Goal: Task Accomplishment & Management: Manage account settings

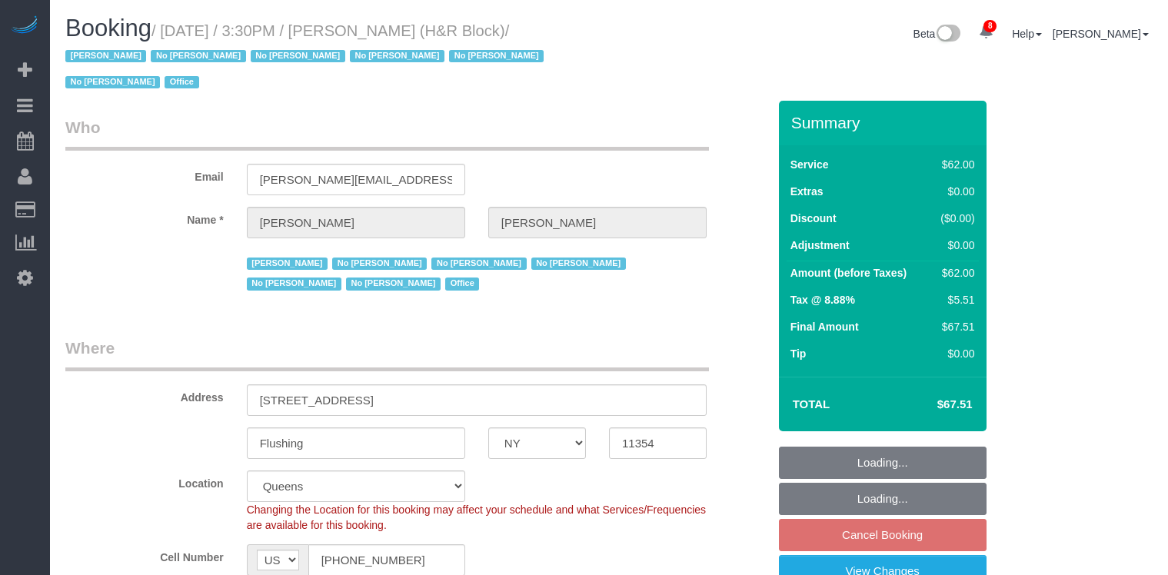
select select "NY"
select select "string:paypal"
select select "number:89"
select select "number:90"
select select "number:15"
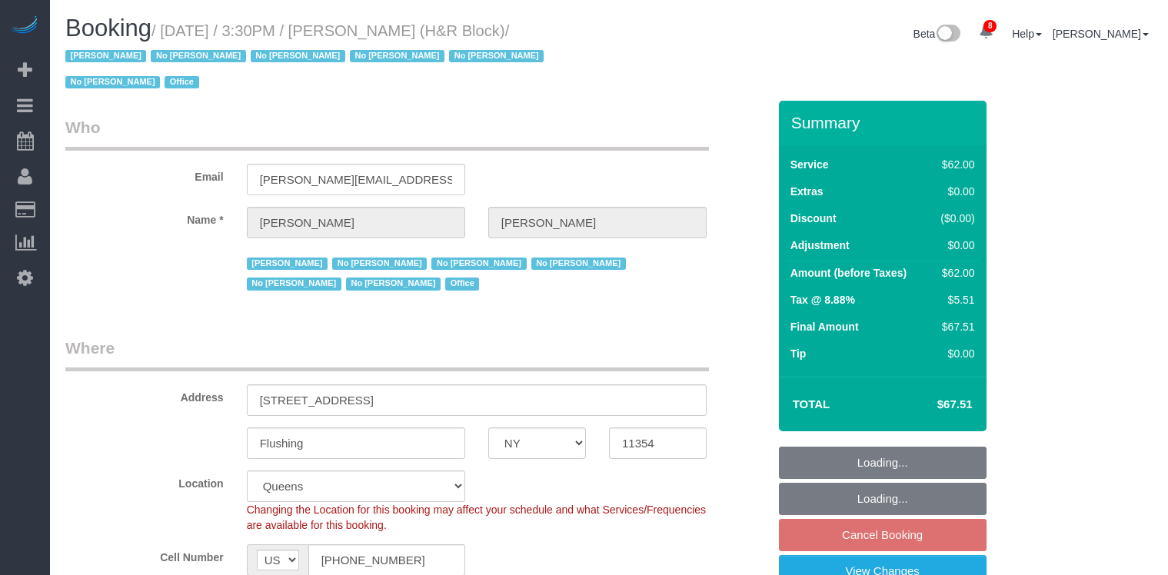
select select "number:5"
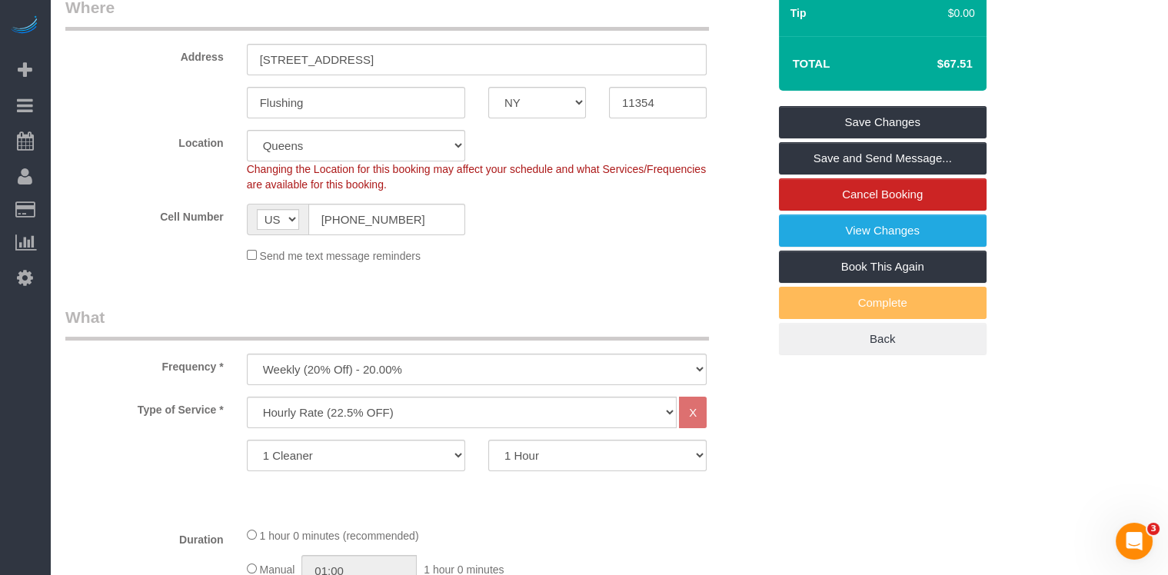
scroll to position [1062, 0]
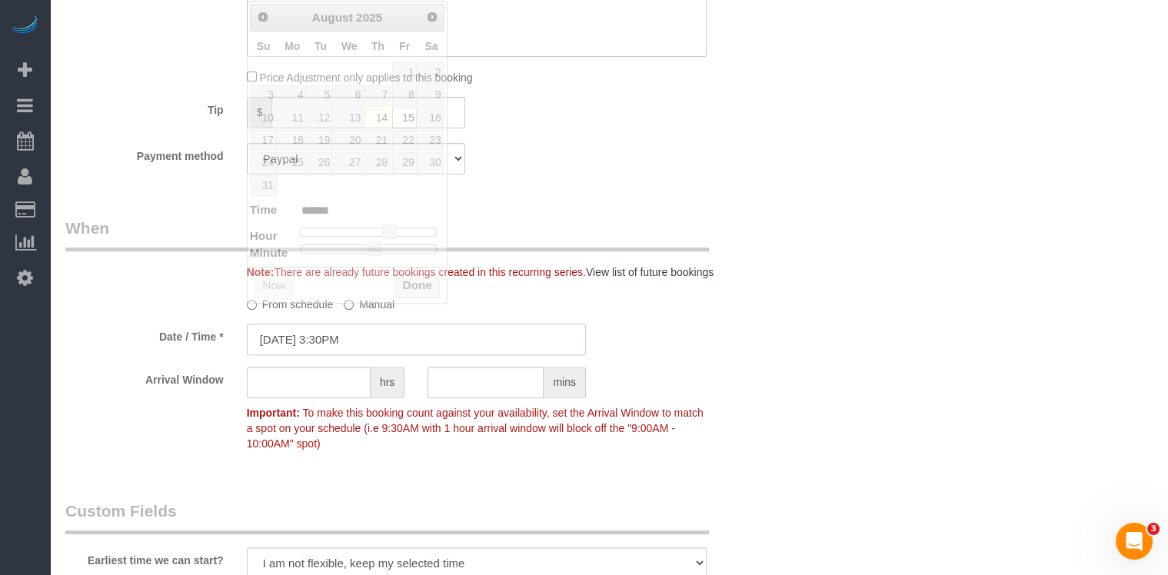
click at [388, 324] on input "08/15/2025 3:30PM" at bounding box center [416, 340] width 339 height 32
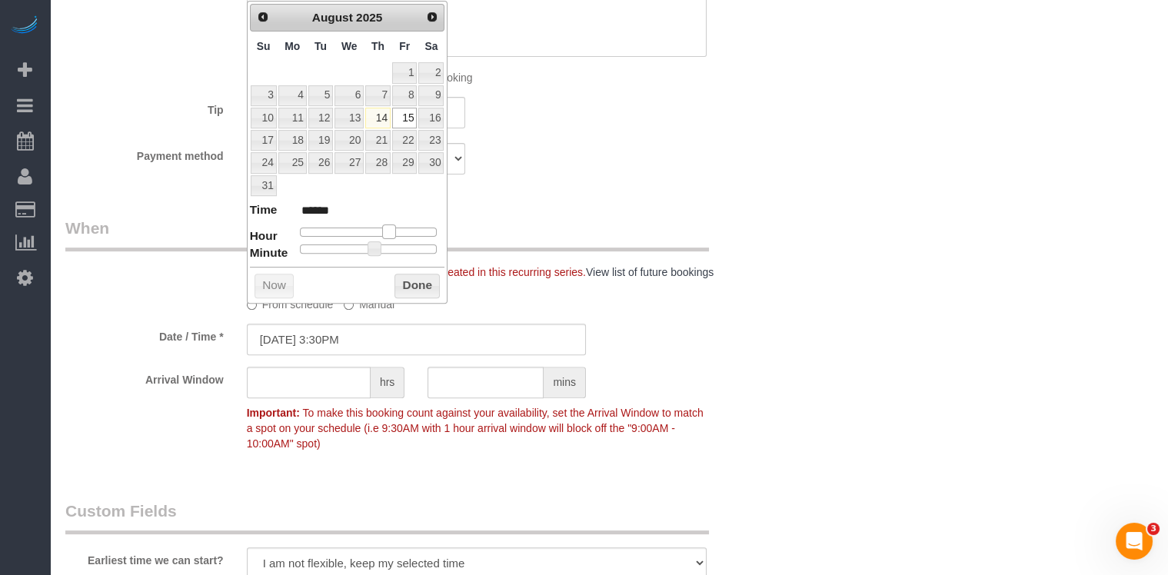
type input "08/15/2025 2:30PM"
type input "******"
type input "08/15/2025 1:30PM"
type input "******"
type input "08/15/2025 12:30PM"
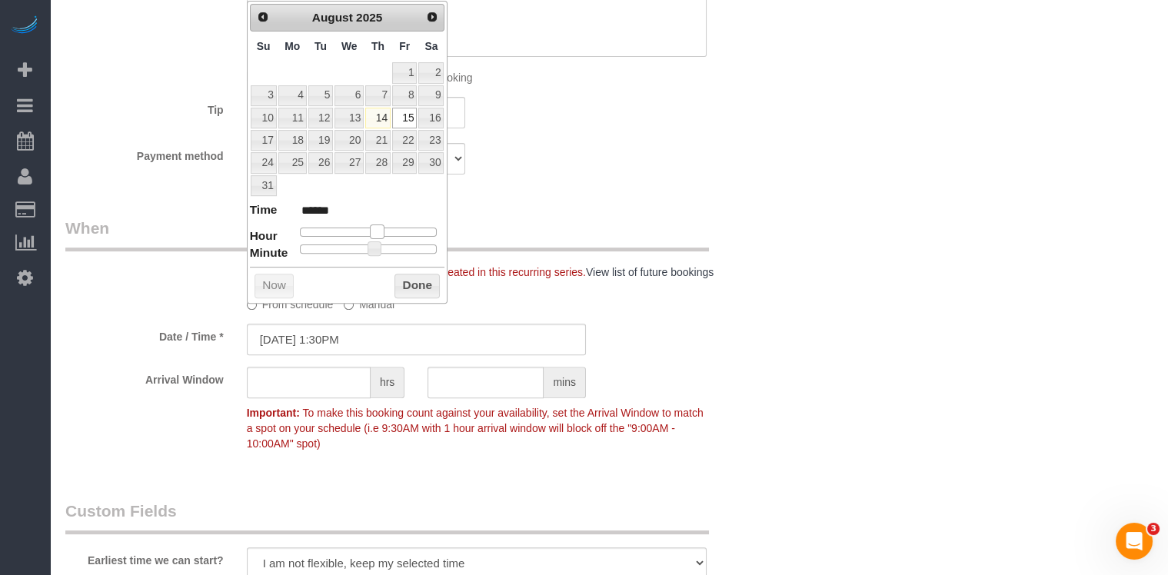
type input "*******"
drag, startPoint x: 389, startPoint y: 221, endPoint x: 374, endPoint y: 221, distance: 15.4
click at [374, 225] on span at bounding box center [371, 232] width 14 height 14
click at [414, 282] on button "Done" at bounding box center [416, 286] width 45 height 25
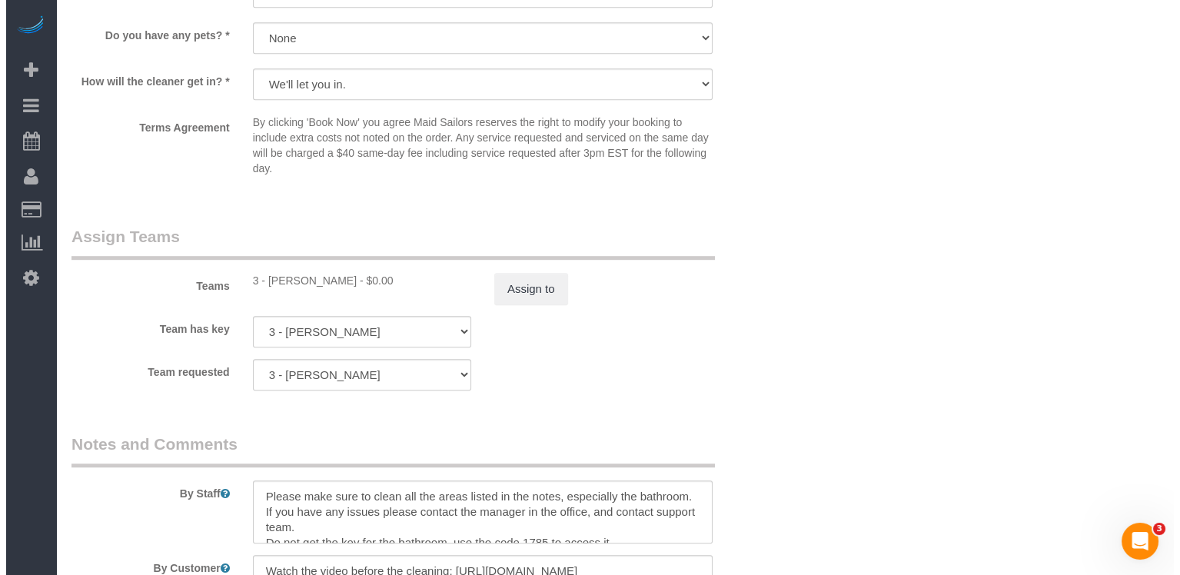
scroll to position [1797, 0]
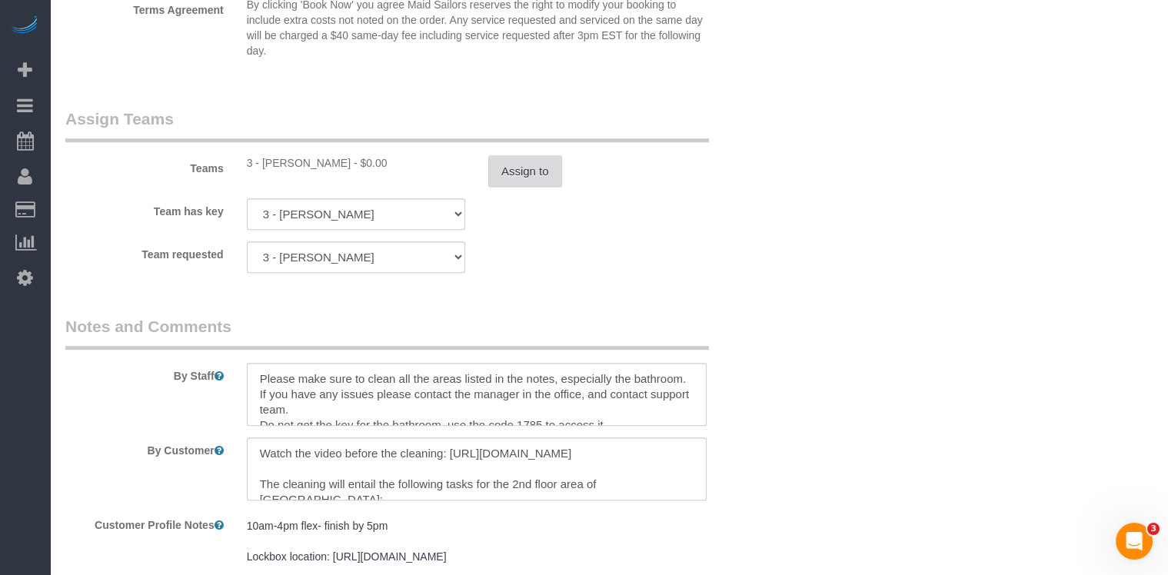
click at [554, 155] on button "Assign to" at bounding box center [525, 171] width 74 height 32
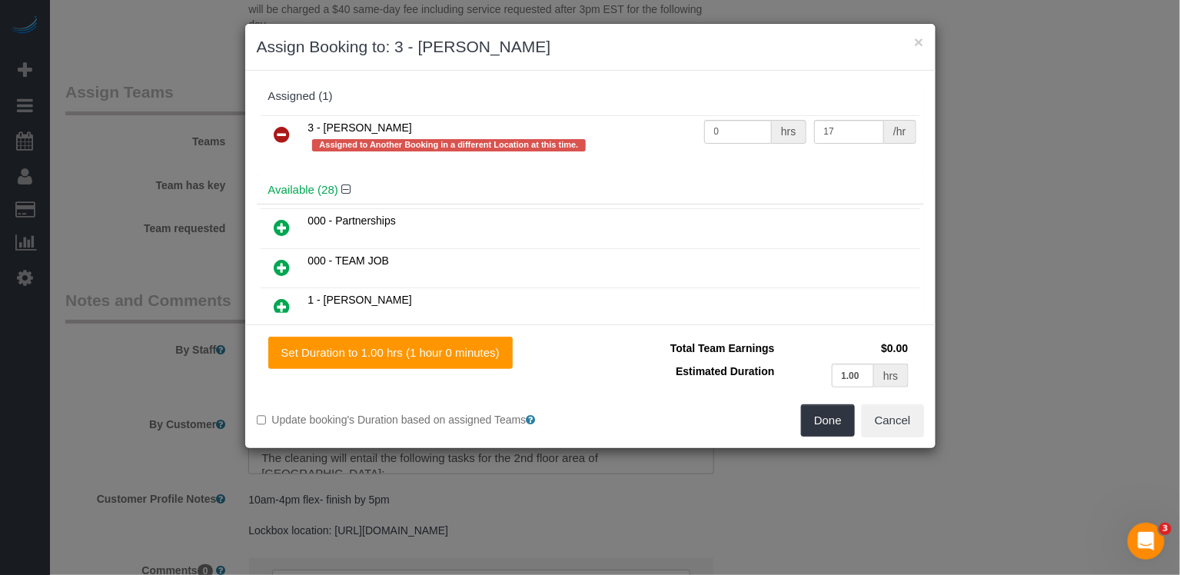
click at [281, 133] on icon at bounding box center [283, 134] width 16 height 18
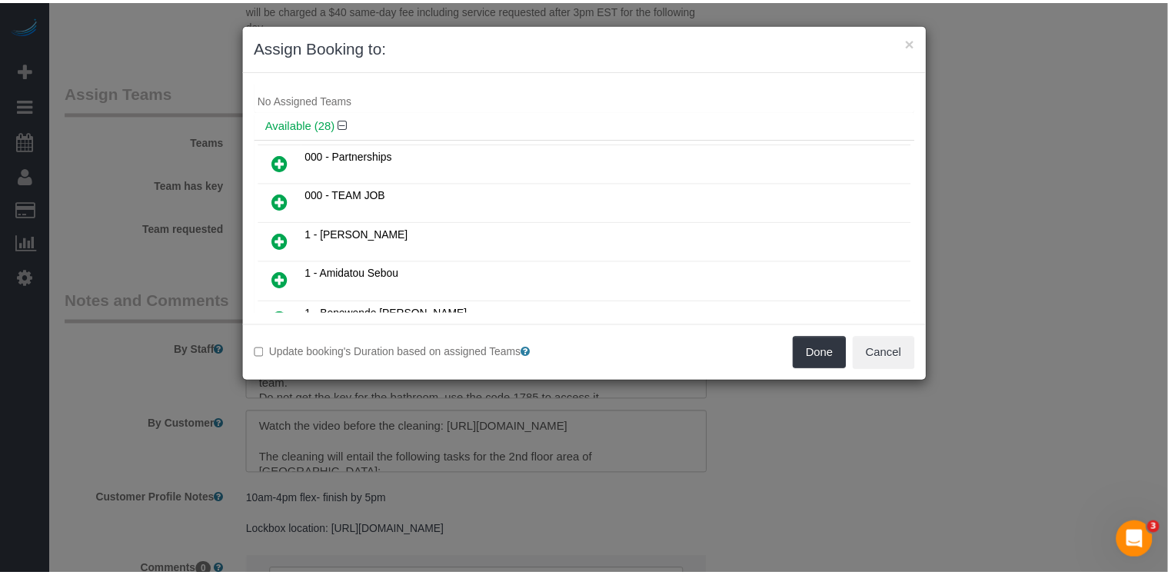
scroll to position [18, 0]
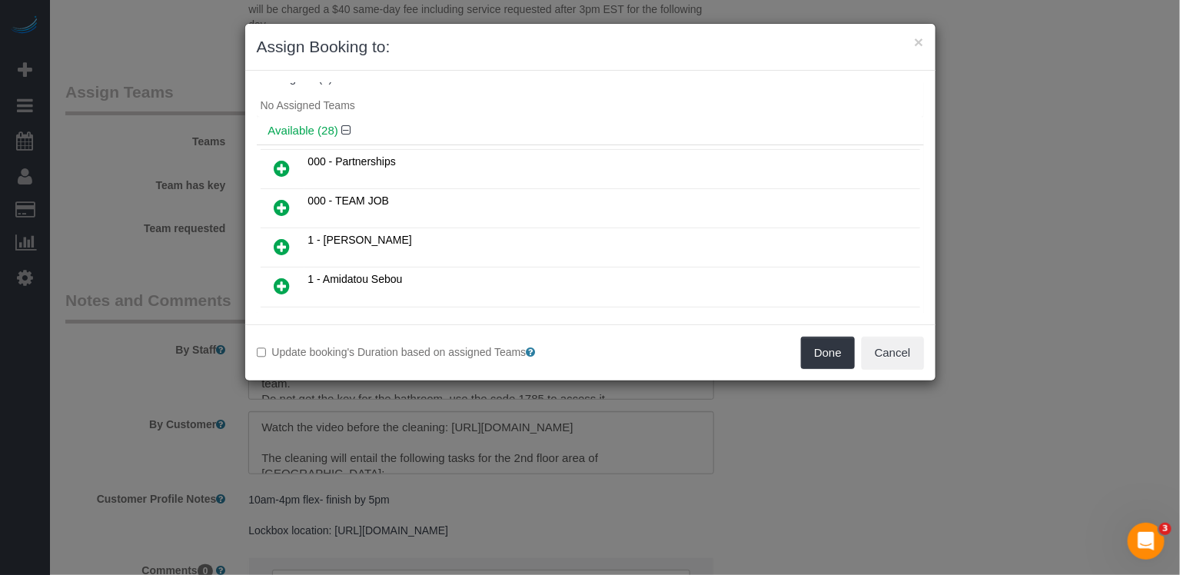
click at [290, 228] on td at bounding box center [283, 247] width 44 height 39
click at [290, 234] on link at bounding box center [283, 247] width 36 height 31
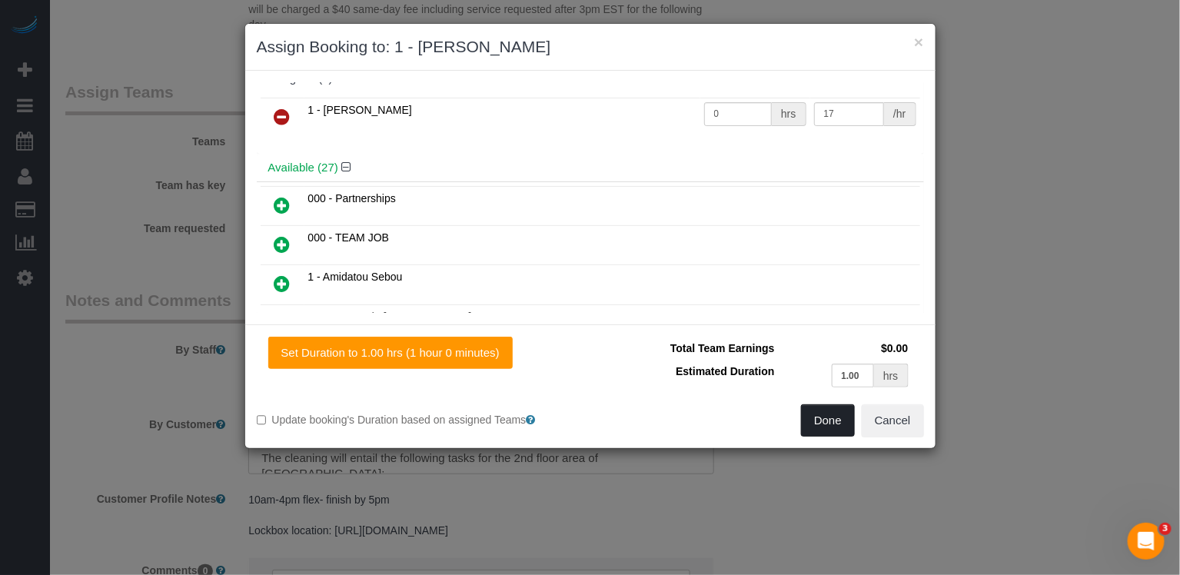
click at [830, 427] on button "Done" at bounding box center [828, 420] width 54 height 32
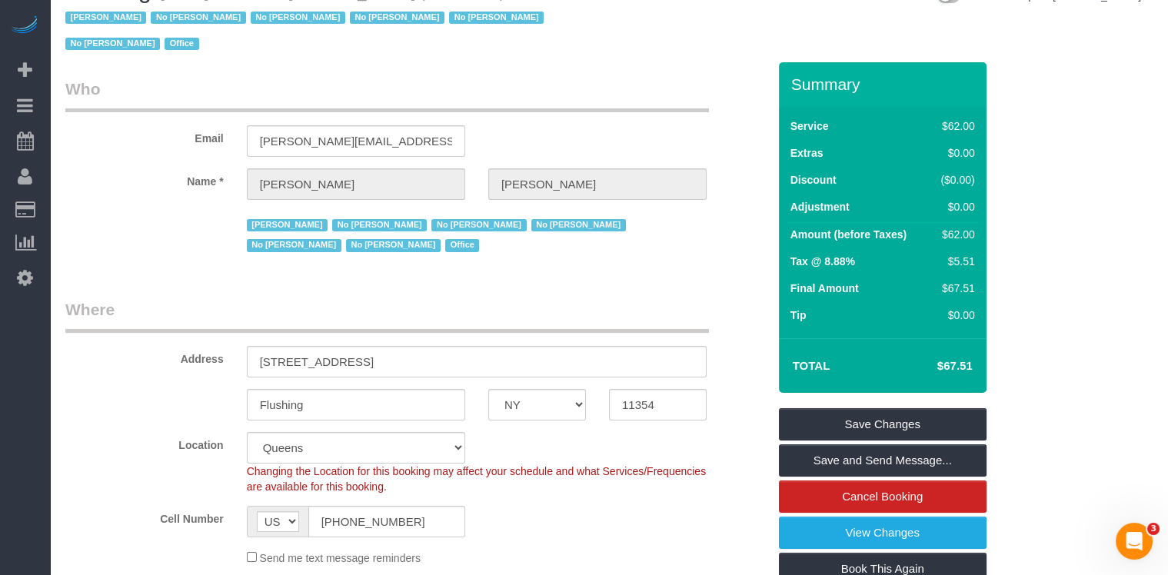
scroll to position [0, 0]
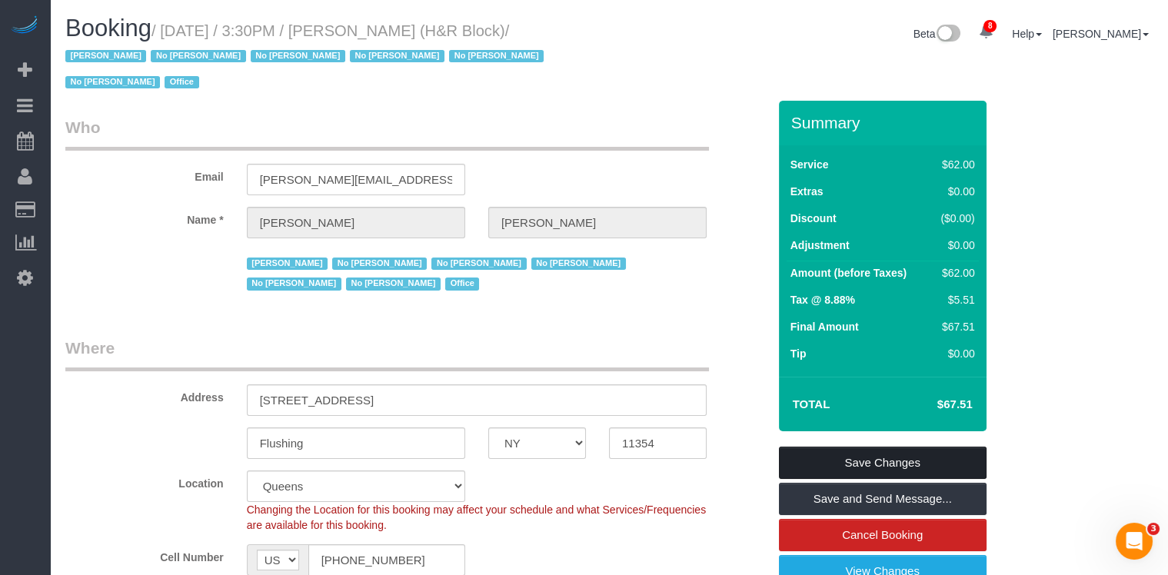
click at [931, 447] on link "Save Changes" at bounding box center [883, 463] width 208 height 32
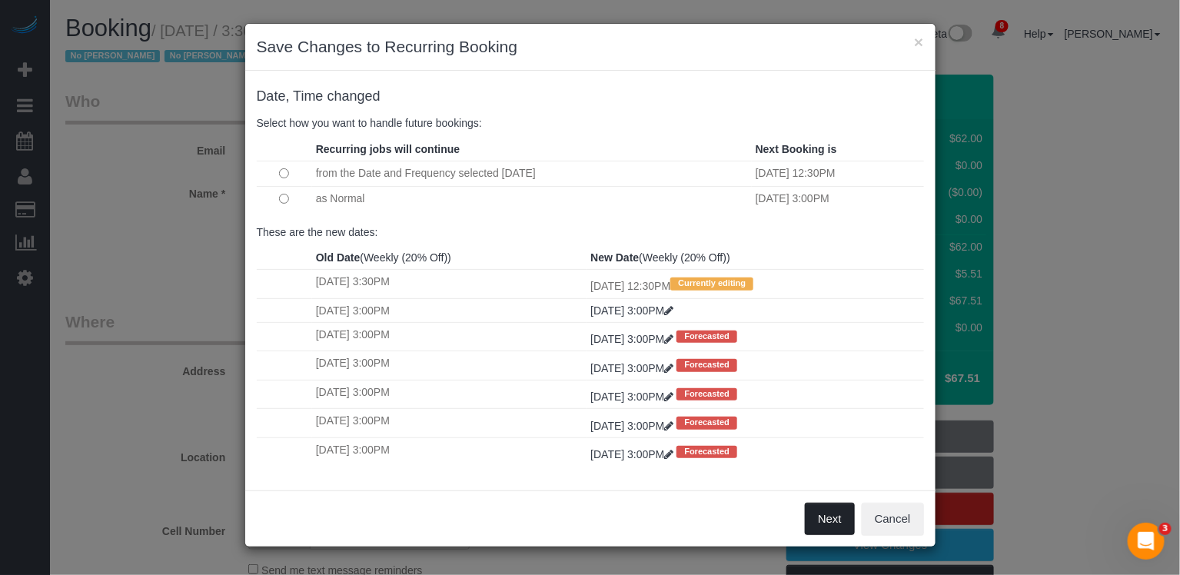
click at [848, 518] on button "Next" at bounding box center [830, 519] width 50 height 32
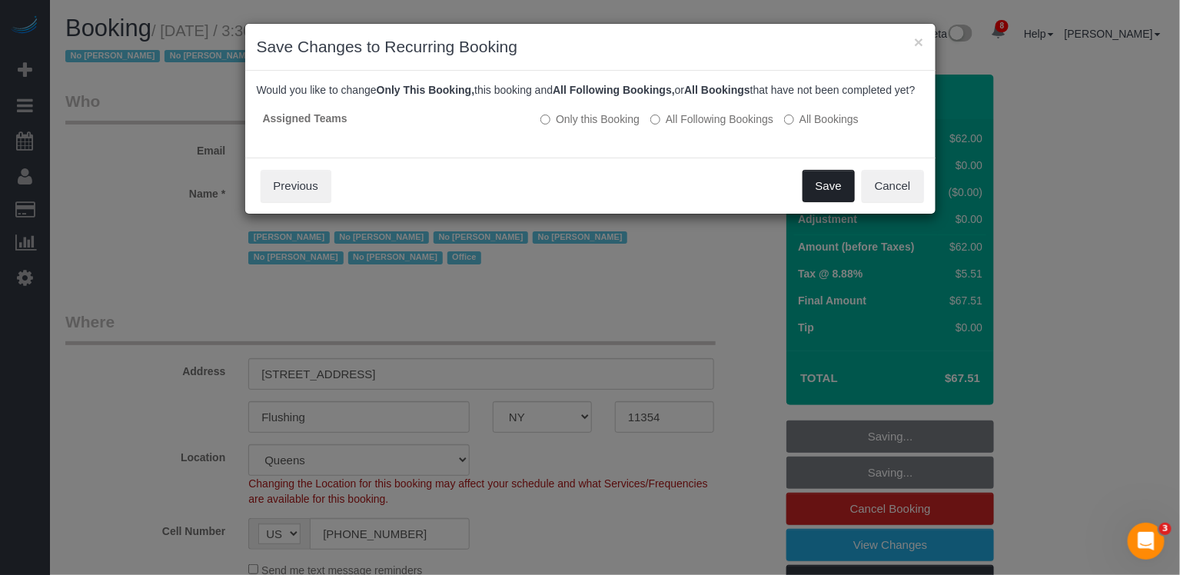
click at [827, 197] on button "Save" at bounding box center [829, 186] width 52 height 32
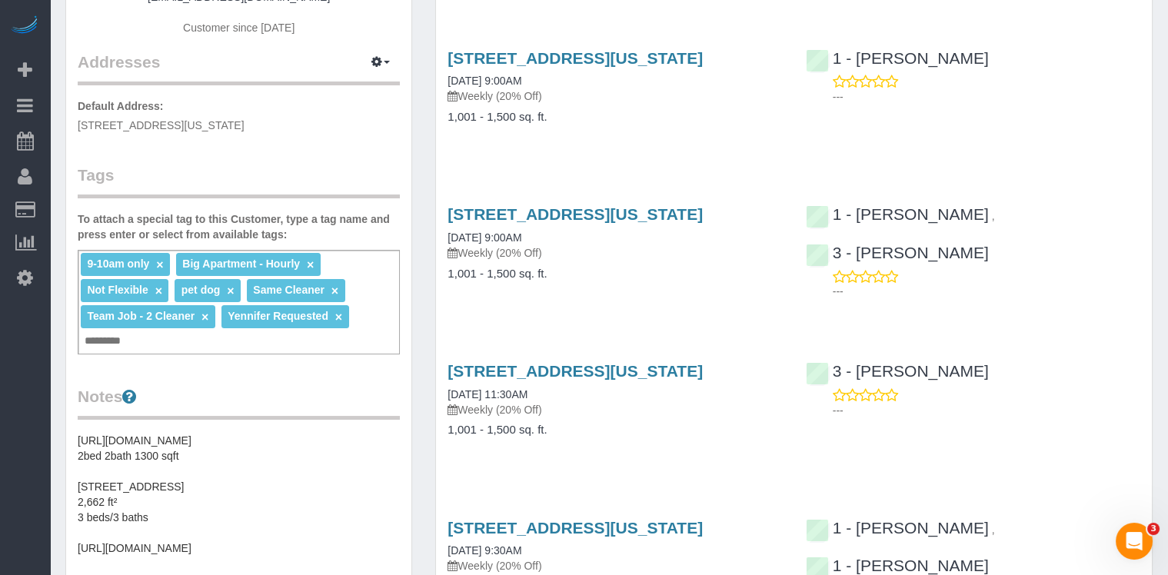
scroll to position [551, 0]
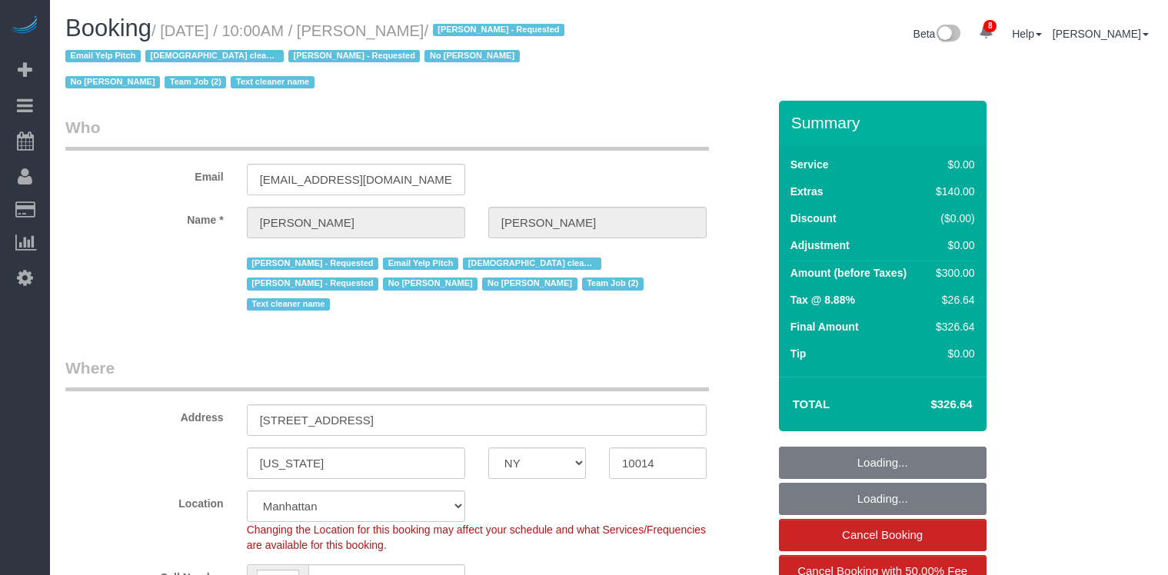
select select "NY"
select select "1"
select select "string:stripe-pm_1Rt7zH4VGloSiKo7xEjBDEXb"
select select "spot1"
select select "number:57"
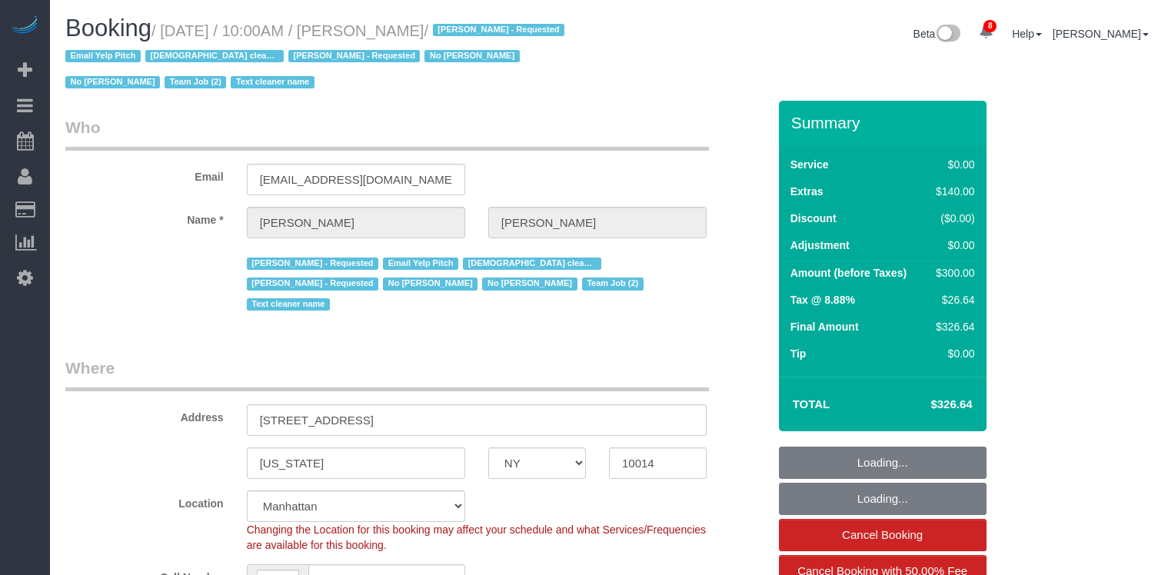
select select "number:72"
select select "number:15"
select select "number:5"
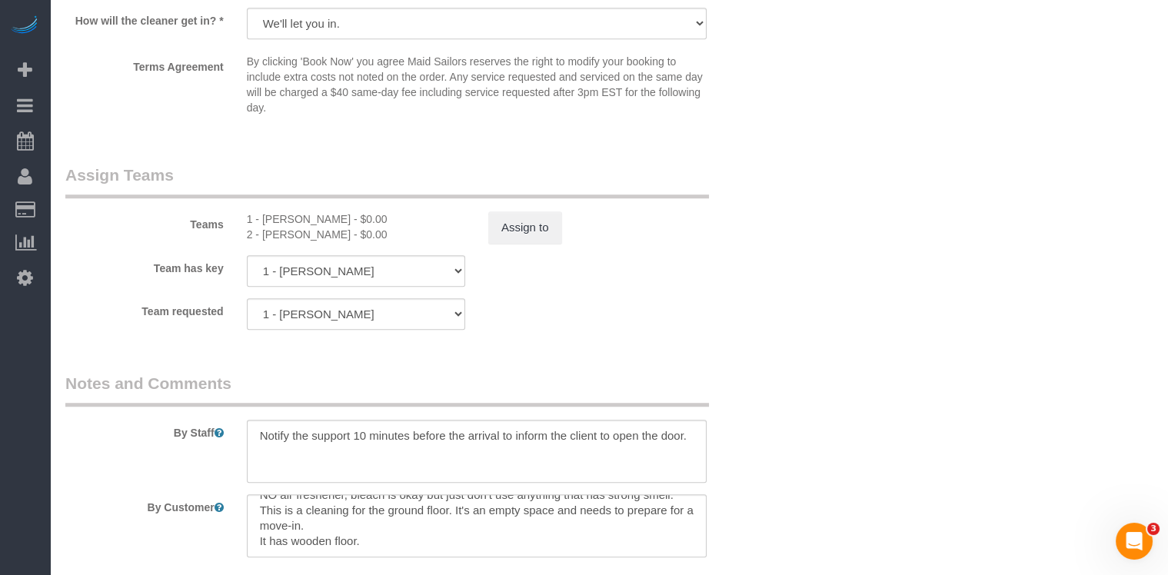
scroll to position [1976, 0]
drag, startPoint x: 343, startPoint y: 214, endPoint x: 263, endPoint y: 217, distance: 80.0
click at [262, 225] on div "2 - Guerline Piquant - $0.00" at bounding box center [356, 232] width 218 height 15
copy div "Guerline Piquant"
click at [260, 418] on textarea at bounding box center [477, 449] width 460 height 63
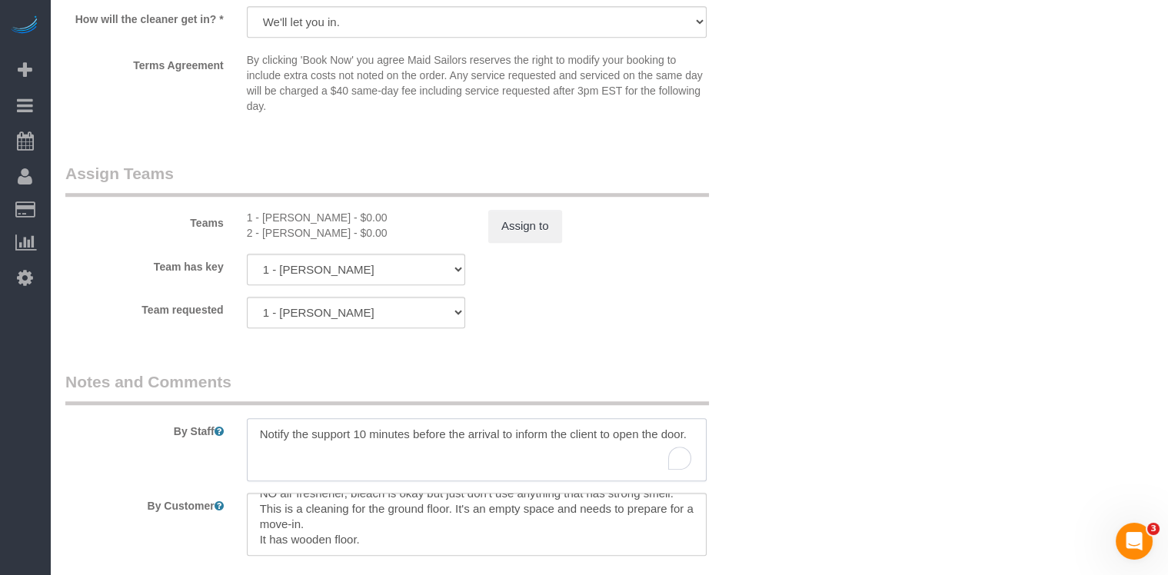
paste textarea "Guerline Piquant"
click at [259, 418] on textarea "To enrich screen reader interactions, please activate Accessibility in Grammarl…" at bounding box center [477, 449] width 460 height 63
click at [390, 418] on textarea "To enrich screen reader interactions, please activate Accessibility in Grammarl…" at bounding box center [477, 449] width 460 height 63
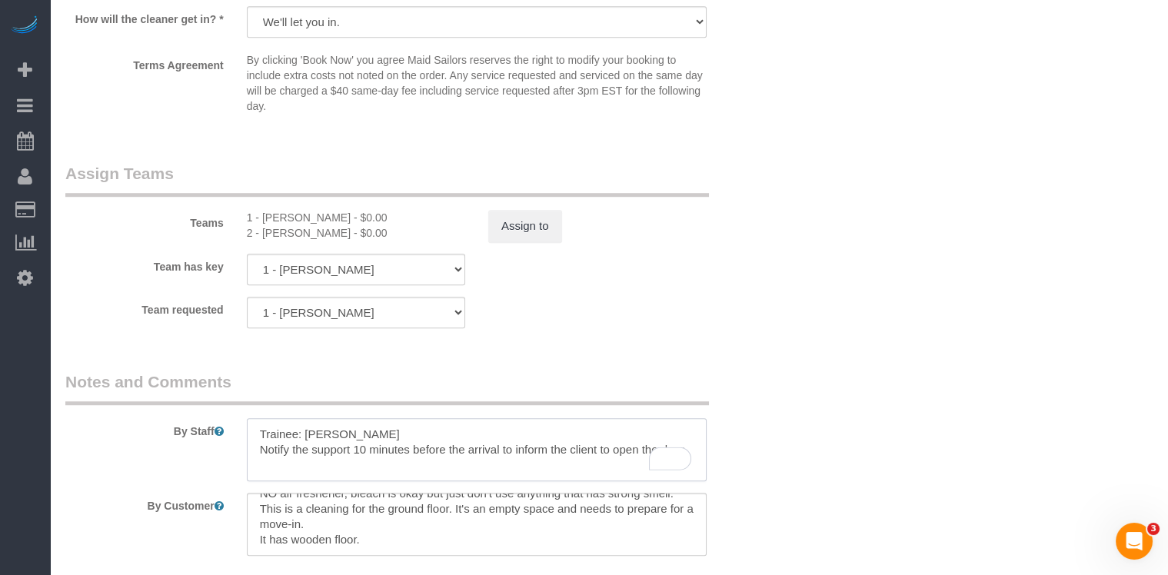
click at [408, 418] on textarea "To enrich screen reader interactions, please activate Accessibility in Grammarl…" at bounding box center [477, 449] width 460 height 63
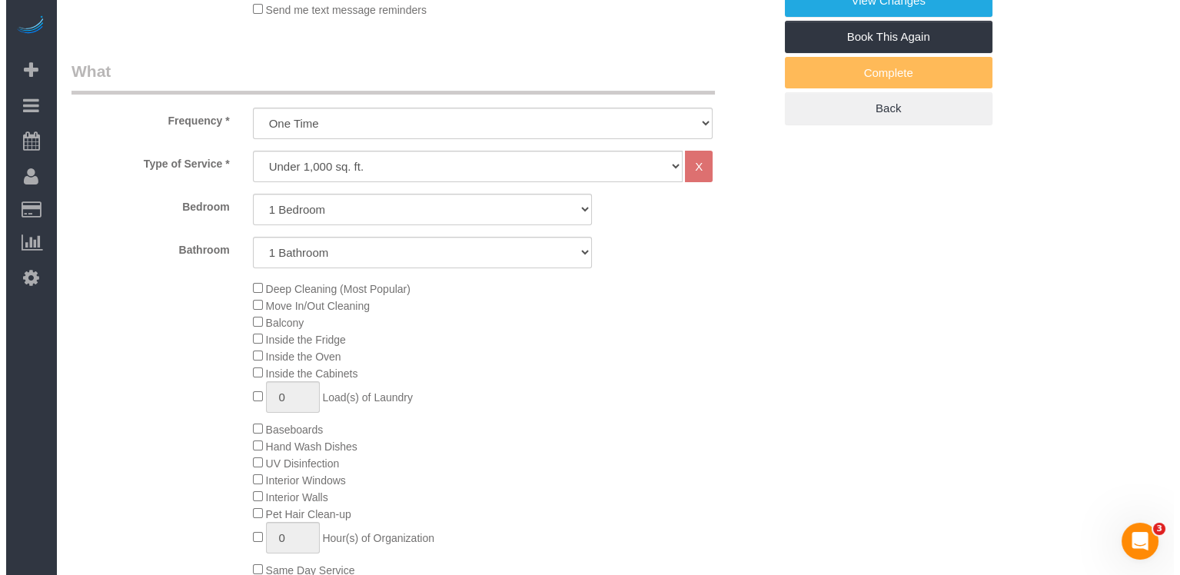
scroll to position [0, 0]
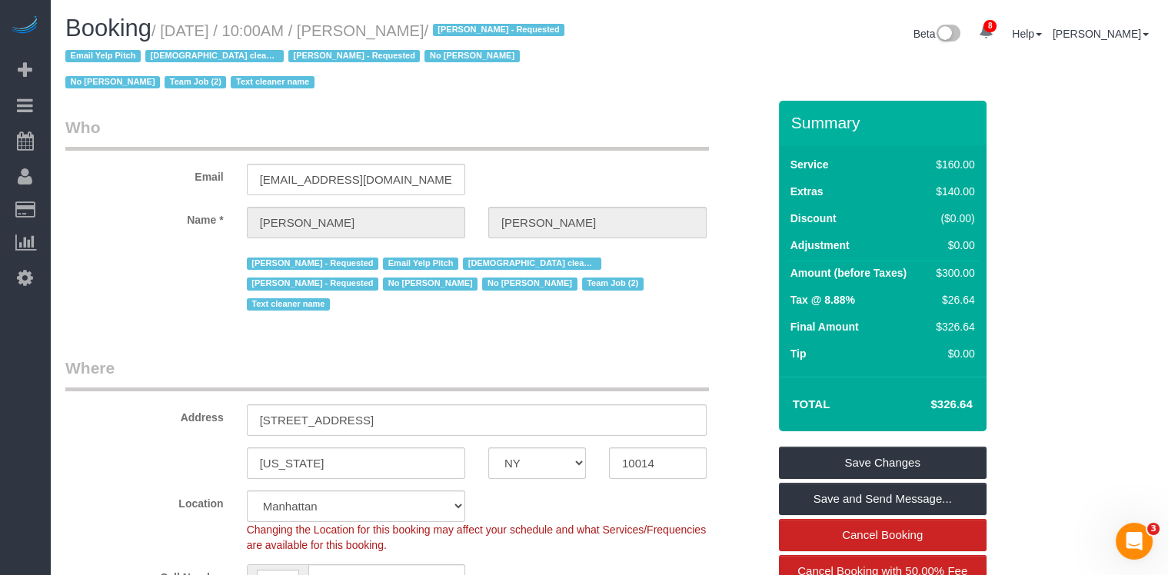
type textarea "Trainee: Guerline Piquant - Do not enter home without your trainer Notify the s…"
click at [849, 454] on link "Save Changes" at bounding box center [883, 463] width 208 height 32
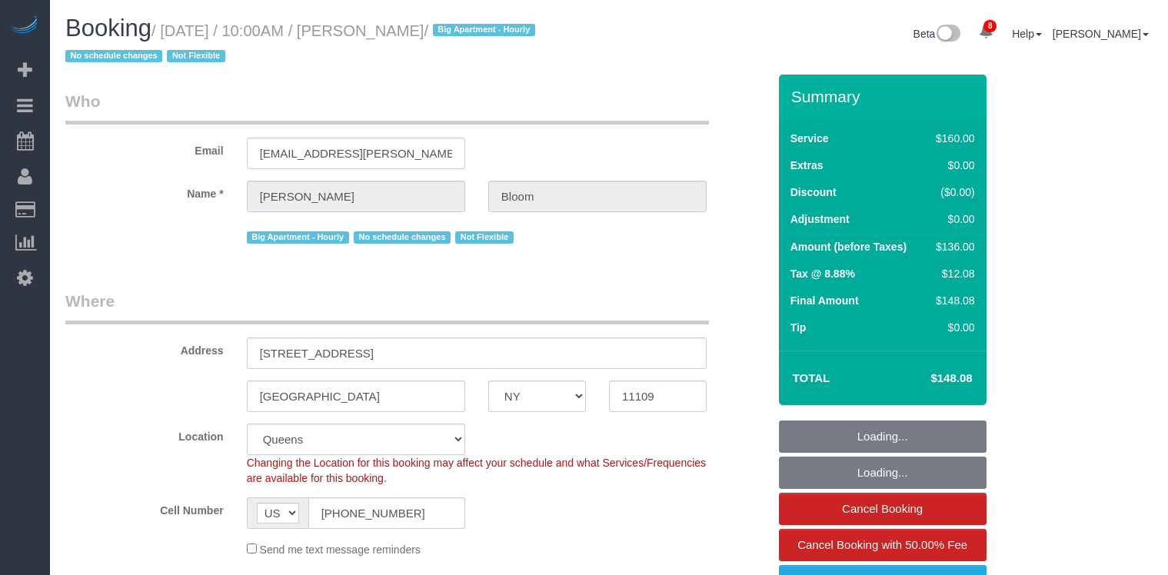
select select "NY"
select select "spot1"
select select "number:58"
select select "number:90"
select select "number:15"
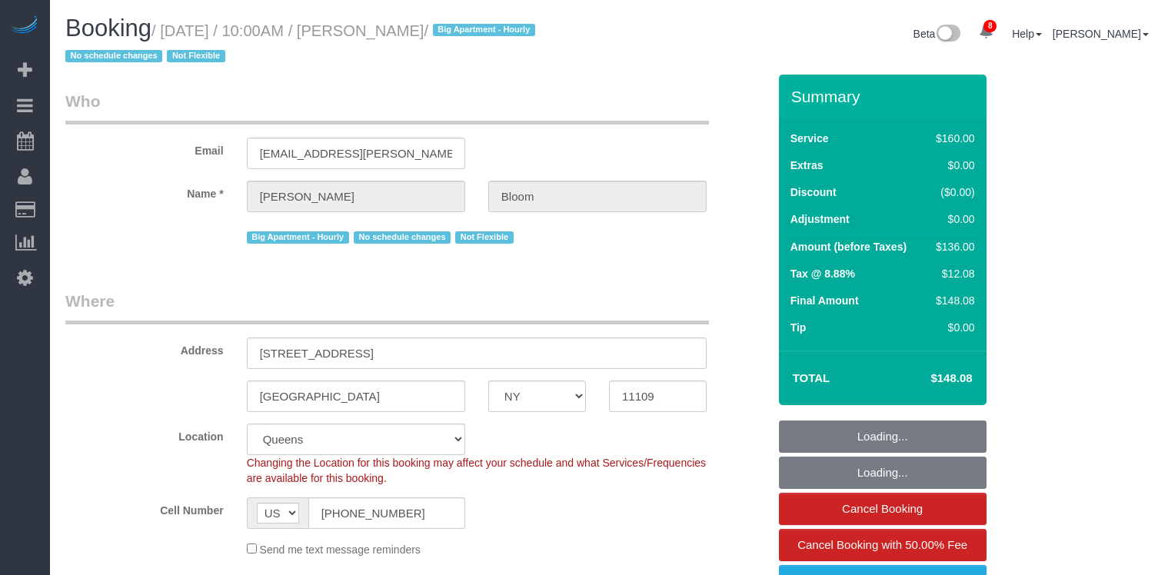
select select "number:5"
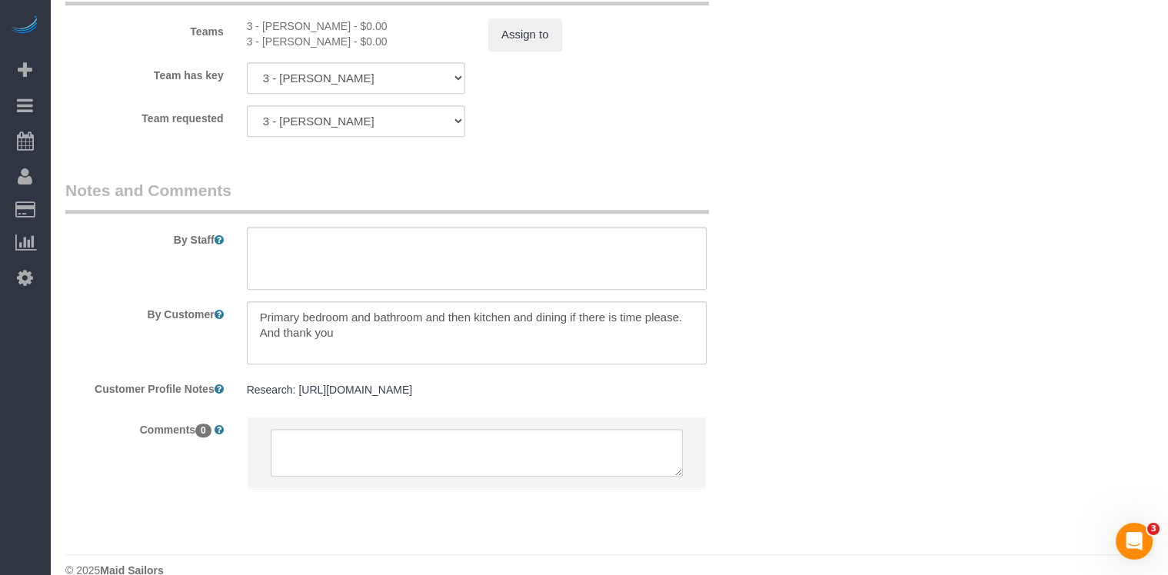
scroll to position [1807, 0]
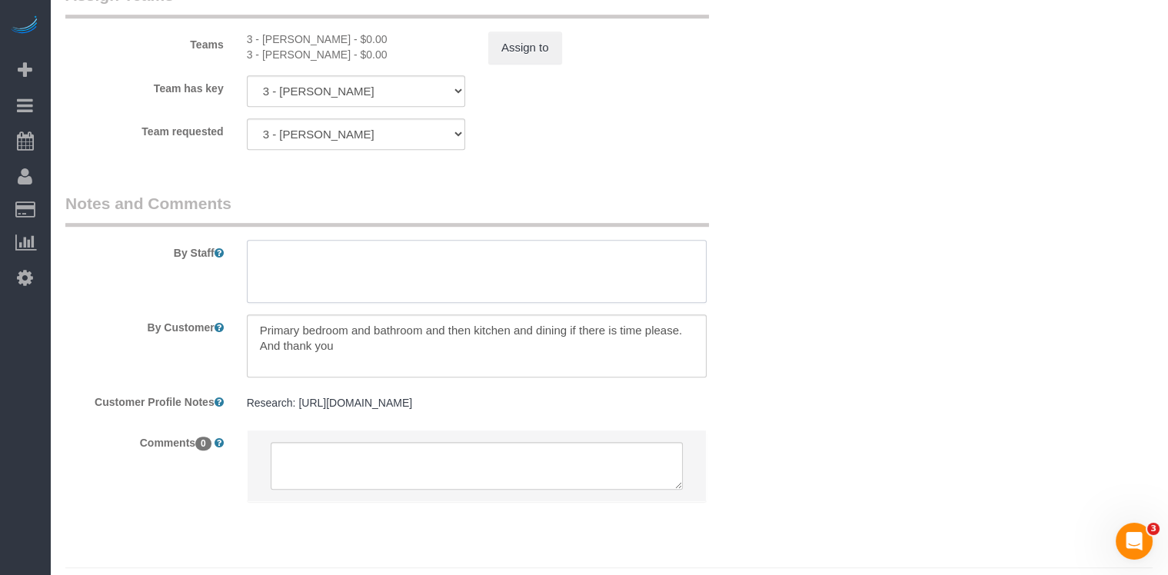
click at [304, 269] on textarea at bounding box center [477, 271] width 460 height 63
paste textarea "Mariama Diallo"
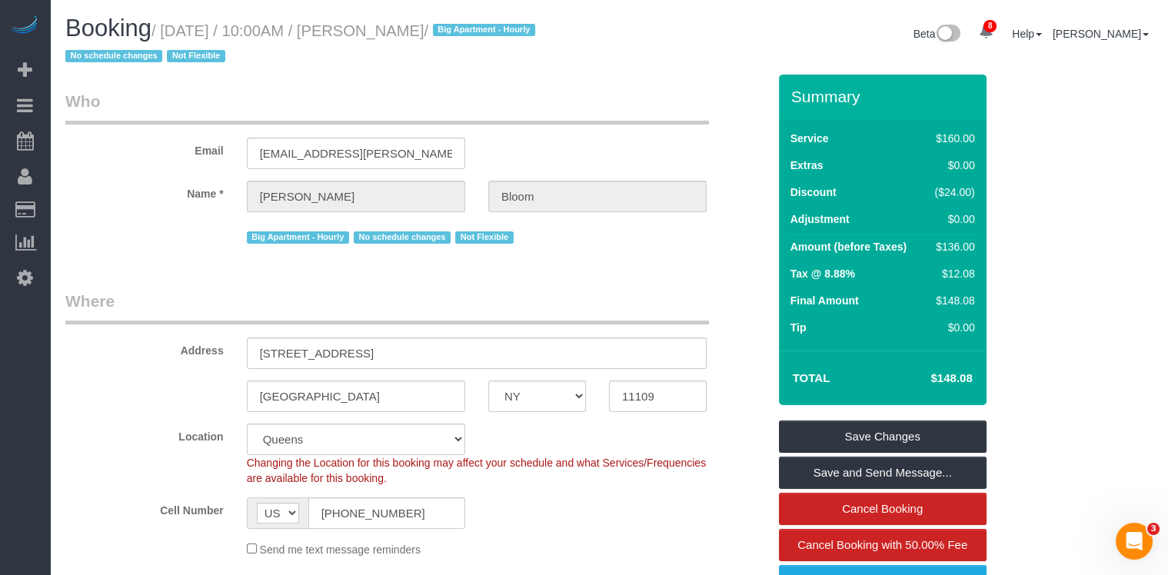
scroll to position [0, 0]
type textarea "Trainee: Mariama Diallo Do not enter without trainer"
click at [919, 435] on link "Save Changes" at bounding box center [883, 437] width 208 height 32
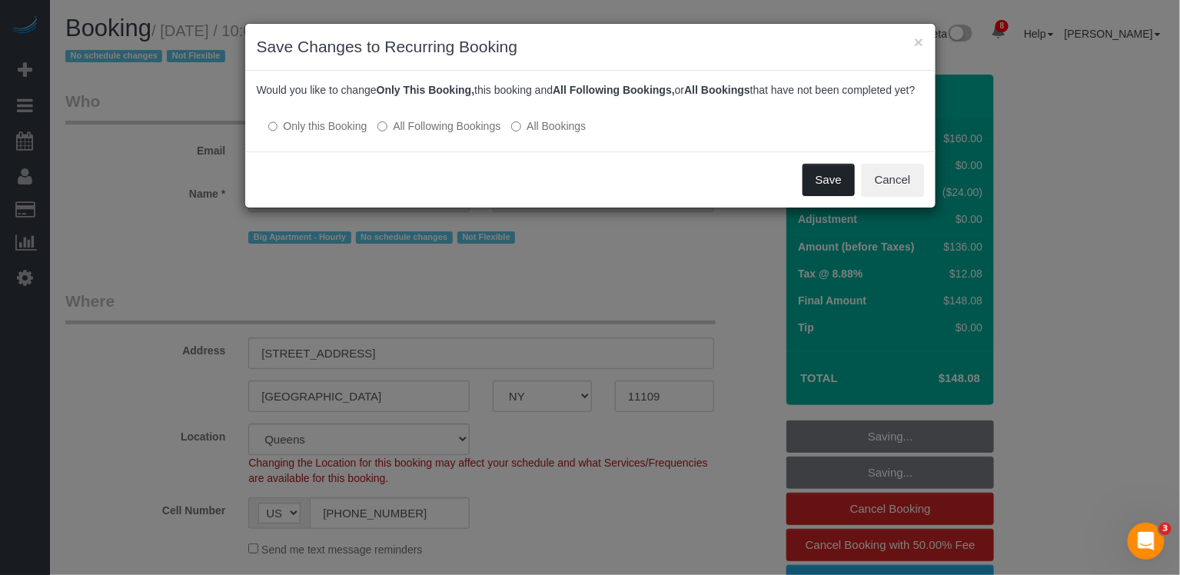
click at [830, 196] on button "Save" at bounding box center [829, 180] width 52 height 32
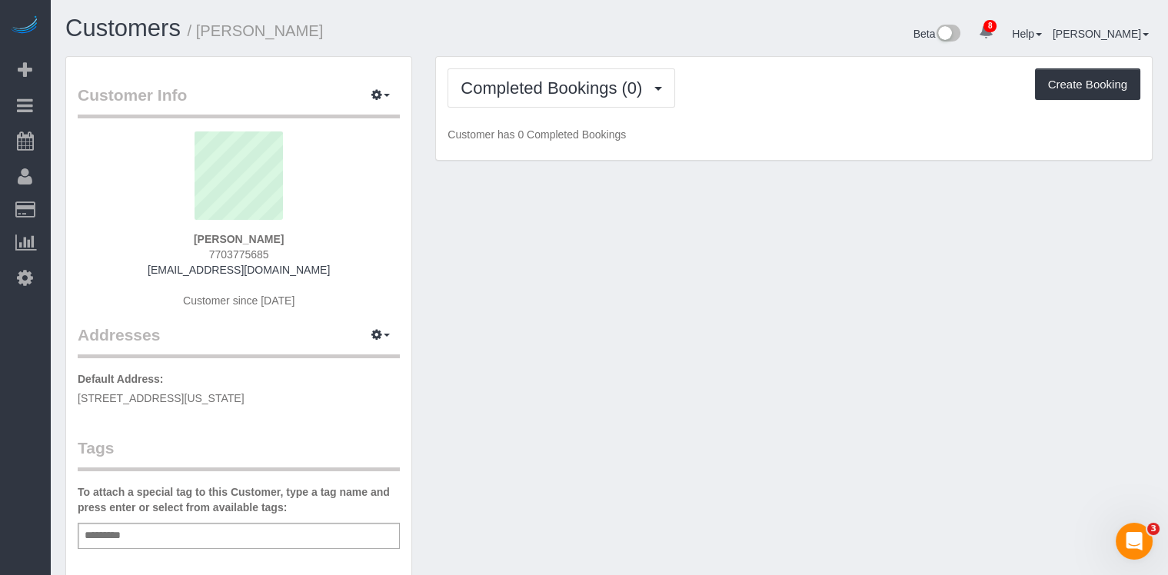
drag, startPoint x: 327, startPoint y: 391, endPoint x: 79, endPoint y: 399, distance: 247.7
click at [74, 399] on div "Customer Info Edit Contact Info Send Message Email Preferences Special Sales Ta…" at bounding box center [238, 556] width 345 height 998
copy span "209 W 109th St, #4A, New York, NY 10025"
click at [374, 328] on button "button" at bounding box center [380, 336] width 38 height 24
click at [356, 362] on button "Manage Addresses" at bounding box center [337, 365] width 125 height 22
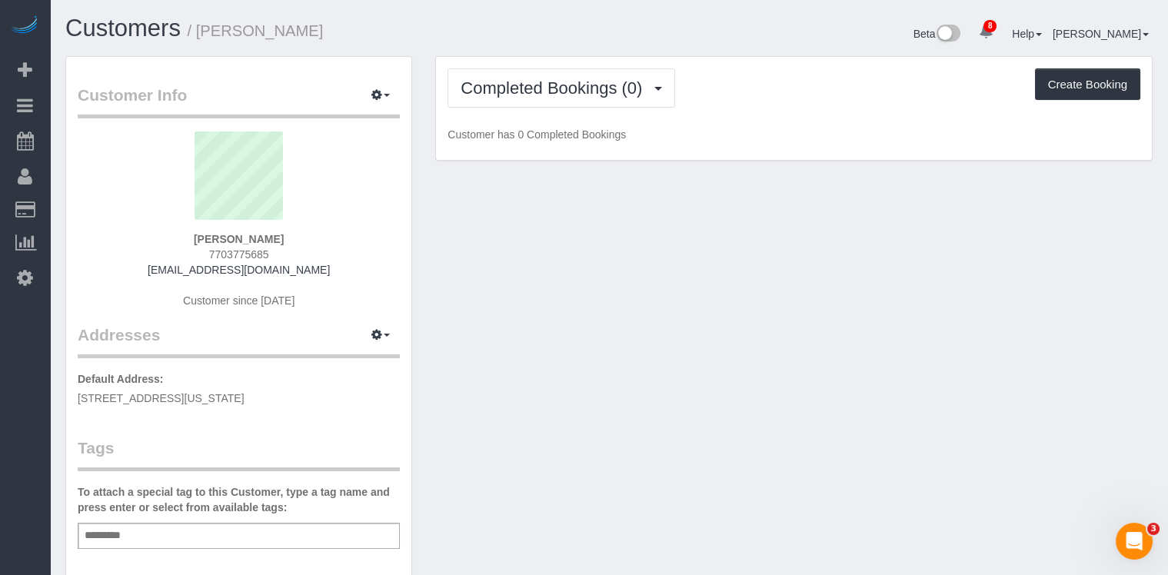
select select "NY"
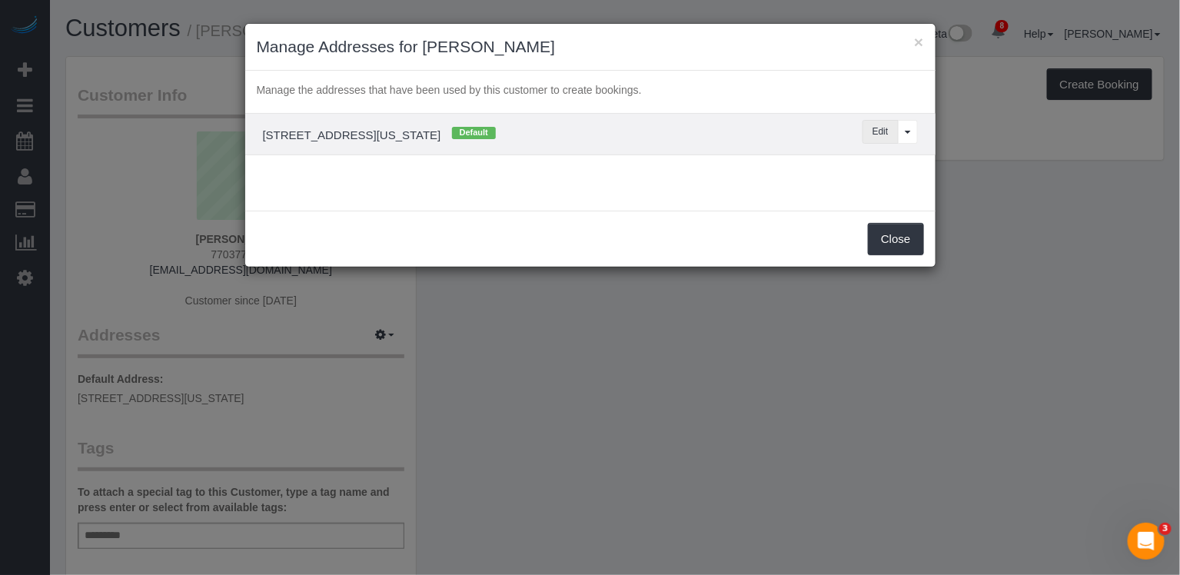
click at [883, 134] on button "Edit" at bounding box center [881, 132] width 36 height 24
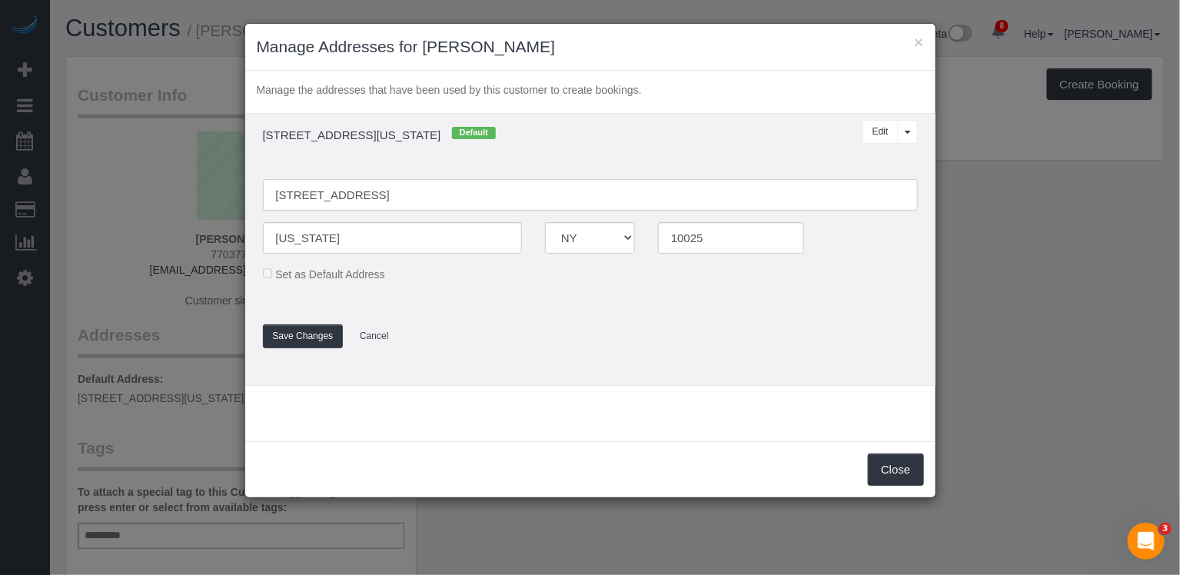
click at [308, 196] on input "209 W 109th St, #4A" at bounding box center [590, 195] width 655 height 32
click at [369, 195] on input "209 West 109th St, #4A" at bounding box center [590, 195] width 655 height 32
click at [403, 195] on input "209 West 109th Street, #4A" at bounding box center [590, 195] width 655 height 32
type input "209 West 109th Street, Apt.4A"
click at [312, 332] on button "Save Changes" at bounding box center [303, 337] width 81 height 24
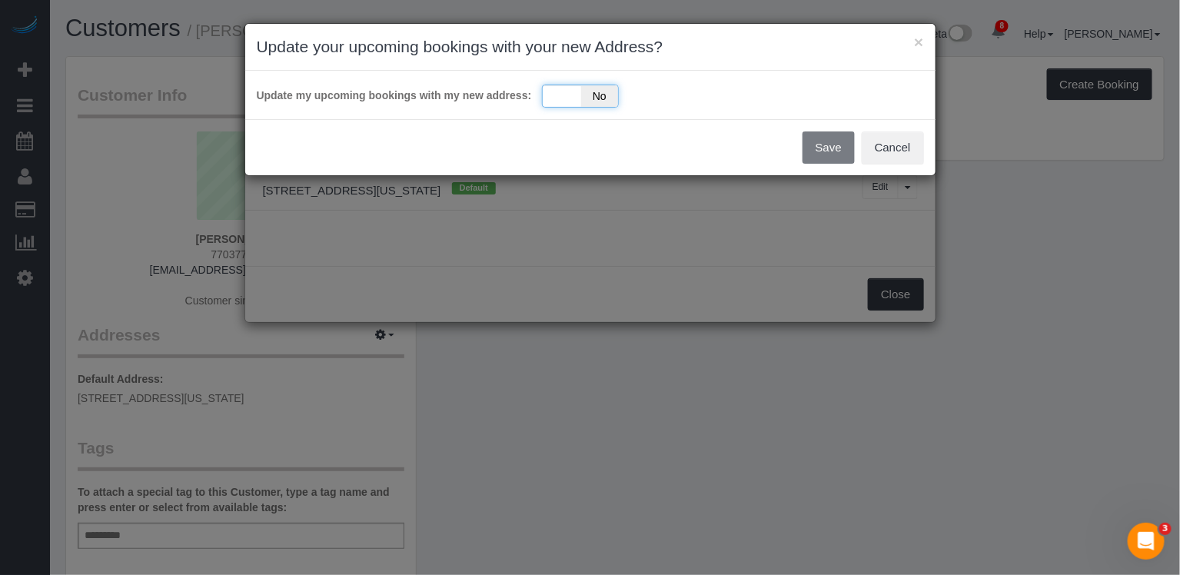
click at [557, 99] on div "Yes No" at bounding box center [580, 96] width 77 height 23
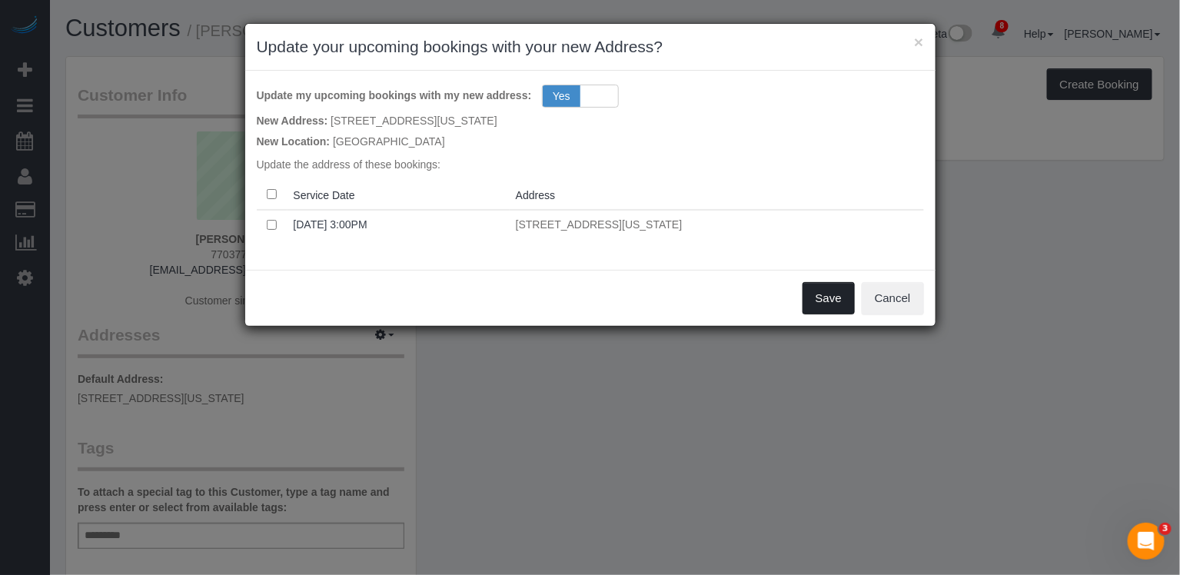
click at [847, 295] on button "Save" at bounding box center [829, 298] width 52 height 32
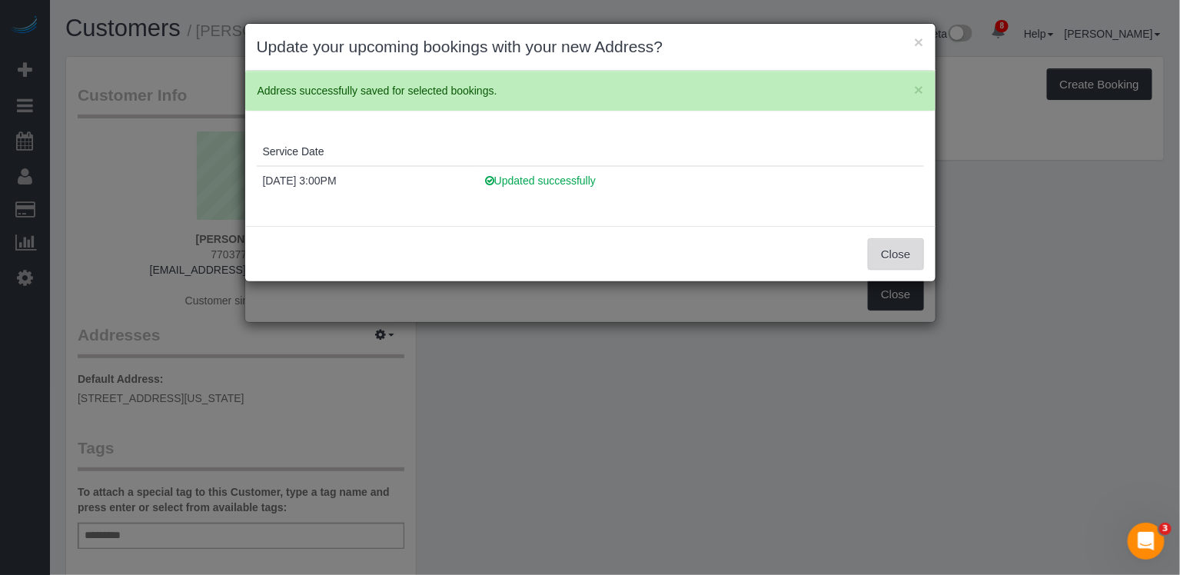
drag, startPoint x: 894, startPoint y: 254, endPoint x: 897, endPoint y: 275, distance: 21.7
click at [895, 252] on button "Close" at bounding box center [895, 254] width 55 height 32
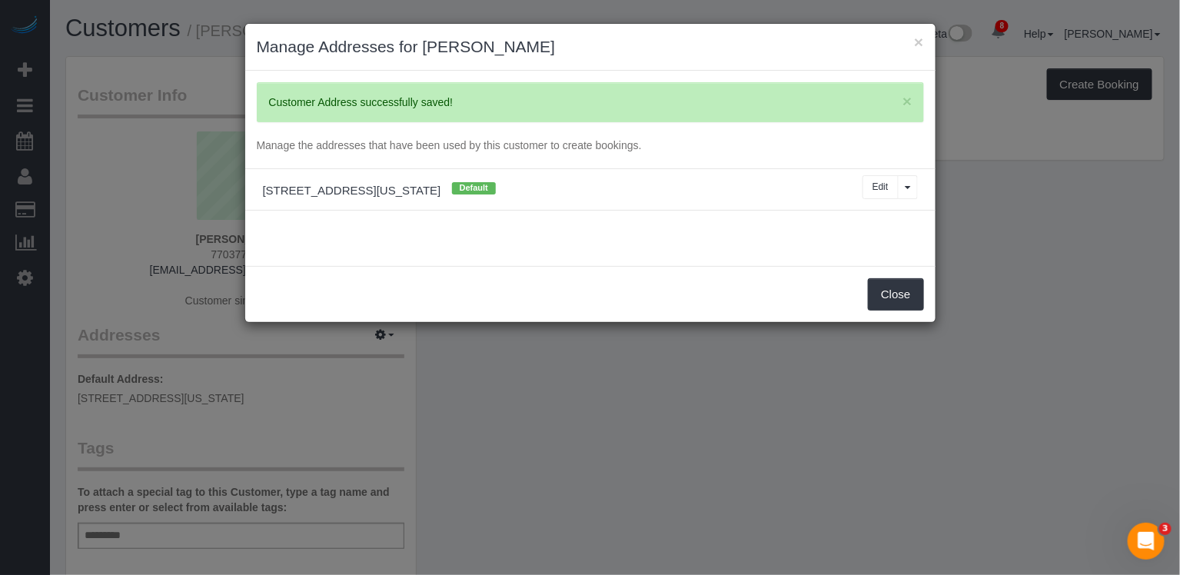
click at [900, 306] on div "× Update your upcoming bookings with your new Address? × Address successfully s…" at bounding box center [590, 287] width 1180 height 575
click at [900, 299] on button "Close" at bounding box center [895, 294] width 55 height 32
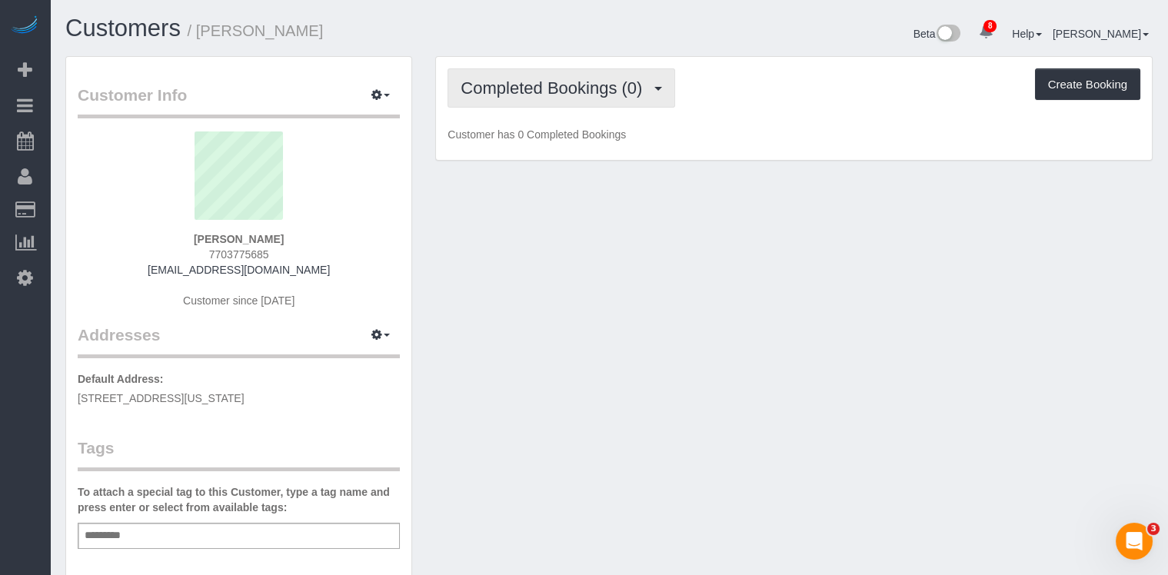
click at [544, 93] on span "Completed Bookings (0)" at bounding box center [555, 87] width 189 height 19
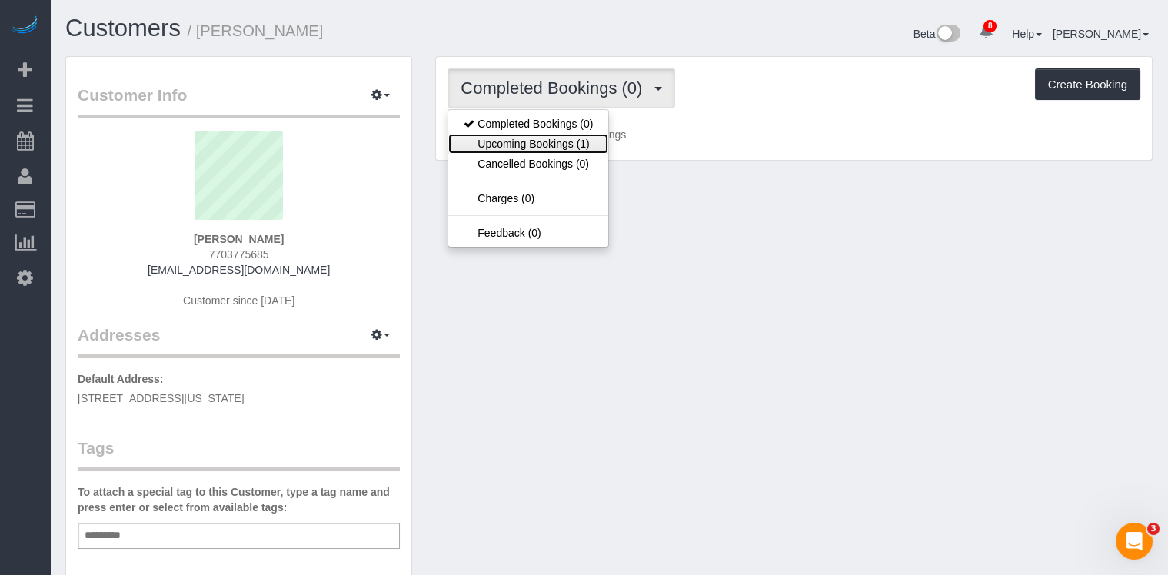
click at [550, 138] on link "Upcoming Bookings (1)" at bounding box center [528, 144] width 160 height 20
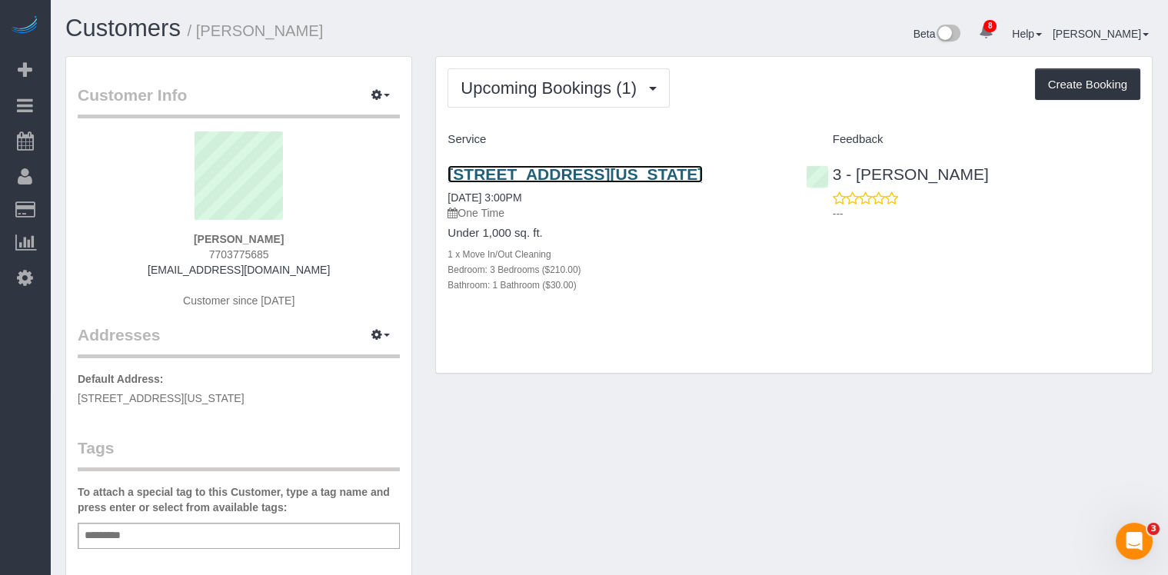
click at [637, 178] on link "209 West 109th Street, Apt.4a, New York, NY 10025" at bounding box center [575, 174] width 255 height 18
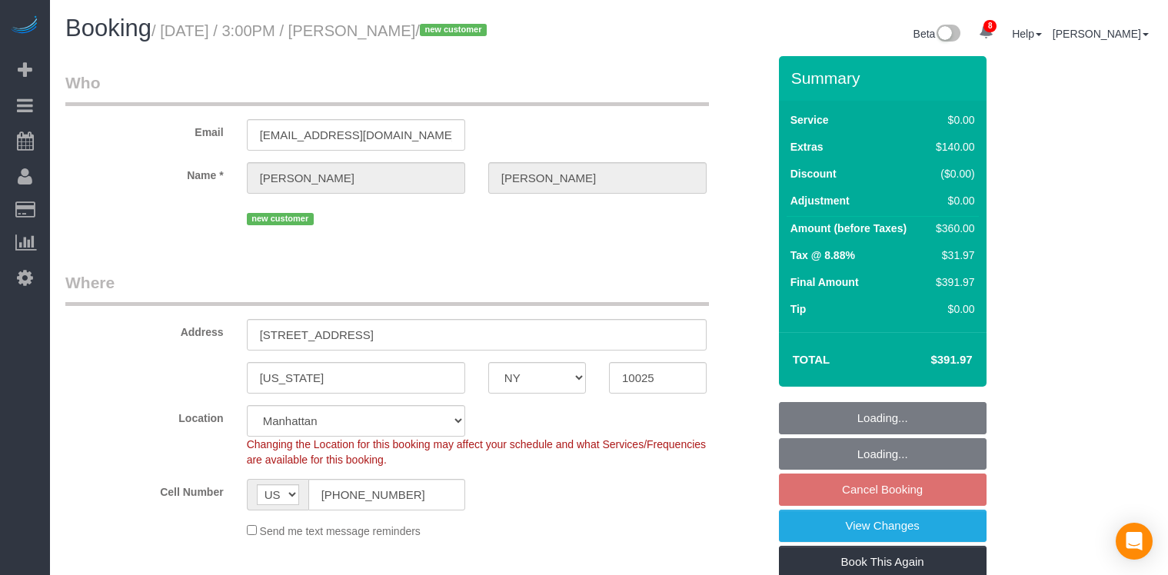
select select "NY"
select select "3"
select select "spot1"
select select "number:60"
select select "number:90"
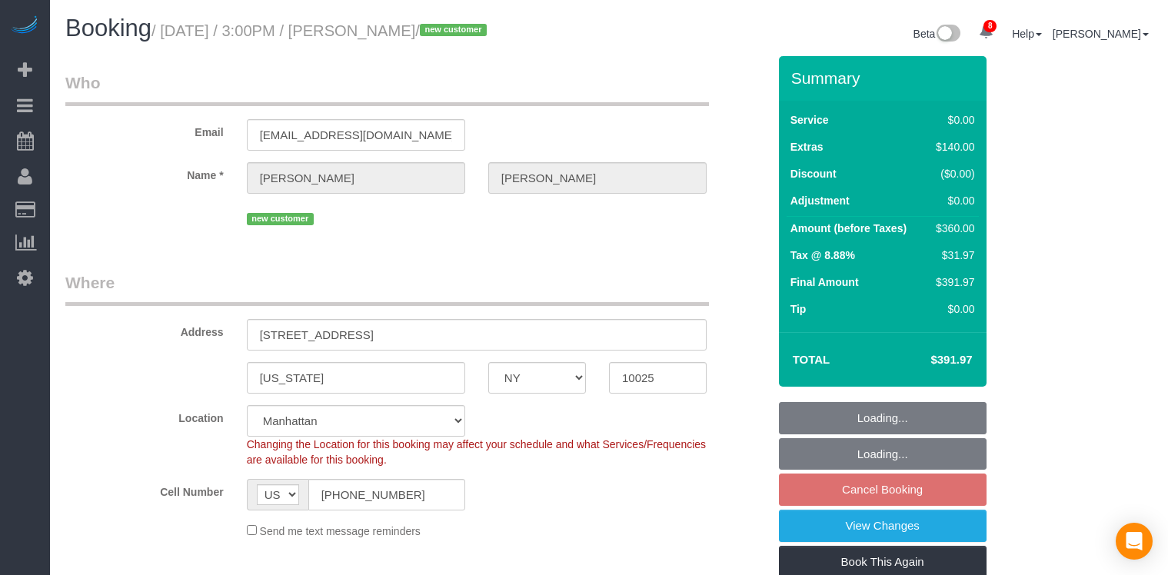
select select "number:15"
select select "number:5"
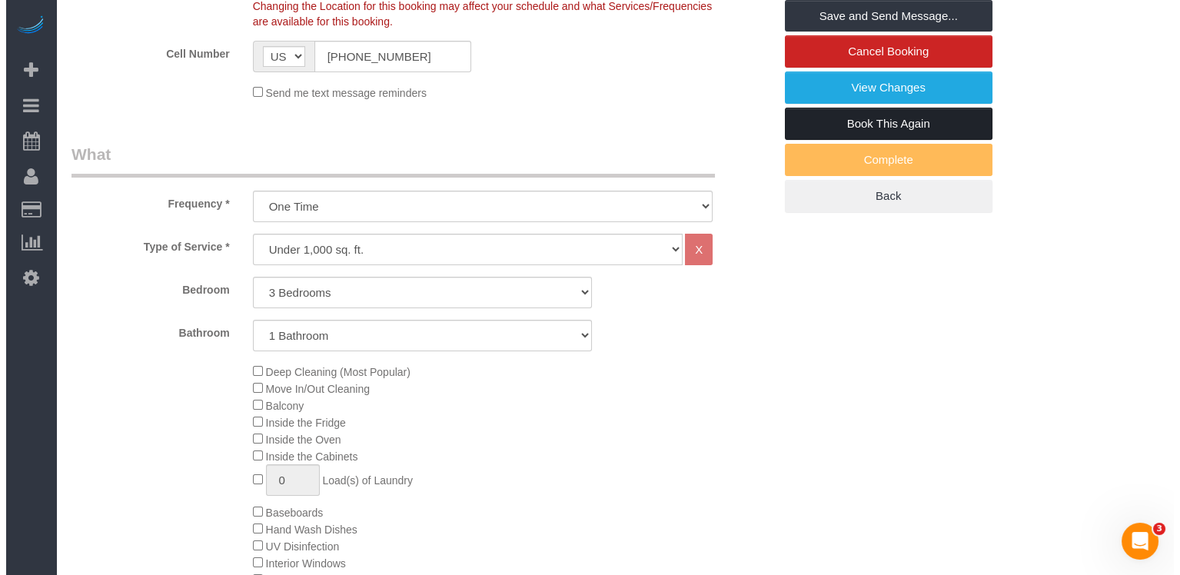
scroll to position [294, 0]
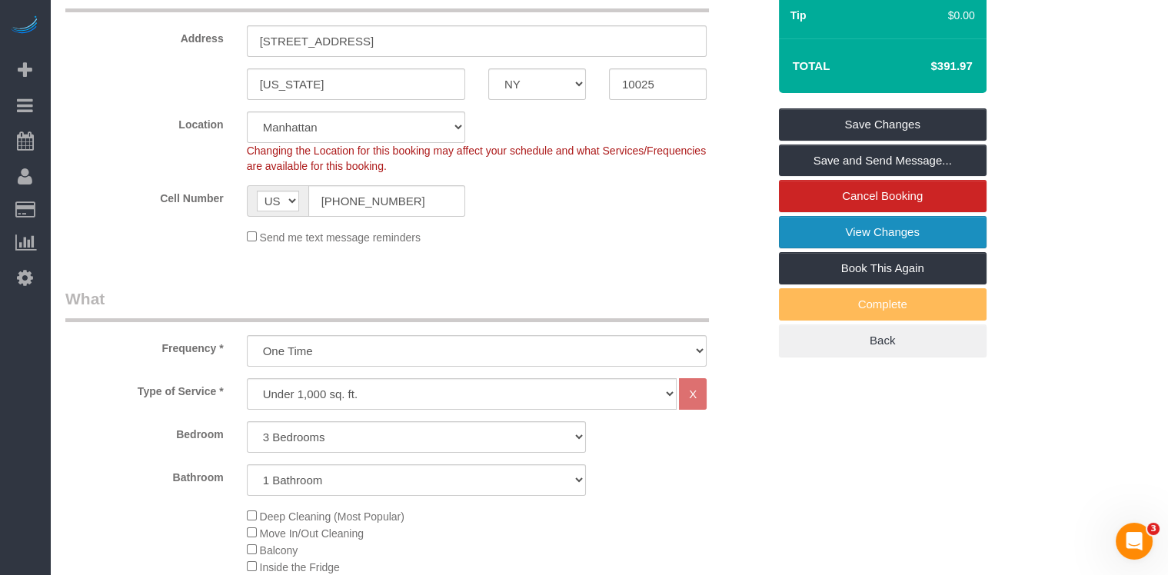
click at [918, 229] on link "View Changes" at bounding box center [883, 232] width 208 height 32
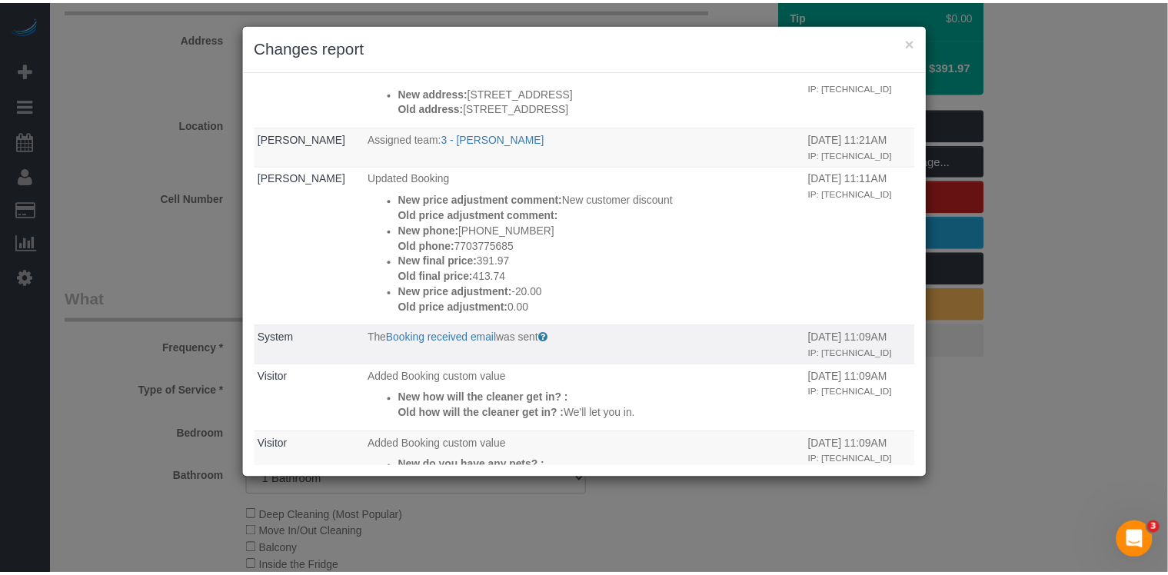
scroll to position [33, 0]
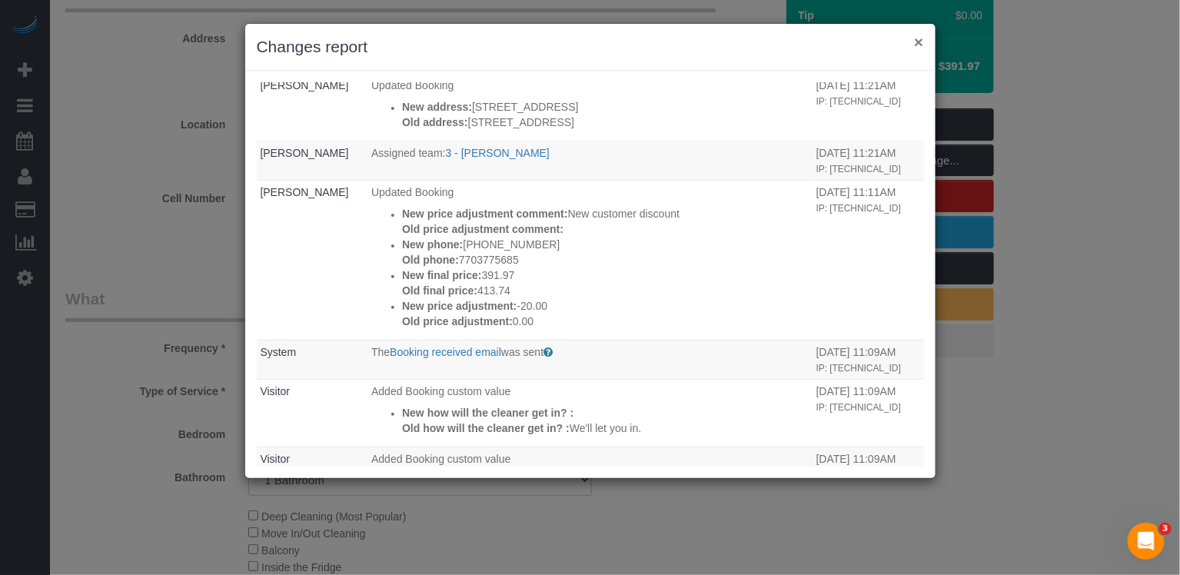
click at [917, 45] on button "×" at bounding box center [918, 42] width 9 height 16
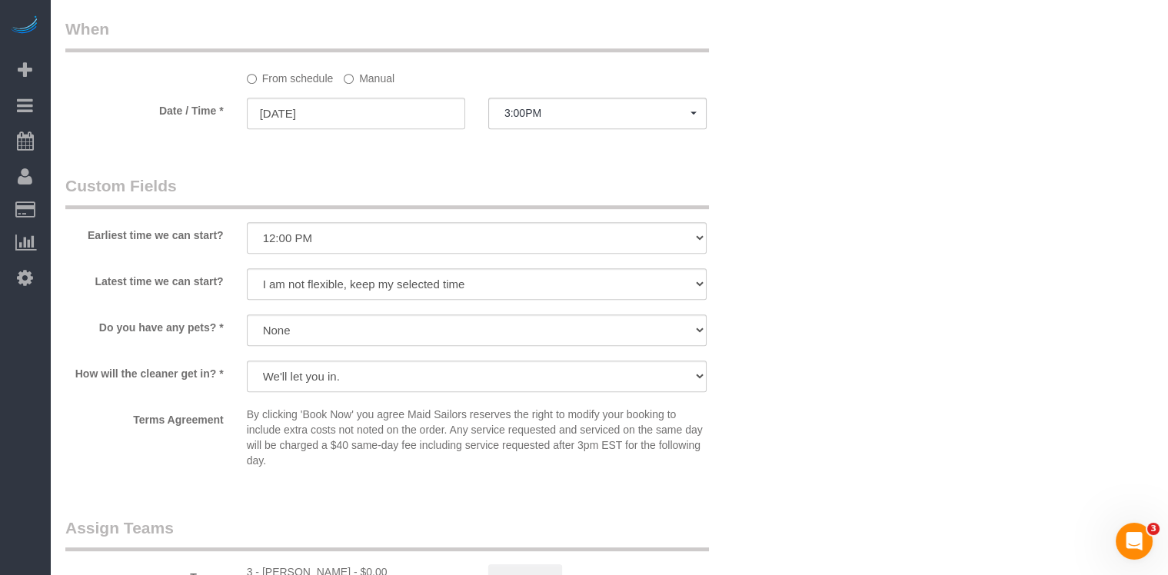
scroll to position [1520, 0]
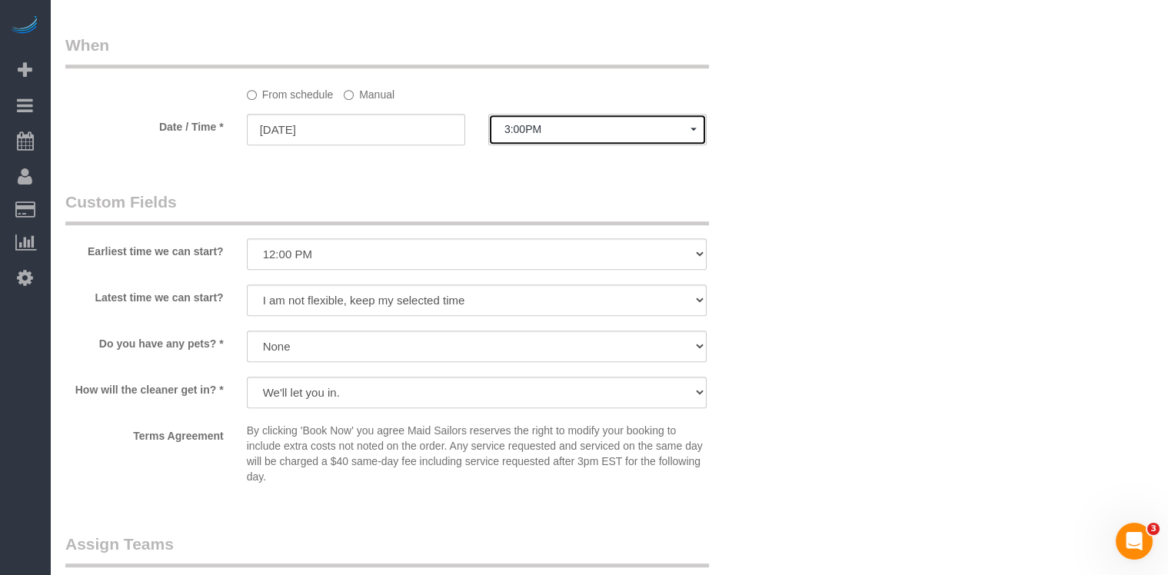
click at [563, 131] on span "3:00PM" at bounding box center [597, 129] width 186 height 12
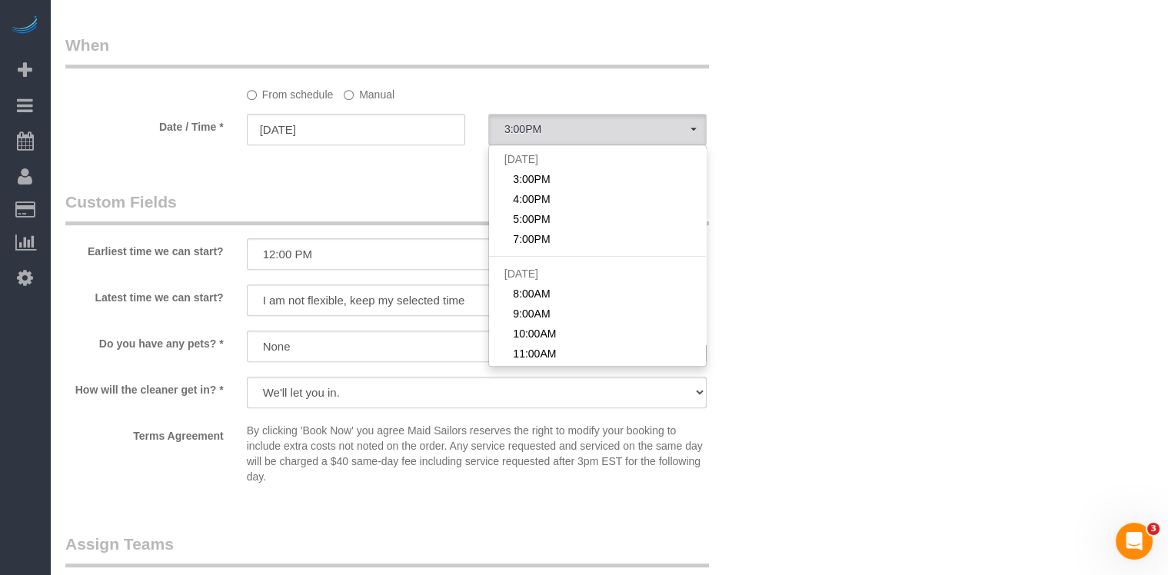
click at [377, 92] on label "Manual" at bounding box center [369, 92] width 51 height 21
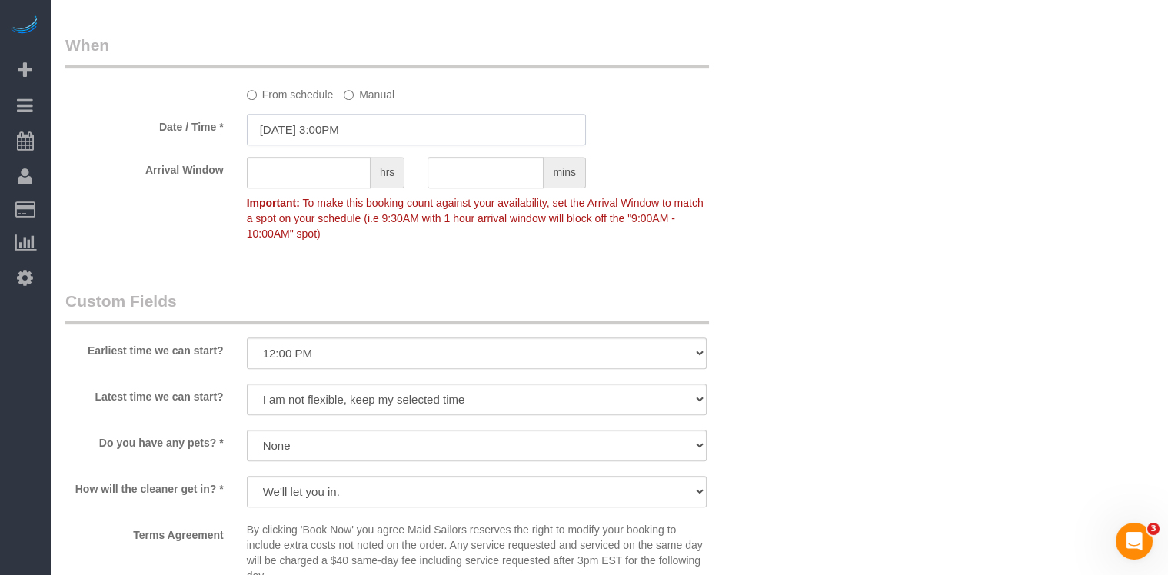
click at [351, 137] on input "08/15/2025 3:00PM" at bounding box center [416, 130] width 339 height 32
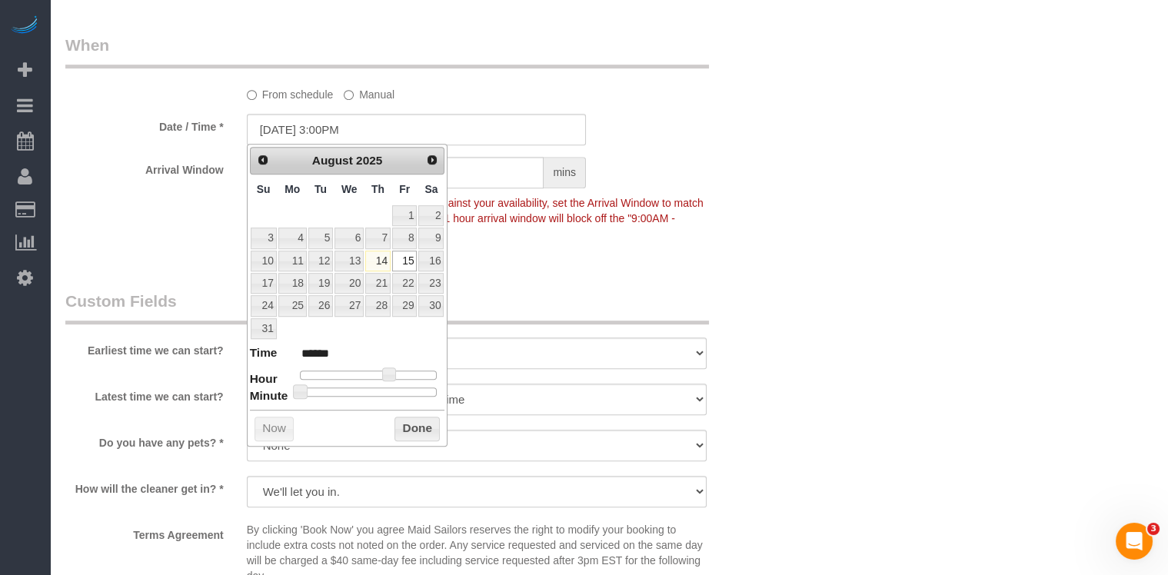
type input "08/15/2025 3:35PM"
type input "******"
click at [383, 388] on div at bounding box center [369, 392] width 138 height 9
type input "08/15/2025 3:30PM"
type input "******"
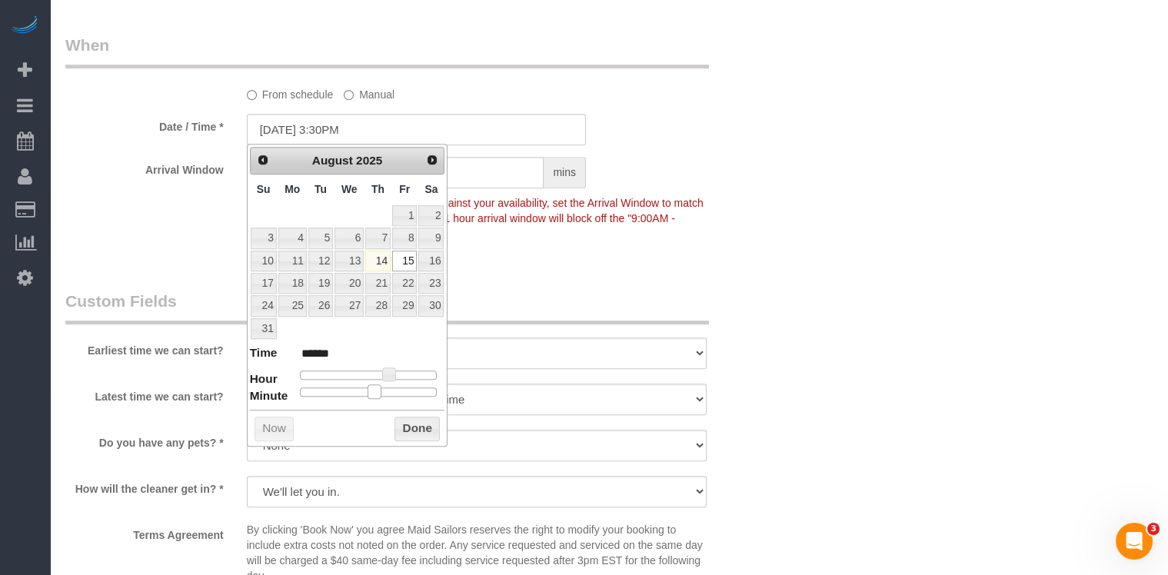
click at [377, 389] on span at bounding box center [375, 391] width 14 height 14
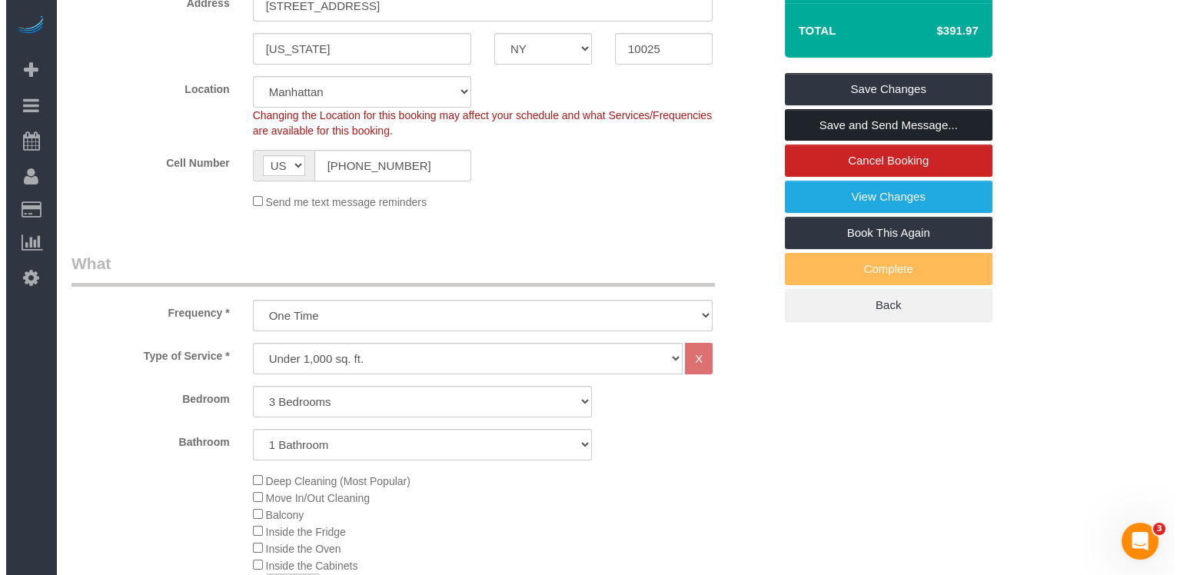
scroll to position [0, 0]
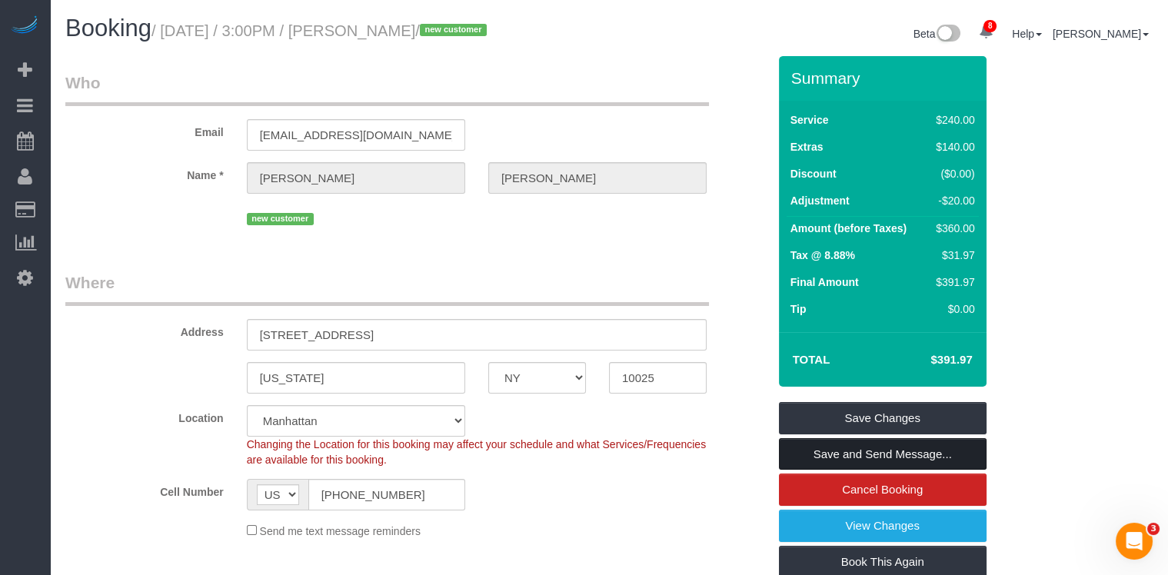
click at [900, 454] on link "Save and Send Message..." at bounding box center [883, 454] width 208 height 32
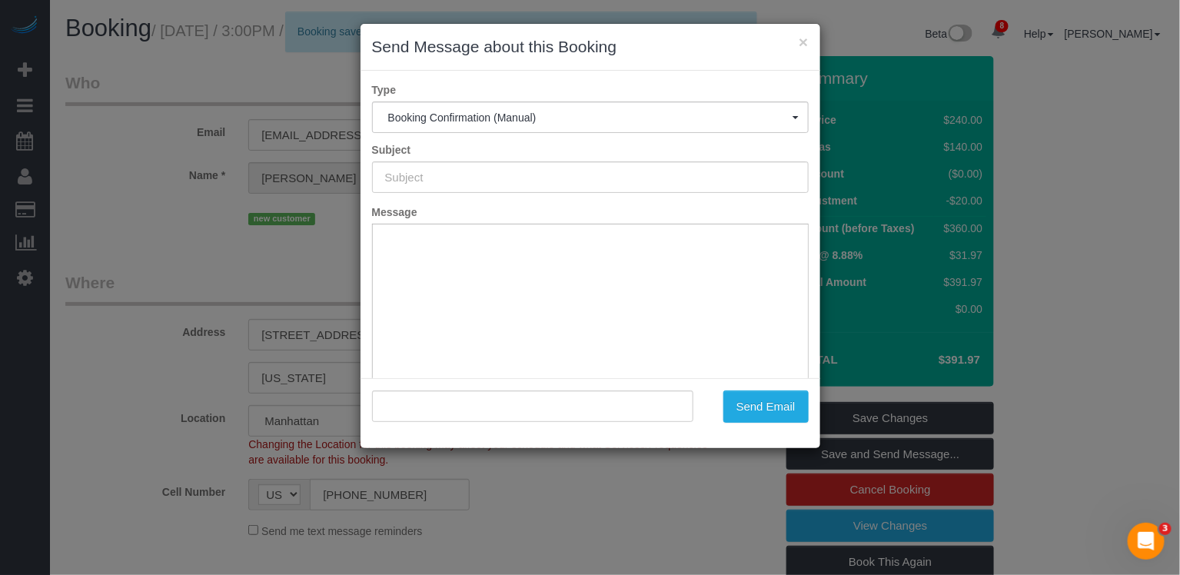
type input "Cleaning Confirmed for 08/15/2025 at 3:30pm"
type input ""SYED MAKANDAR" <shaheen.sm19@gmail.com>"
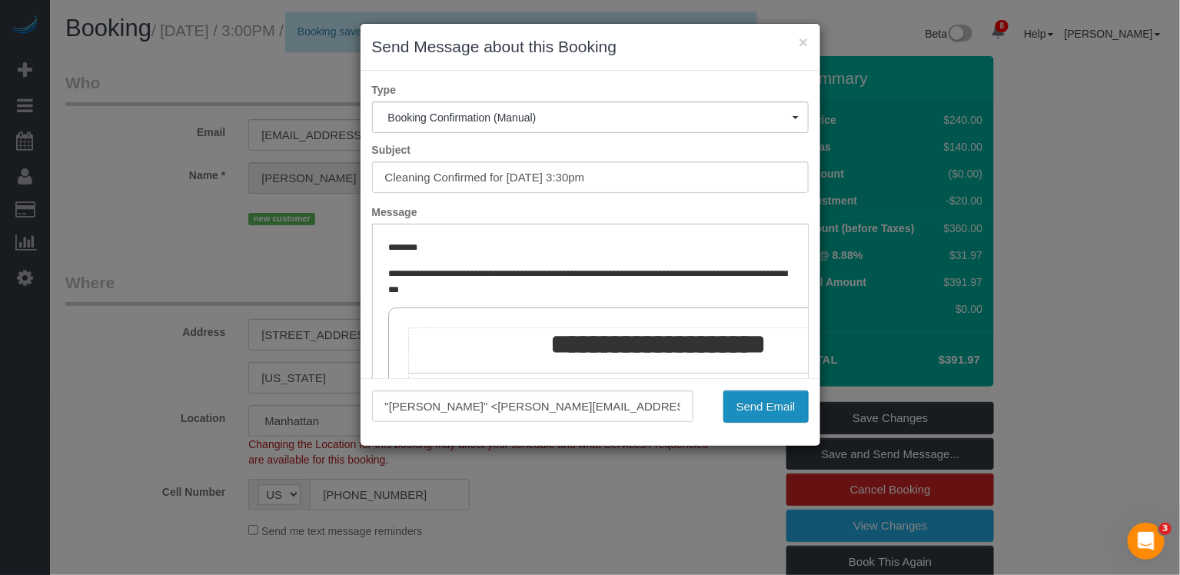
click at [797, 414] on button "Send Email" at bounding box center [766, 407] width 85 height 32
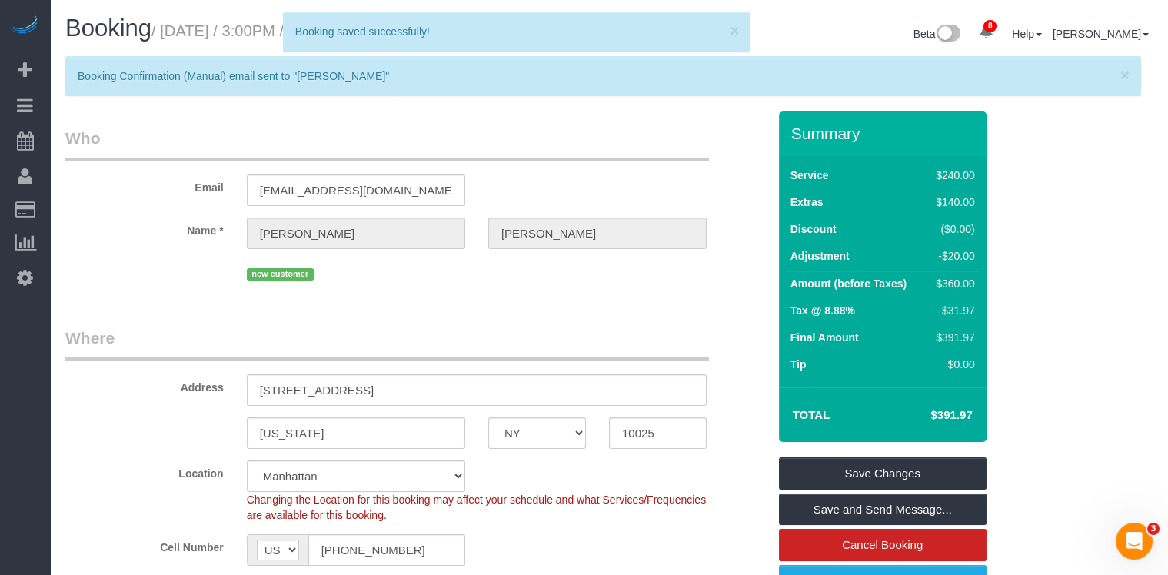
click at [729, 30] on div "Booking saved successfully!" at bounding box center [516, 31] width 443 height 15
click at [1126, 76] on span "×" at bounding box center [1124, 75] width 9 height 18
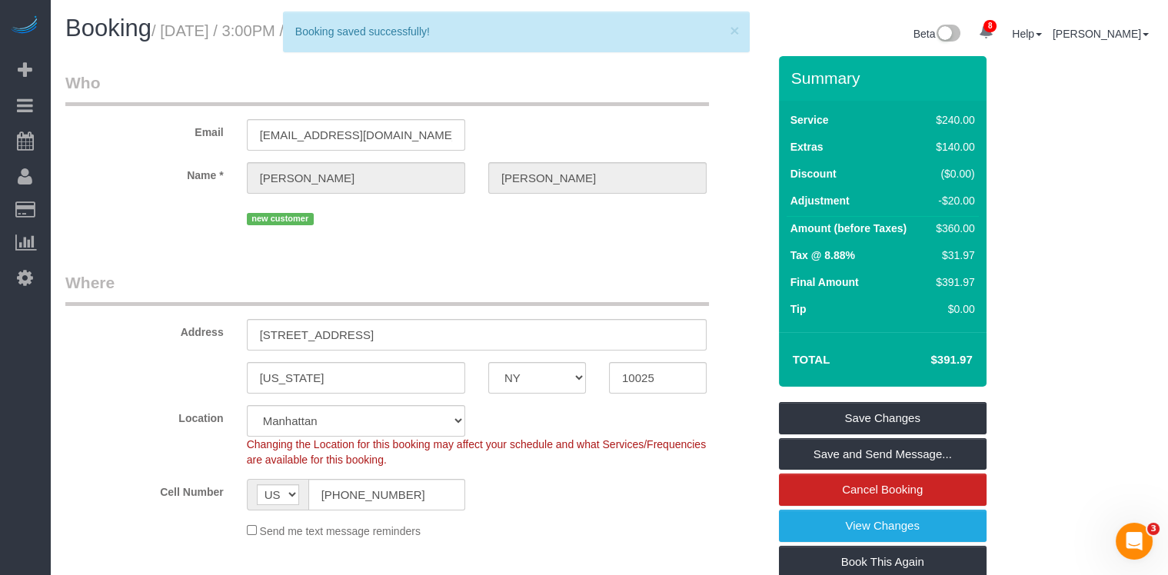
click at [745, 27] on div "× 1 Booking saved successfully!" at bounding box center [517, 32] width 468 height 41
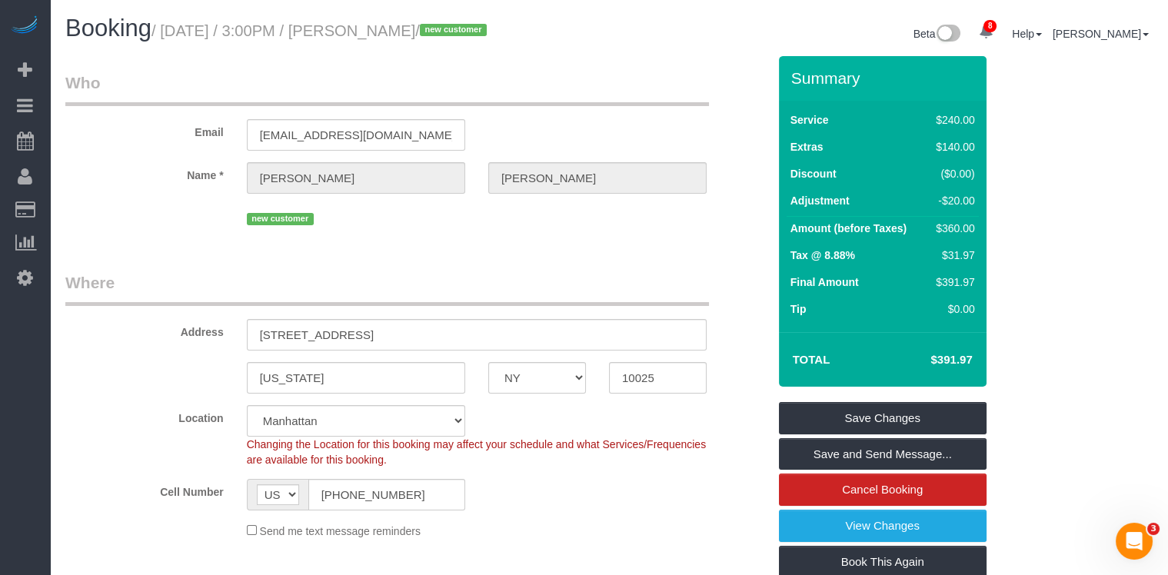
drag, startPoint x: 504, startPoint y: 26, endPoint x: 364, endPoint y: 31, distance: 140.0
click at [364, 31] on small "/ August 15, 2025 / 3:00PM / SYED MAKANDAR / new customer" at bounding box center [321, 30] width 340 height 17
copy small "SYED MAKANDAR"
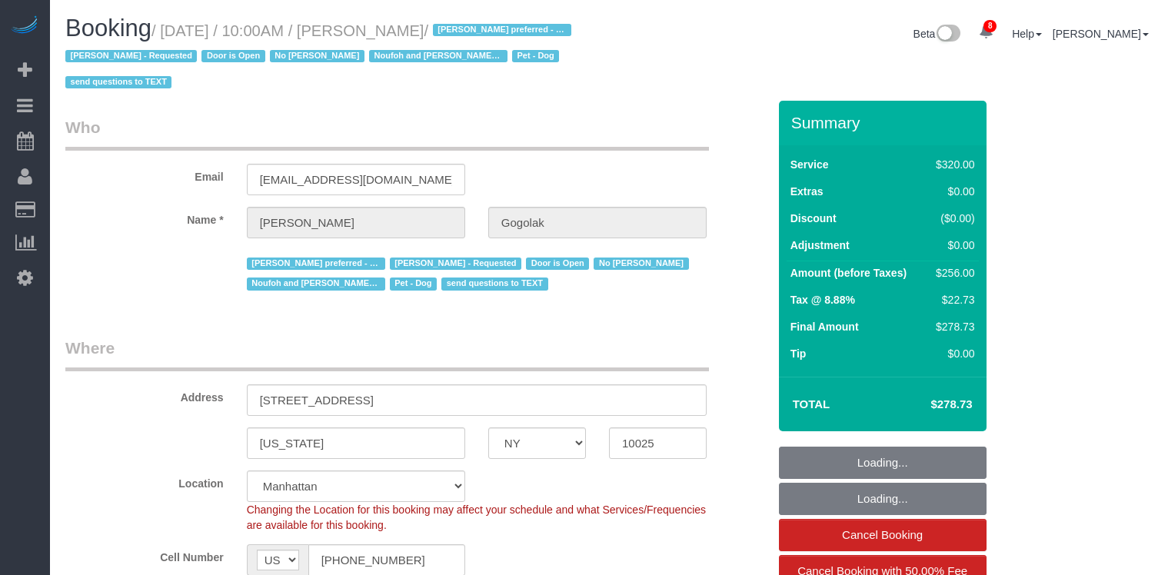
select select "NY"
select select "240"
select select "spot51"
select select "number:58"
select select "number:76"
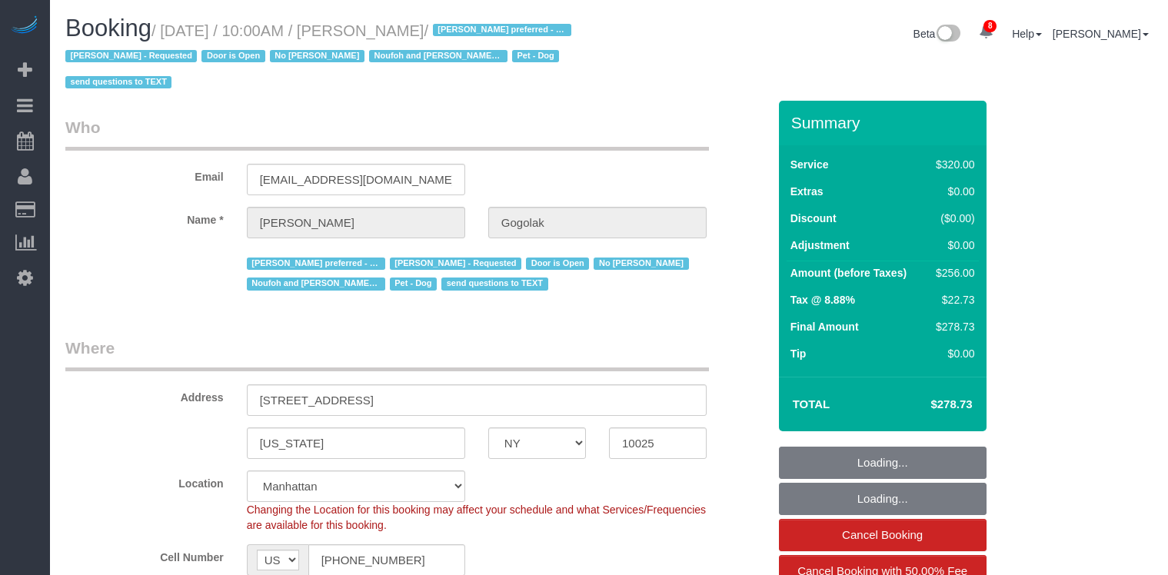
select select "number:13"
select select "number:5"
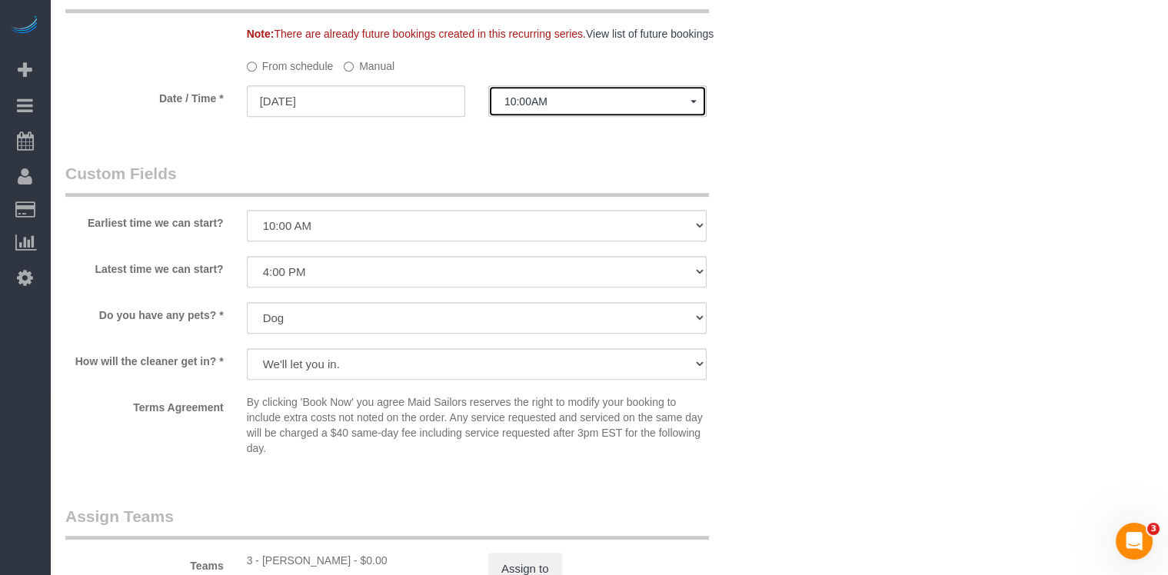
click at [519, 101] on span "10:00AM" at bounding box center [597, 101] width 186 height 12
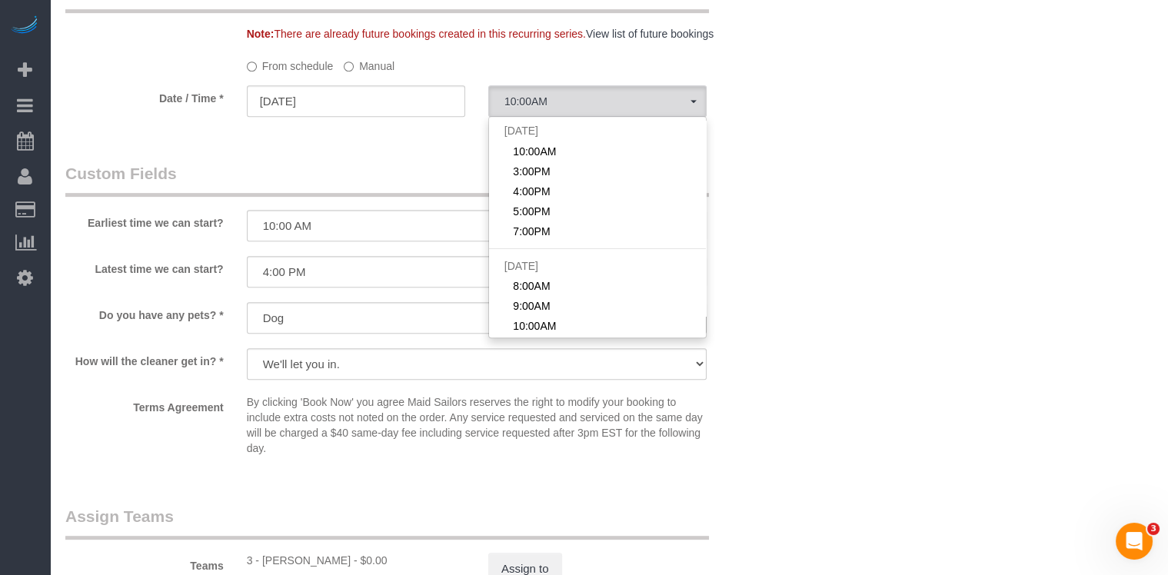
click at [388, 68] on label "Manual" at bounding box center [369, 63] width 51 height 21
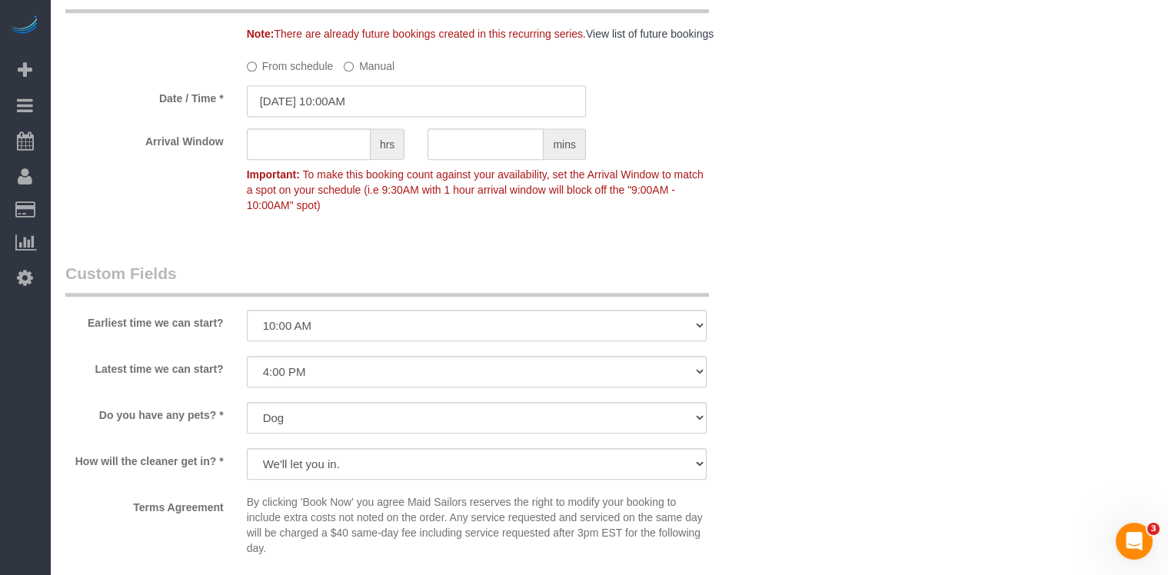
click at [352, 112] on input "08/15/2025 10:00AM" at bounding box center [416, 101] width 339 height 32
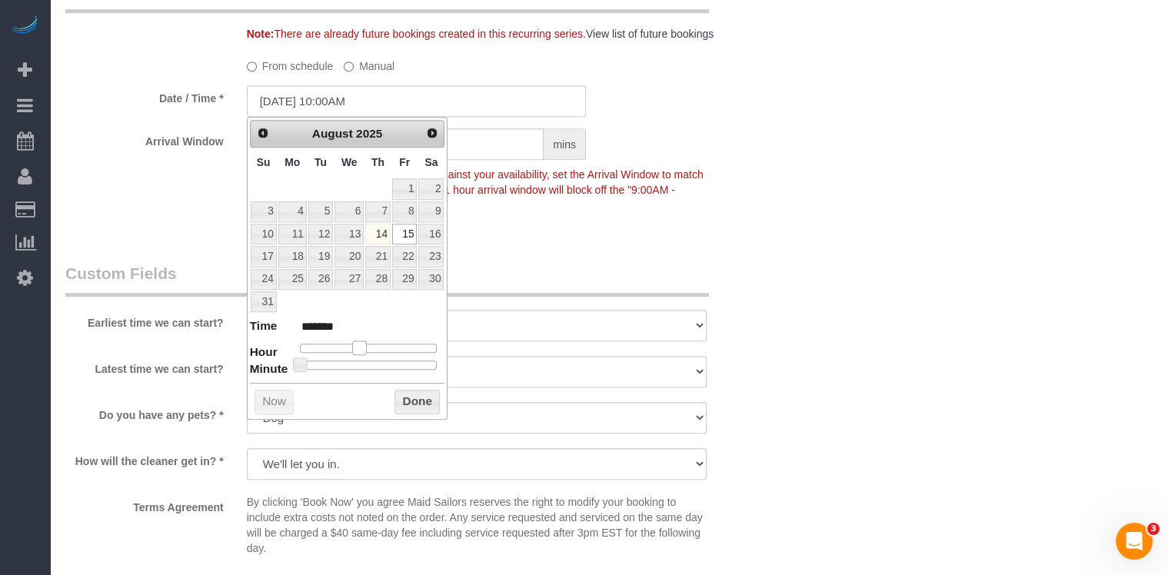
type input "08/15/2025 9:00AM"
type input "******"
click at [358, 344] on span at bounding box center [354, 348] width 14 height 14
click at [434, 393] on button "Done" at bounding box center [416, 402] width 45 height 25
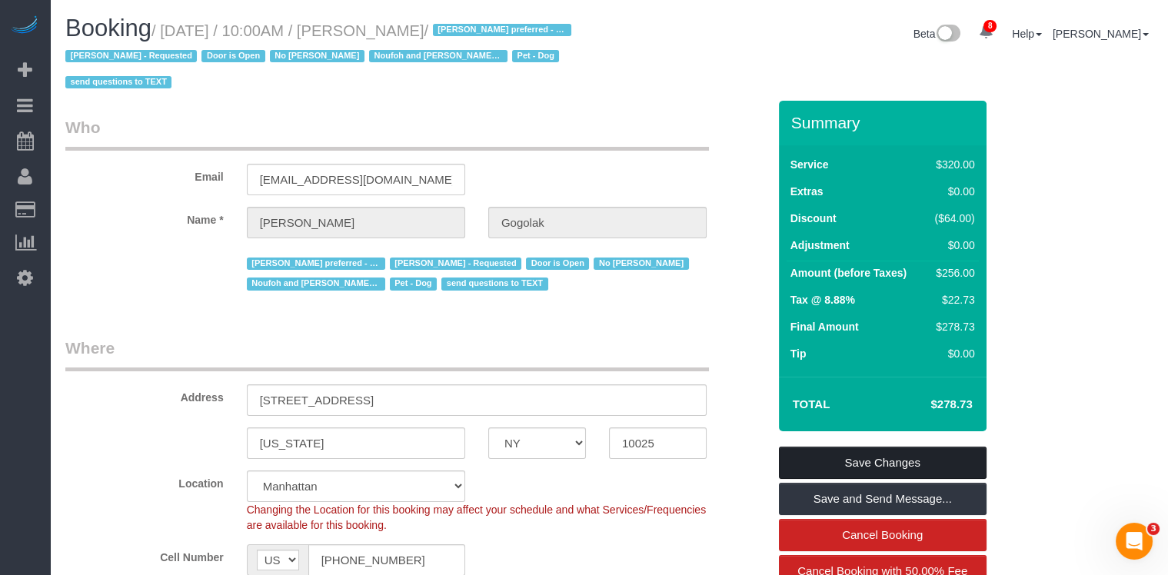
click at [865, 461] on link "Save Changes" at bounding box center [883, 463] width 208 height 32
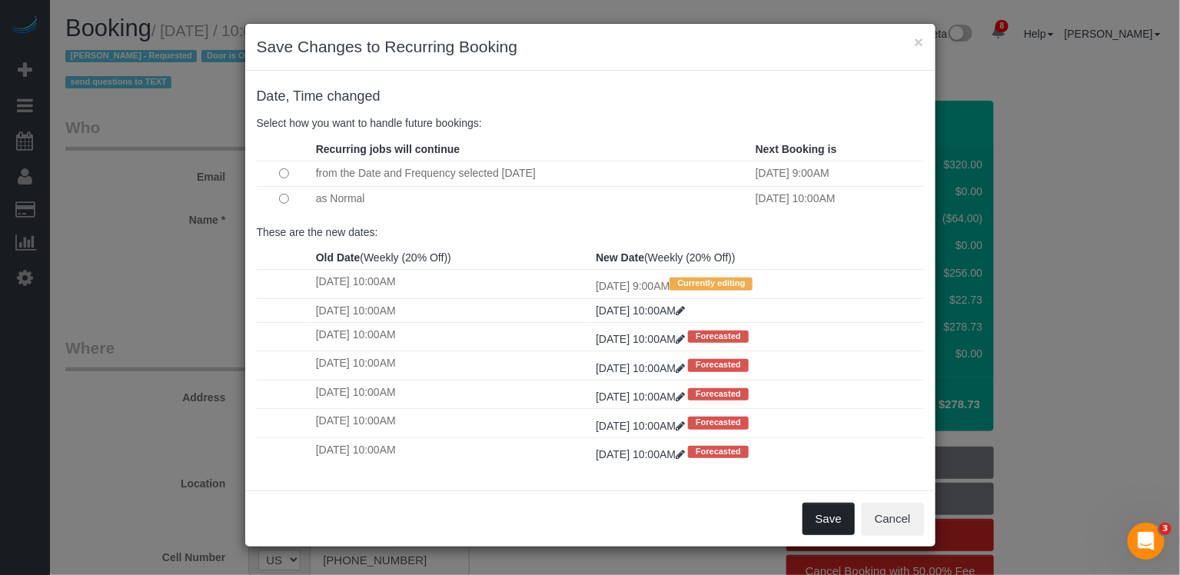
click at [838, 521] on button "Save" at bounding box center [829, 519] width 52 height 32
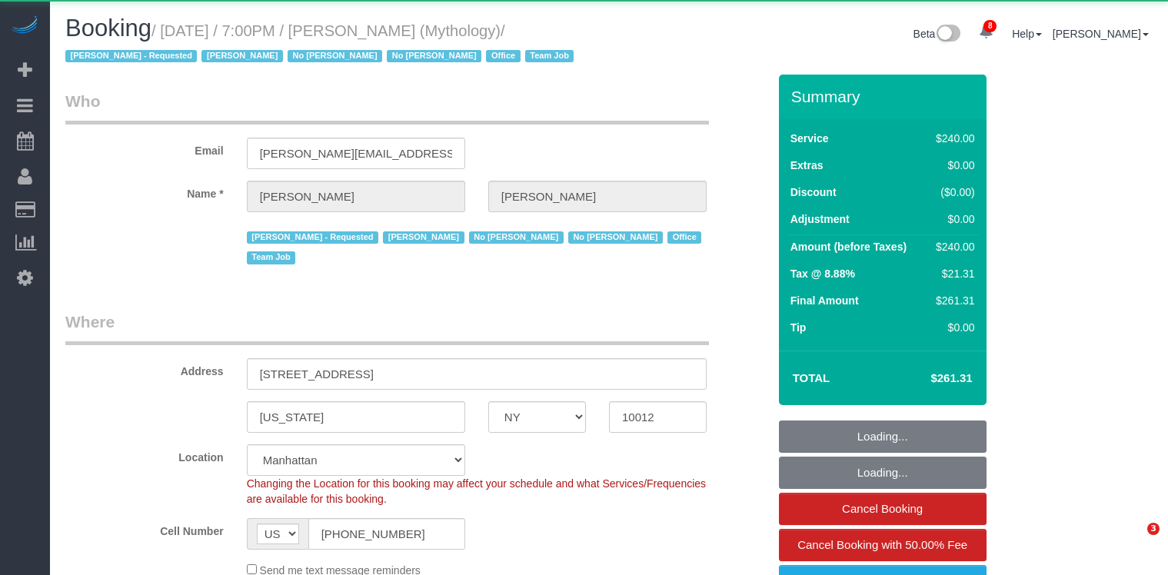
select select "NY"
select select "2"
select select "120"
select select "number:89"
select select "number:90"
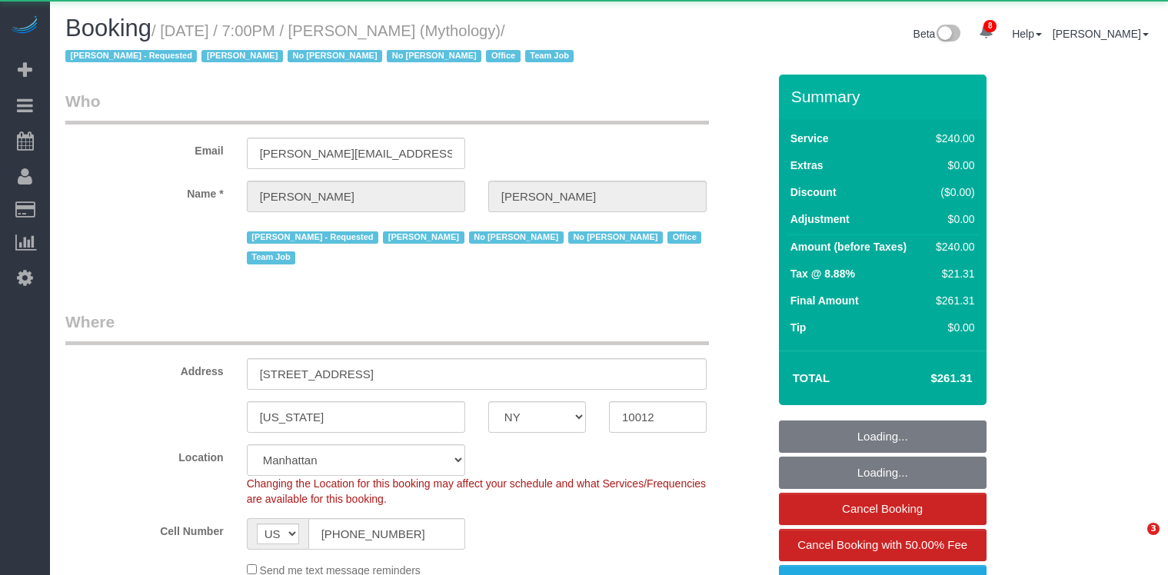
select select "number:15"
select select "number:7"
select select "object:1312"
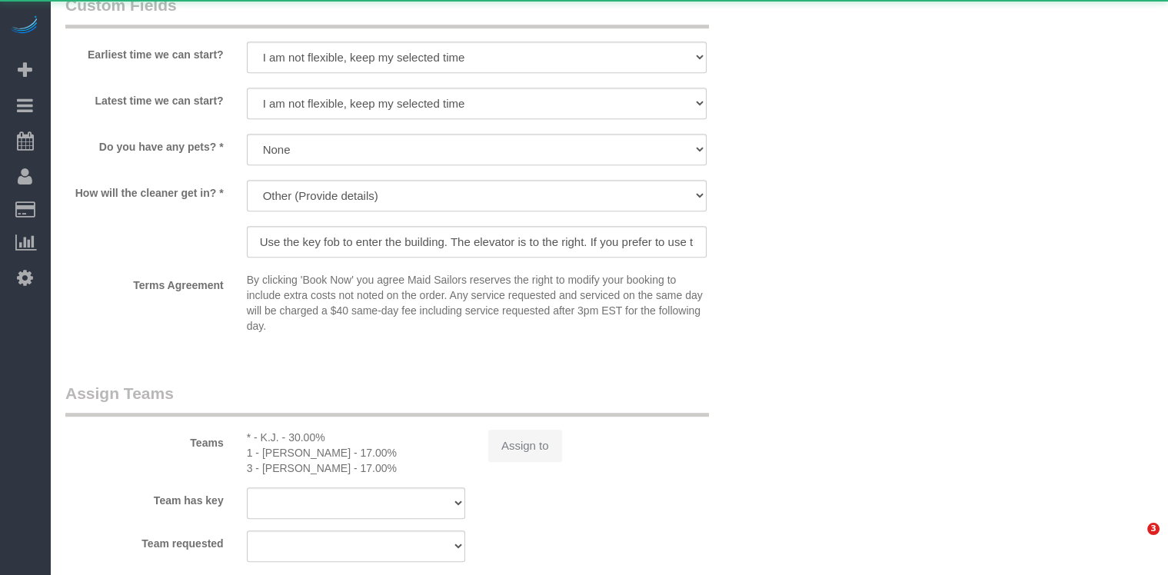
select select "string:stripe-card_1F0CXe4VGloSiKo7V7BiKmvB"
select select "spot1"
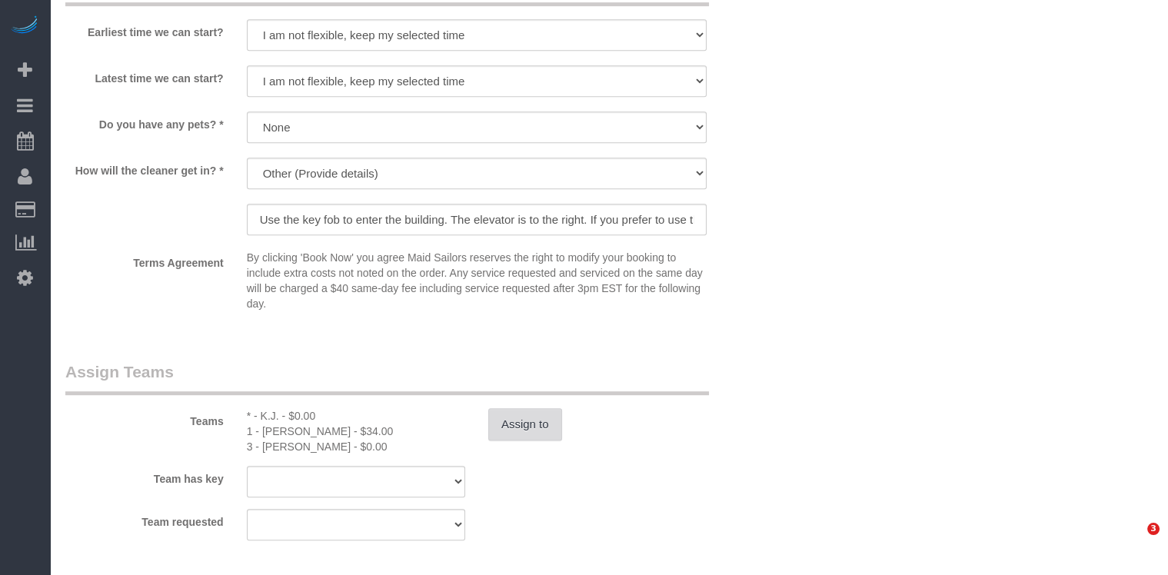
scroll to position [1464, 0]
click at [518, 408] on button "Assign to" at bounding box center [525, 424] width 74 height 32
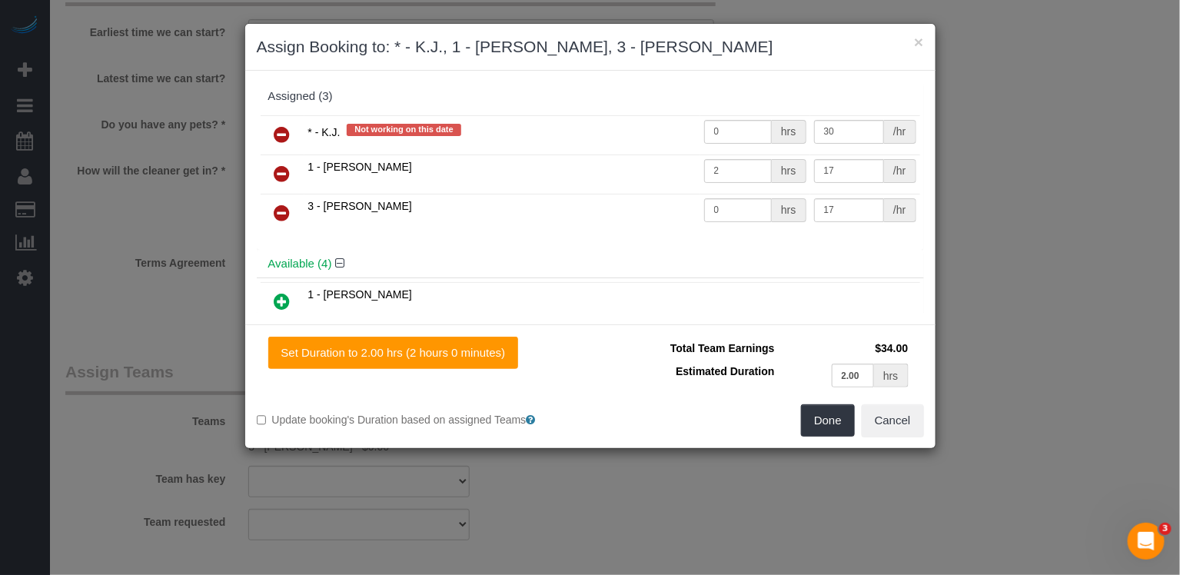
click at [282, 205] on icon at bounding box center [283, 213] width 16 height 18
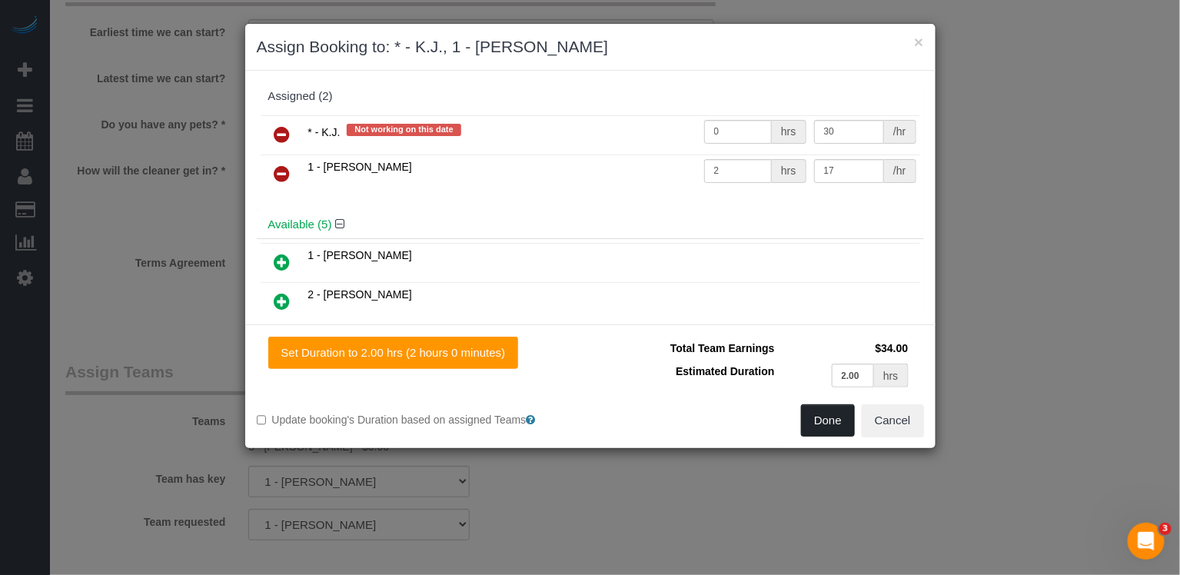
click at [827, 422] on button "Done" at bounding box center [828, 420] width 54 height 32
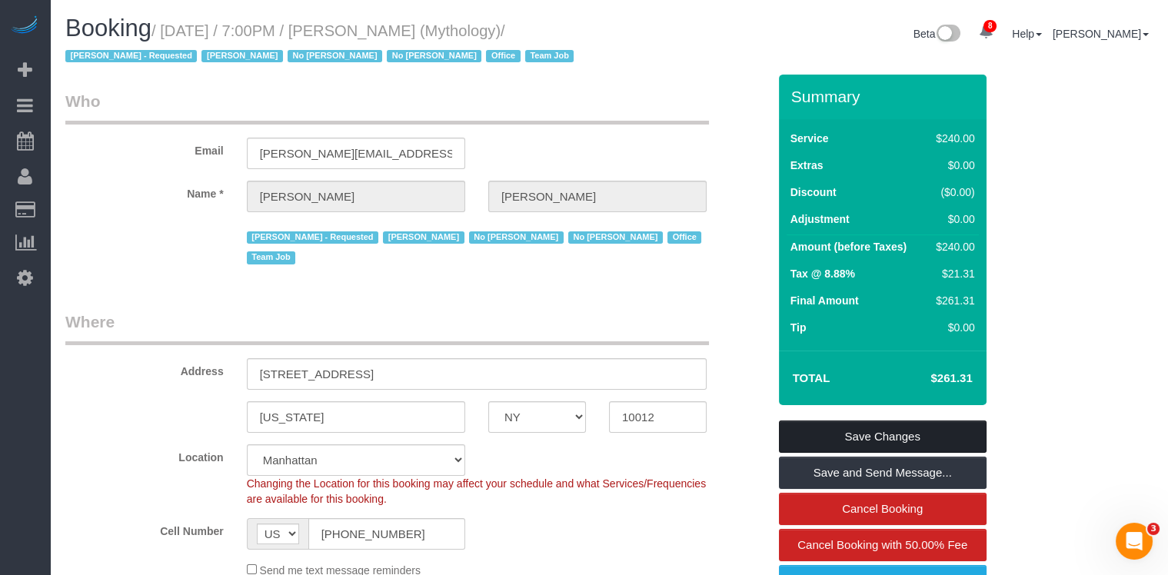
click at [916, 438] on link "Save Changes" at bounding box center [883, 437] width 208 height 32
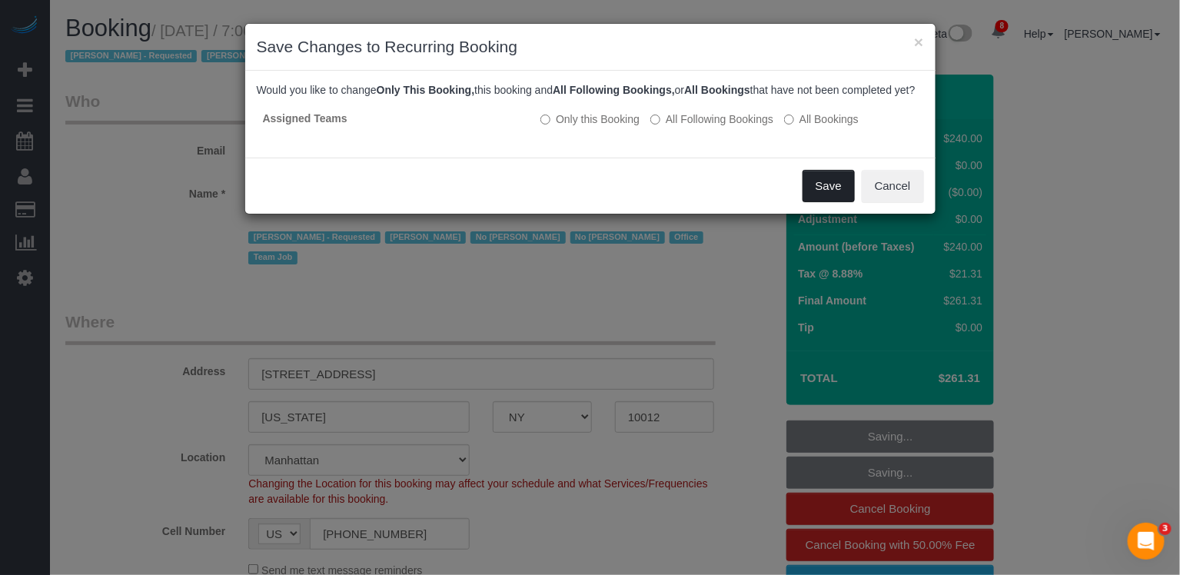
click at [837, 202] on button "Save" at bounding box center [829, 186] width 52 height 32
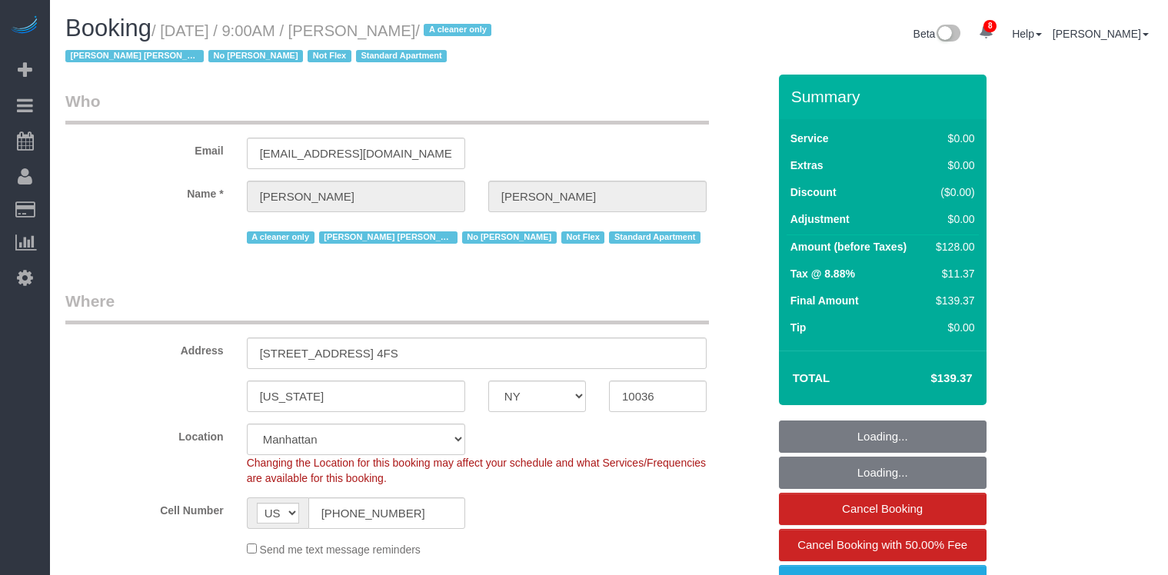
select select "NY"
select select "1"
select select "spot1"
select select "number:89"
select select "number:90"
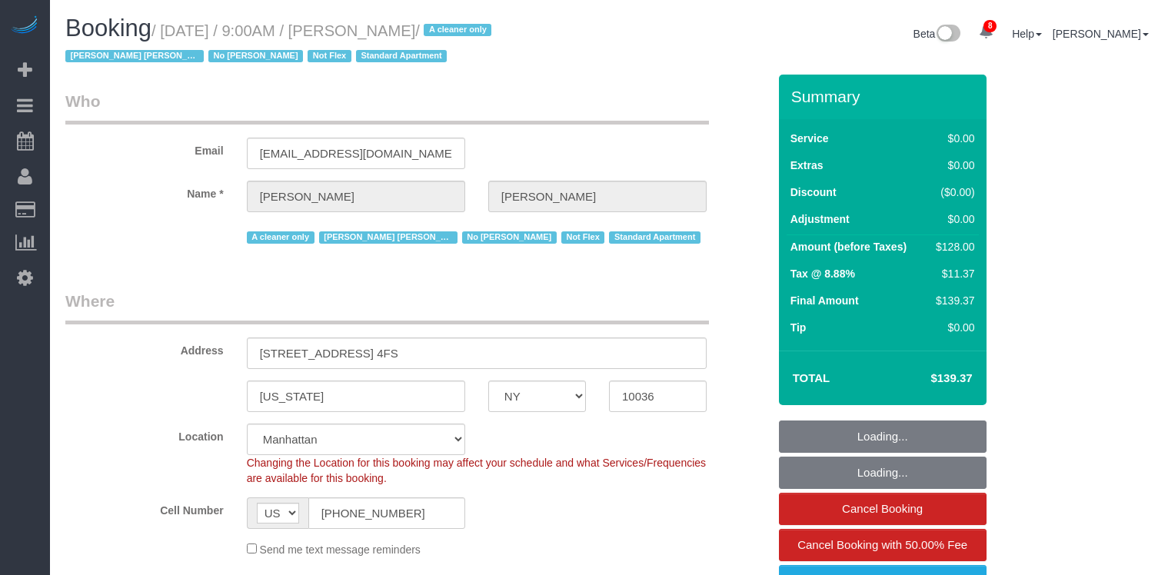
select select "number:15"
select select "number:5"
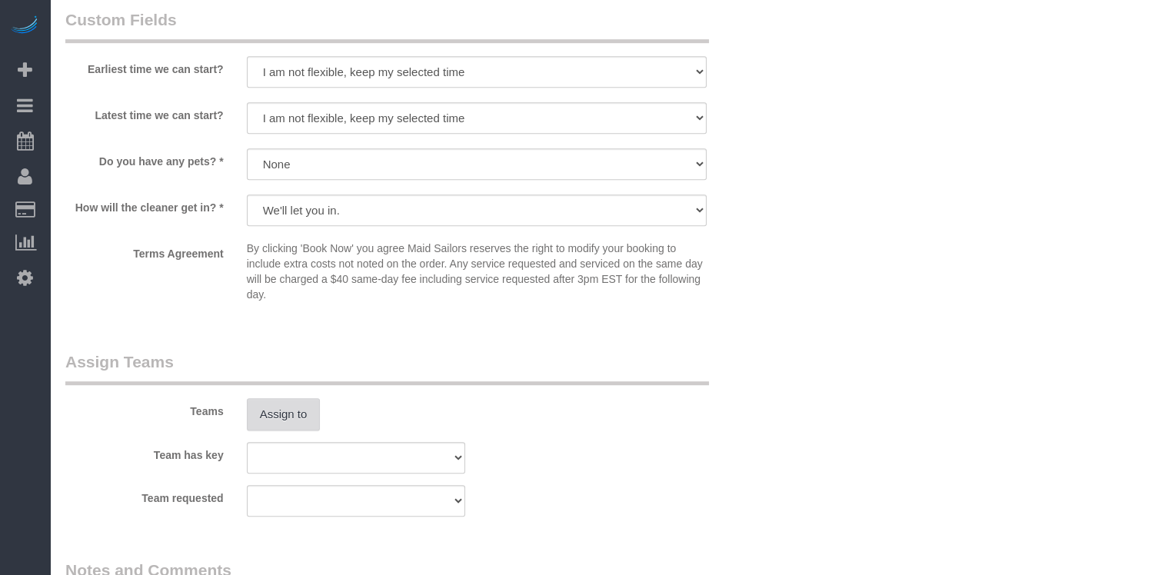
click at [301, 421] on button "Assign to" at bounding box center [284, 414] width 74 height 32
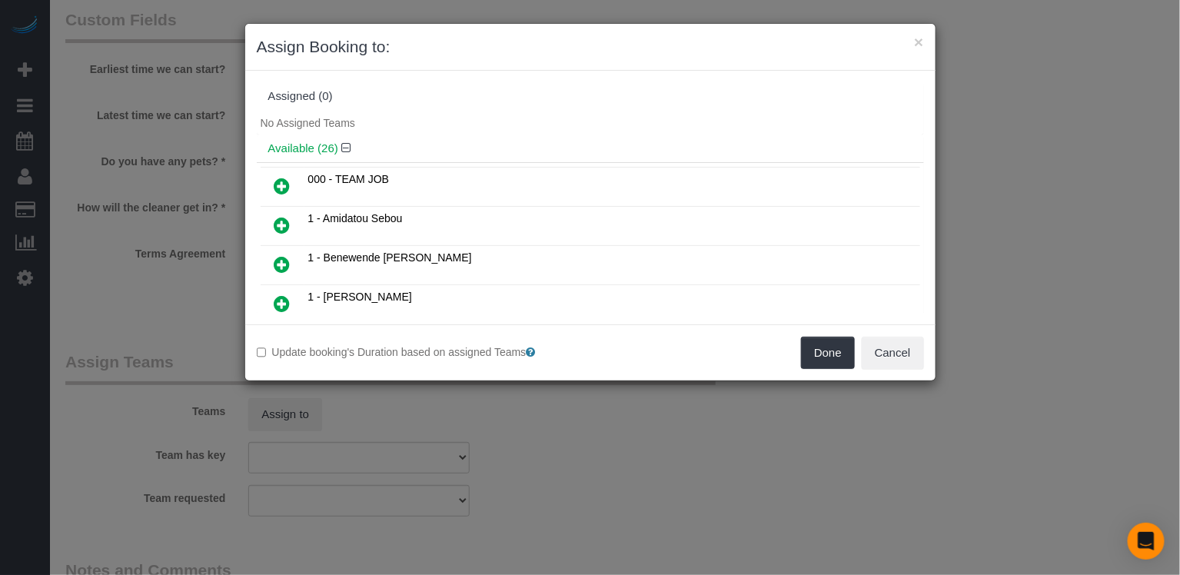
scroll to position [890, 0]
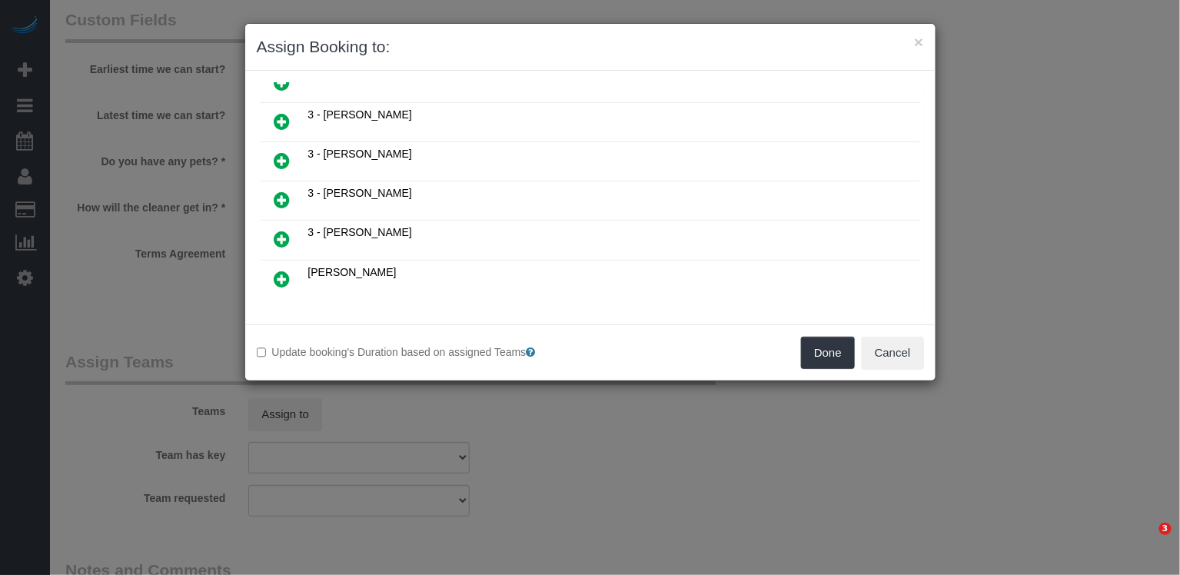
click at [361, 330] on icon at bounding box center [359, 336] width 9 height 12
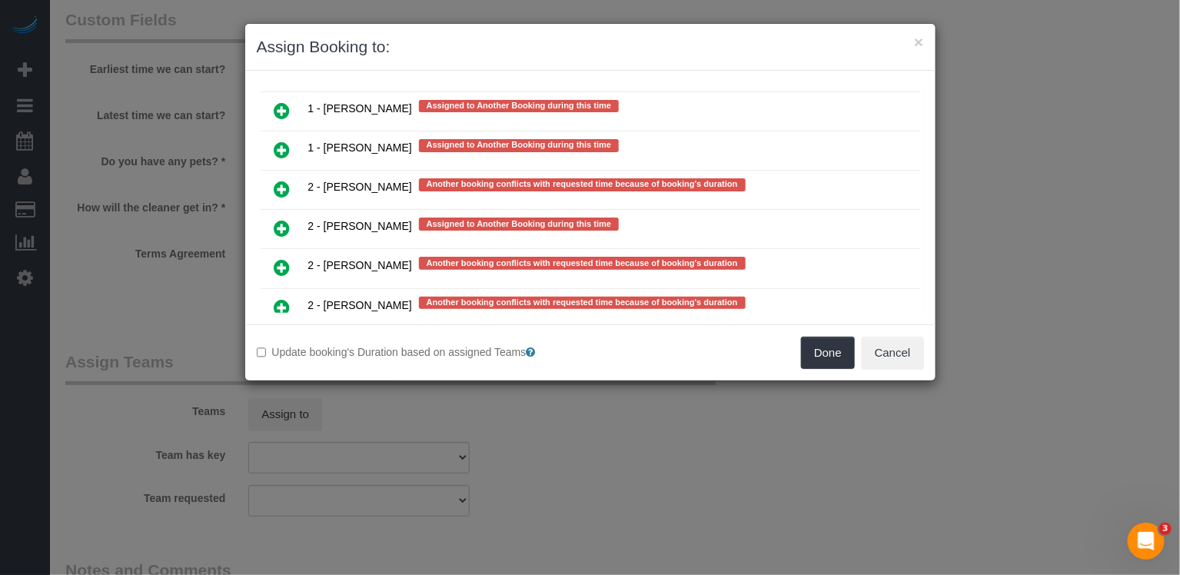
click at [278, 338] on icon at bounding box center [283, 347] width 16 height 18
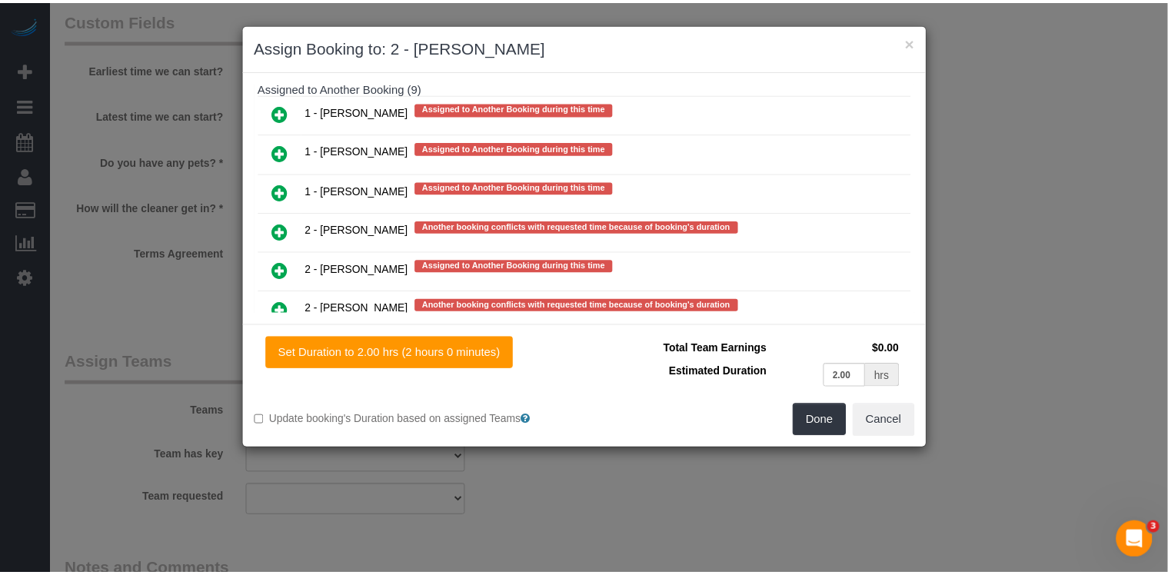
scroll to position [3077, 0]
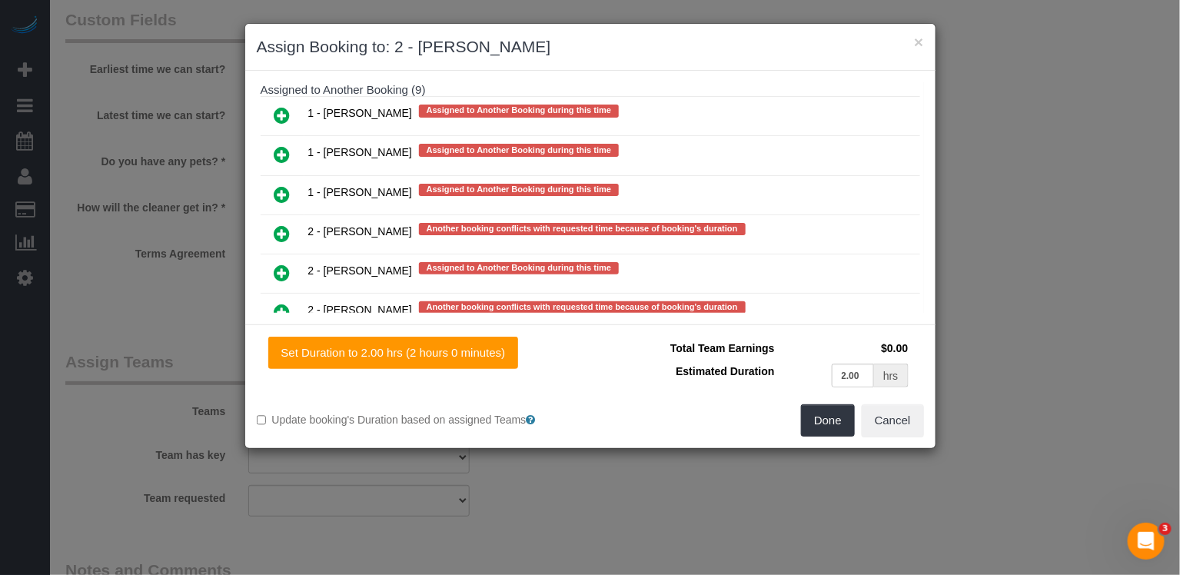
click at [857, 427] on div "Done Cancel" at bounding box center [763, 420] width 345 height 32
click at [837, 421] on button "Done" at bounding box center [828, 420] width 54 height 32
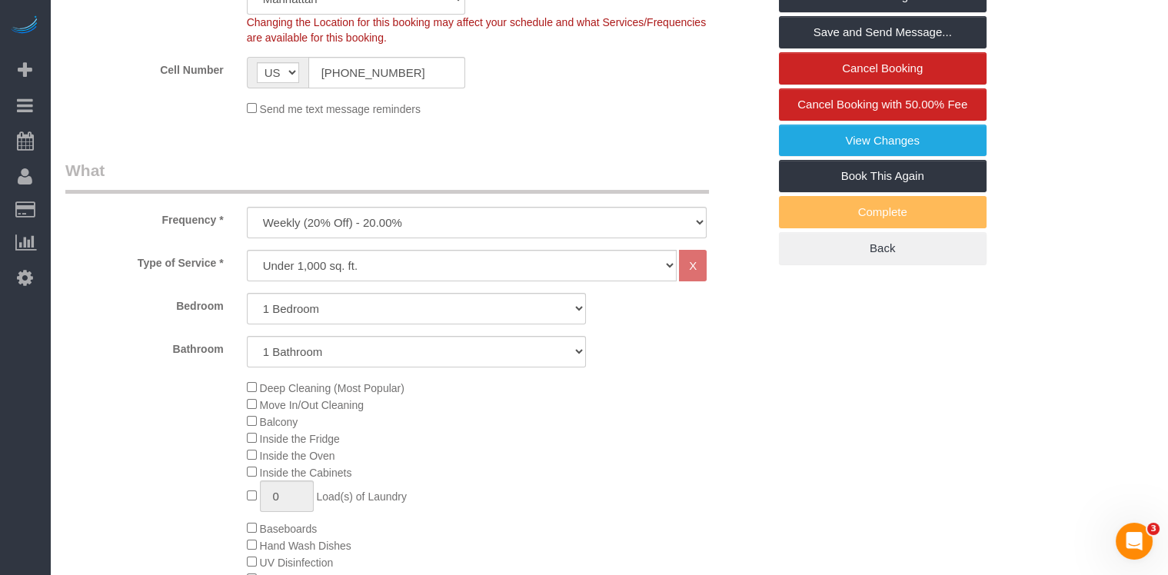
scroll to position [0, 0]
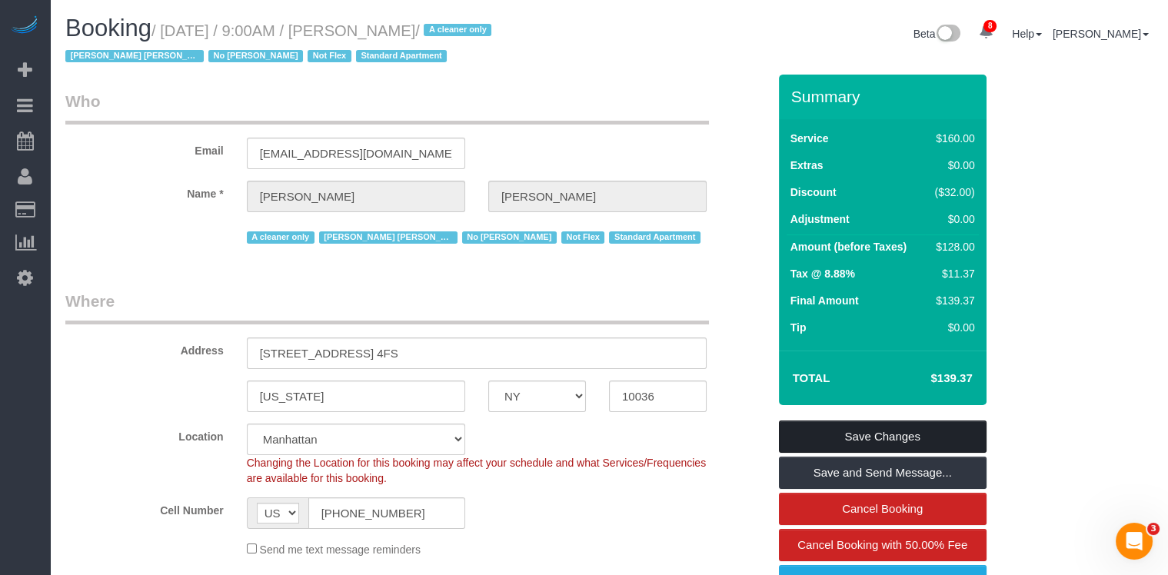
click at [867, 434] on link "Save Changes" at bounding box center [883, 437] width 208 height 32
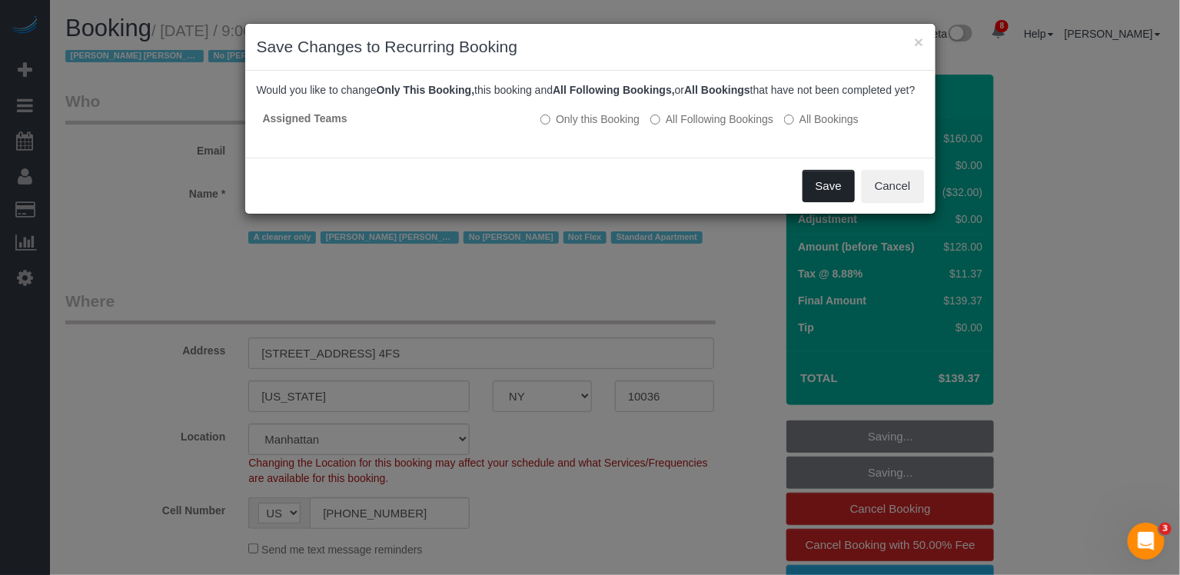
click at [825, 201] on button "Save" at bounding box center [829, 186] width 52 height 32
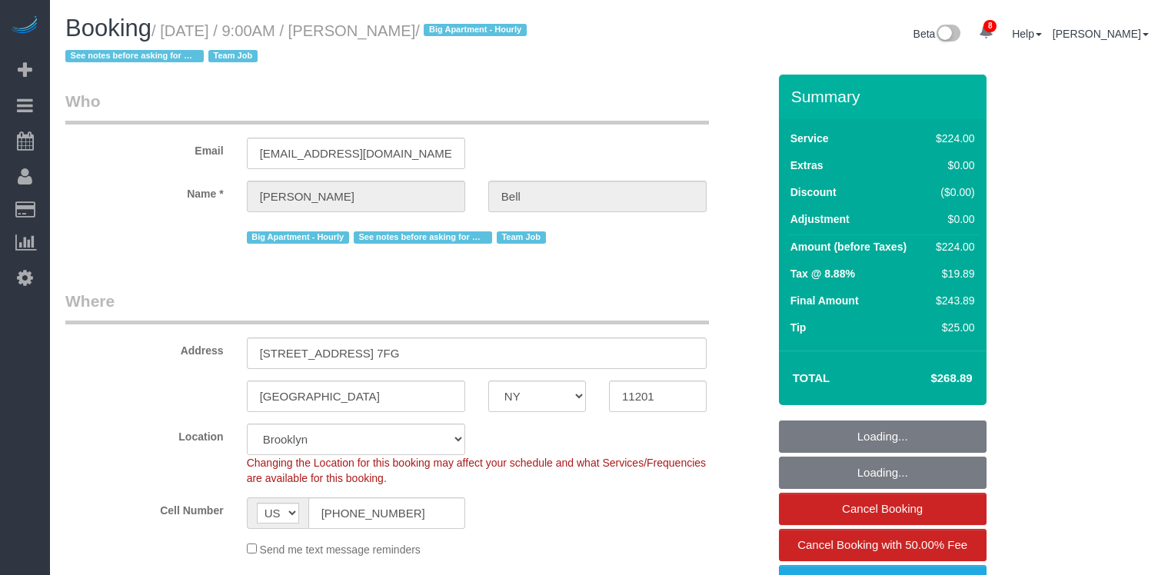
select select "NY"
select select "210"
select select "spot1"
select select "number:89"
select select "number:90"
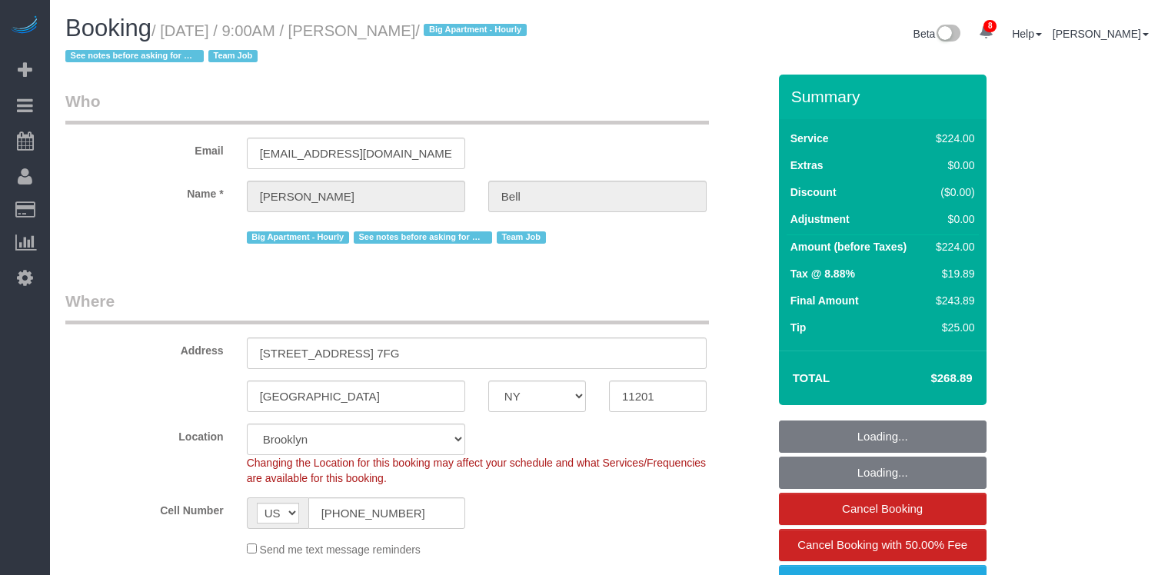
select select "number:15"
select select "number:5"
select select "number:21"
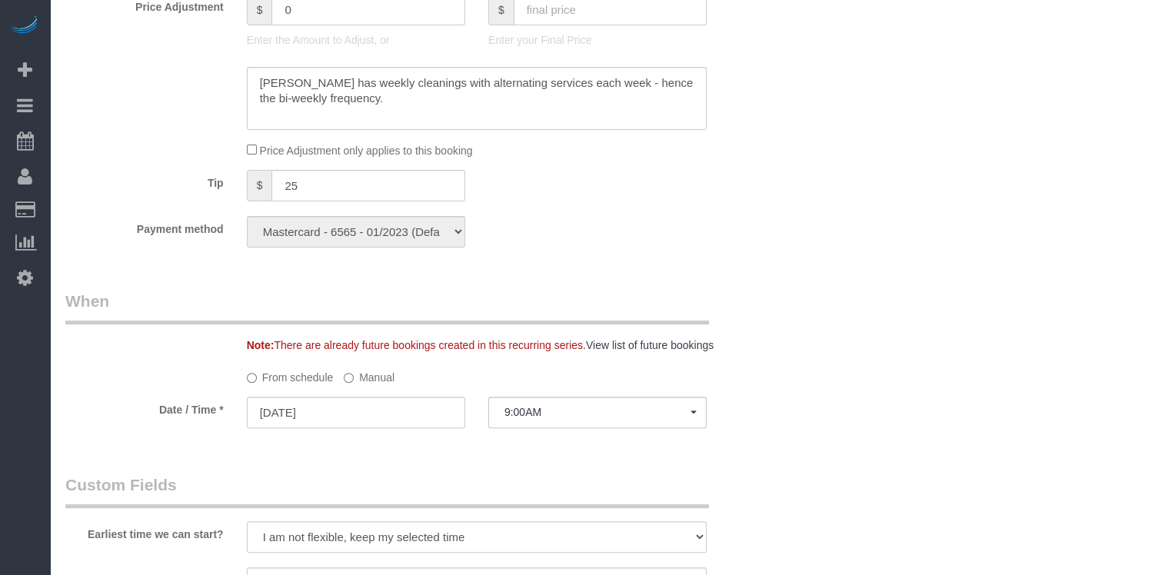
scroll to position [942, 0]
click at [550, 415] on span "9:00AM" at bounding box center [597, 412] width 186 height 12
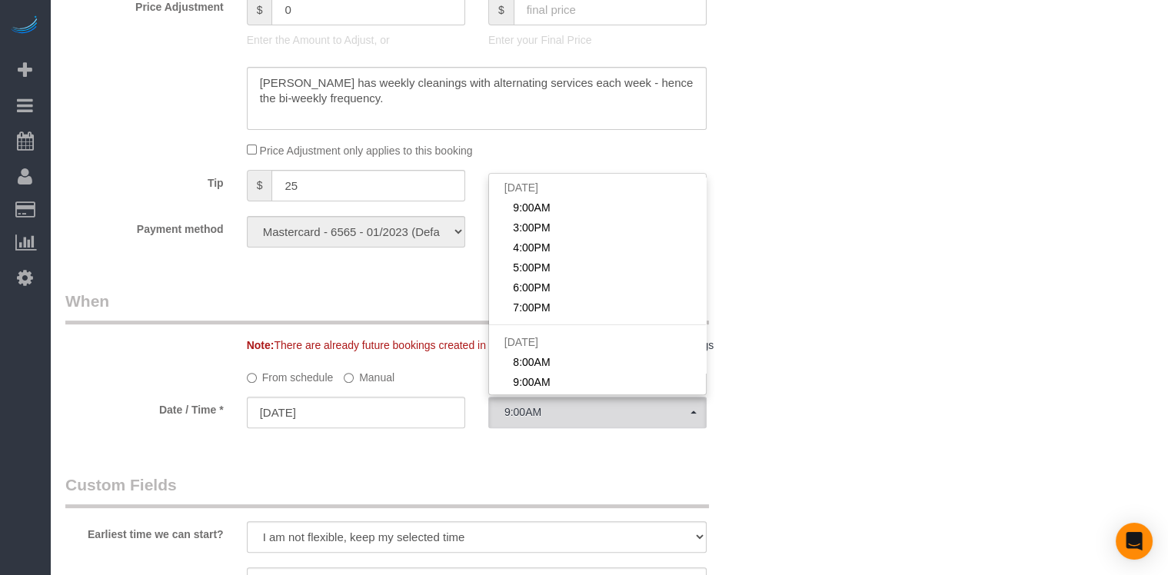
click at [382, 383] on label "Manual" at bounding box center [369, 374] width 51 height 21
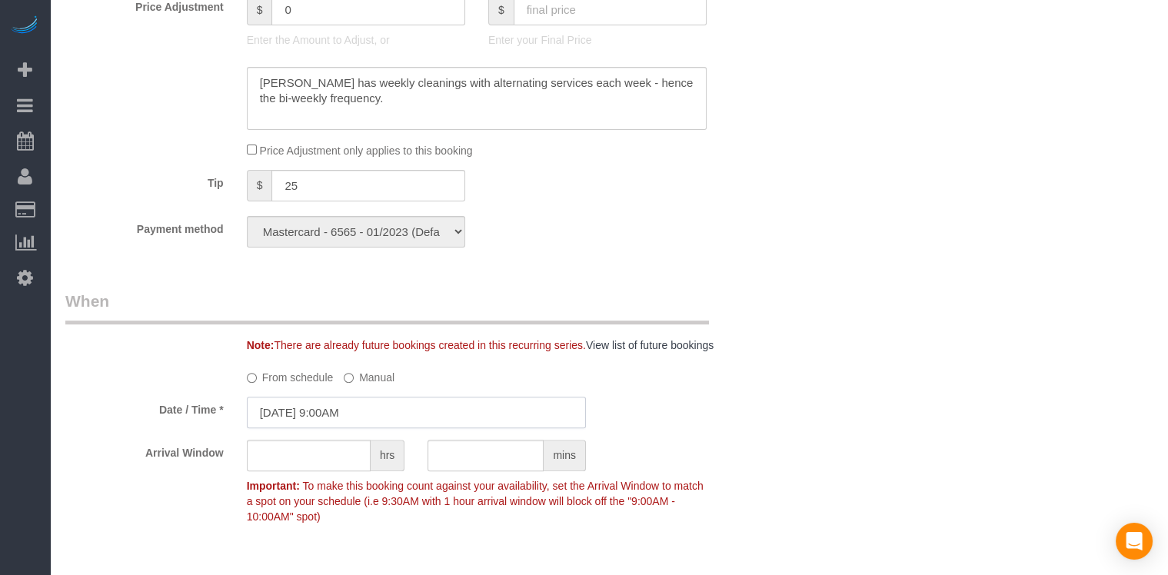
click at [344, 408] on input "08/15/2025 9:00AM" at bounding box center [416, 413] width 339 height 32
click at [344, 398] on input "08/15/2025 9:00AM" at bounding box center [416, 413] width 339 height 32
click at [337, 415] on input "08/15/2025 9:00AM" at bounding box center [416, 413] width 339 height 32
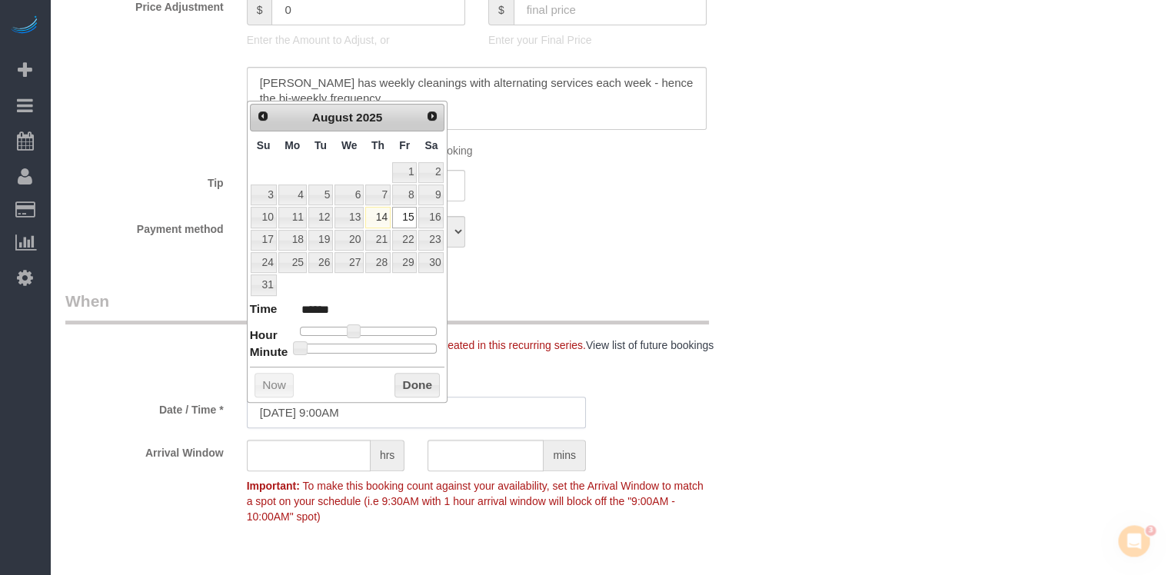
scroll to position [0, 0]
type input "08/15/2025 12:00PM"
type input "*******"
click at [371, 327] on div at bounding box center [369, 331] width 138 height 9
click at [398, 374] on button "Done" at bounding box center [416, 385] width 45 height 25
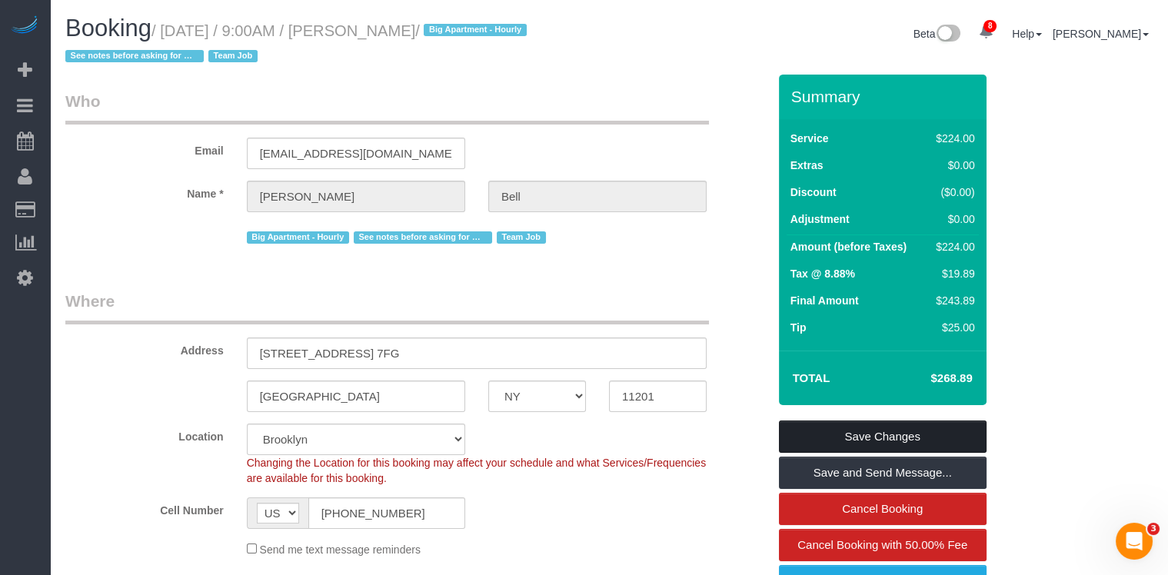
click at [887, 435] on link "Save Changes" at bounding box center [883, 437] width 208 height 32
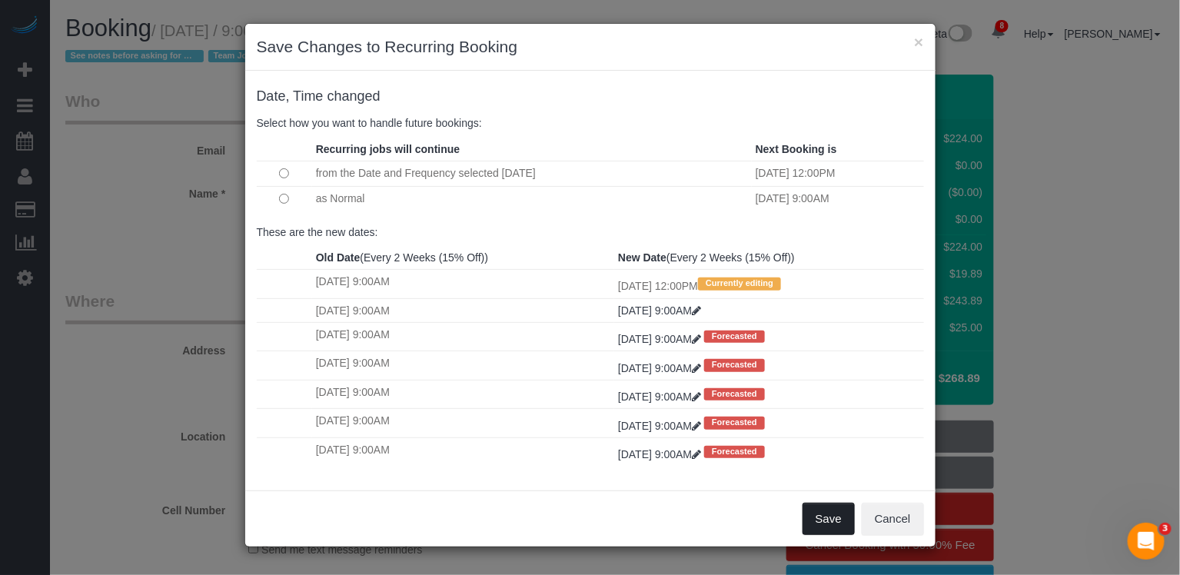
click at [827, 523] on button "Save" at bounding box center [829, 519] width 52 height 32
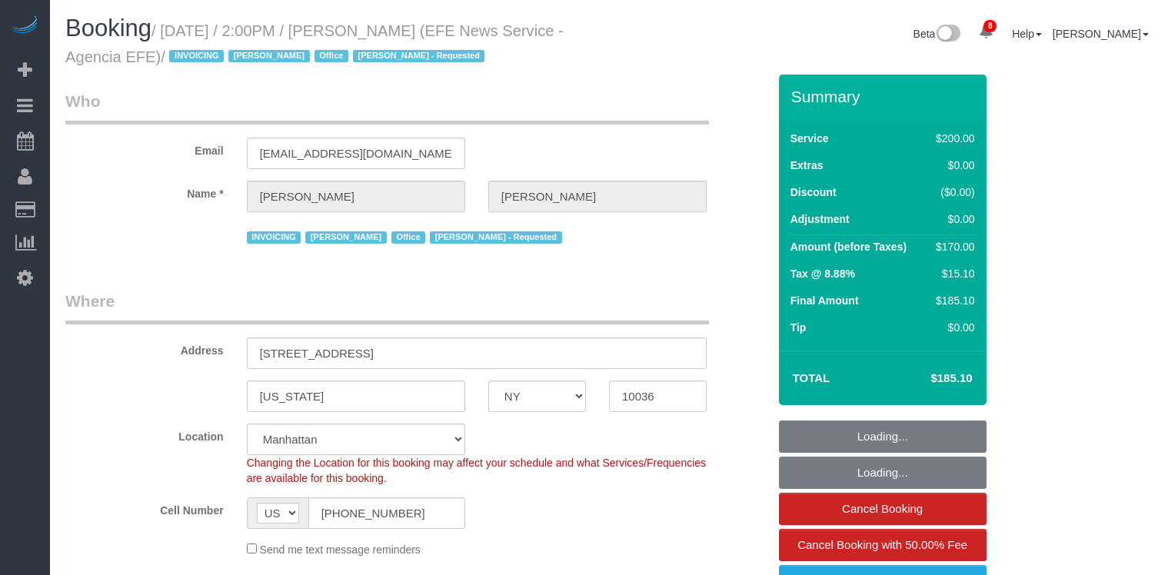
select select "NY"
select select "150"
select select "string:paypal"
select select "spot1"
select select "number:89"
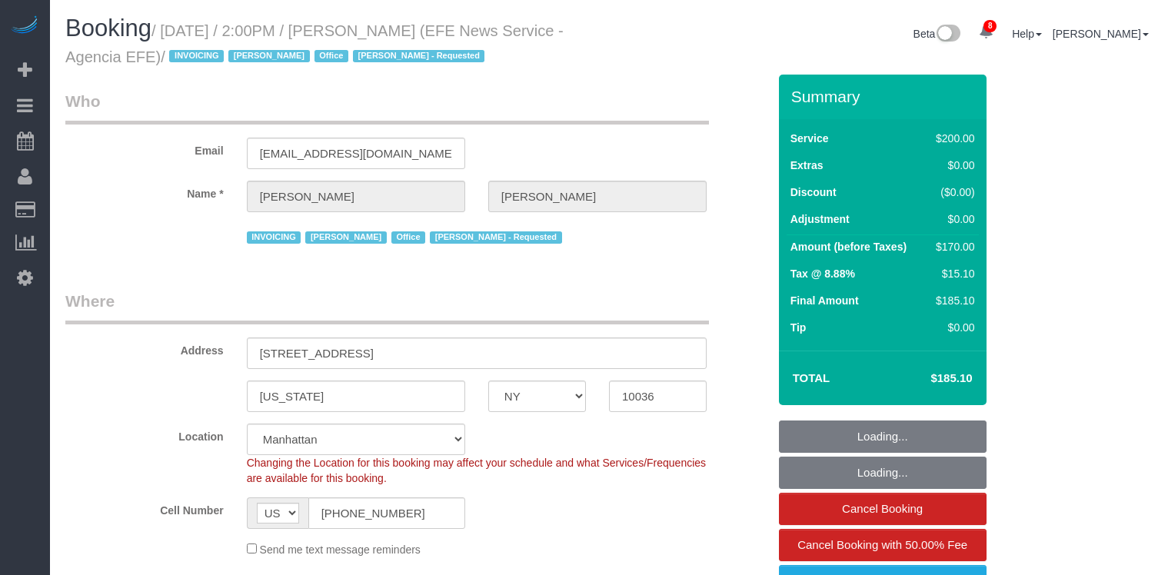
select select "number:90"
select select "number:15"
select select "number:7"
select select "34507"
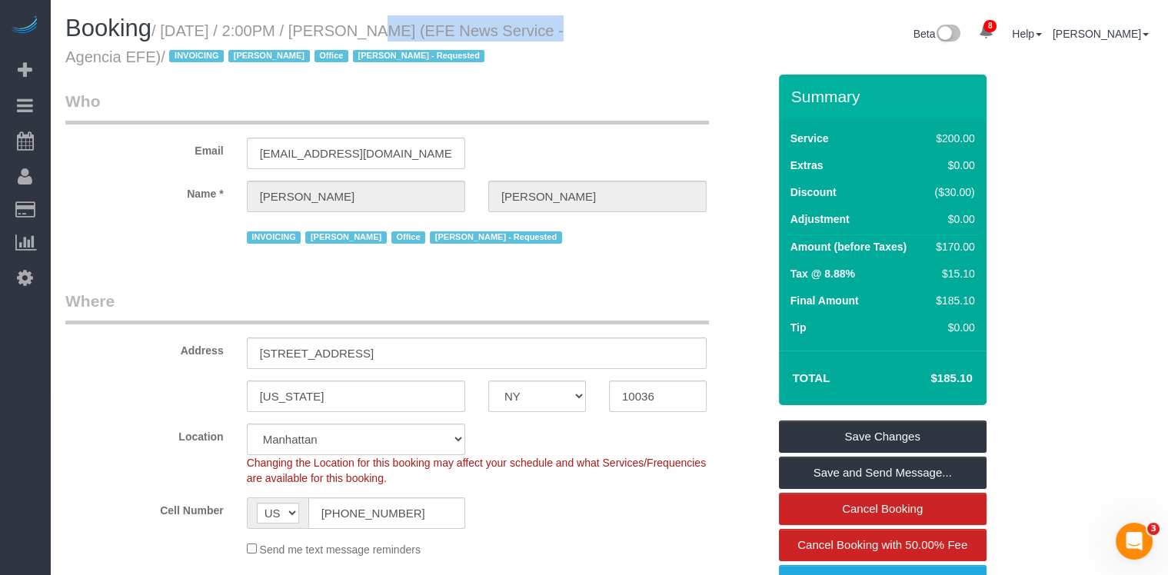
drag, startPoint x: 467, startPoint y: 33, endPoint x: 355, endPoint y: 31, distance: 111.5
click at [344, 31] on small "/ [DATE] / 2:00PM / [PERSON_NAME] (EFE News Service - Agencia EFE) / INVOICING …" at bounding box center [314, 43] width 498 height 43
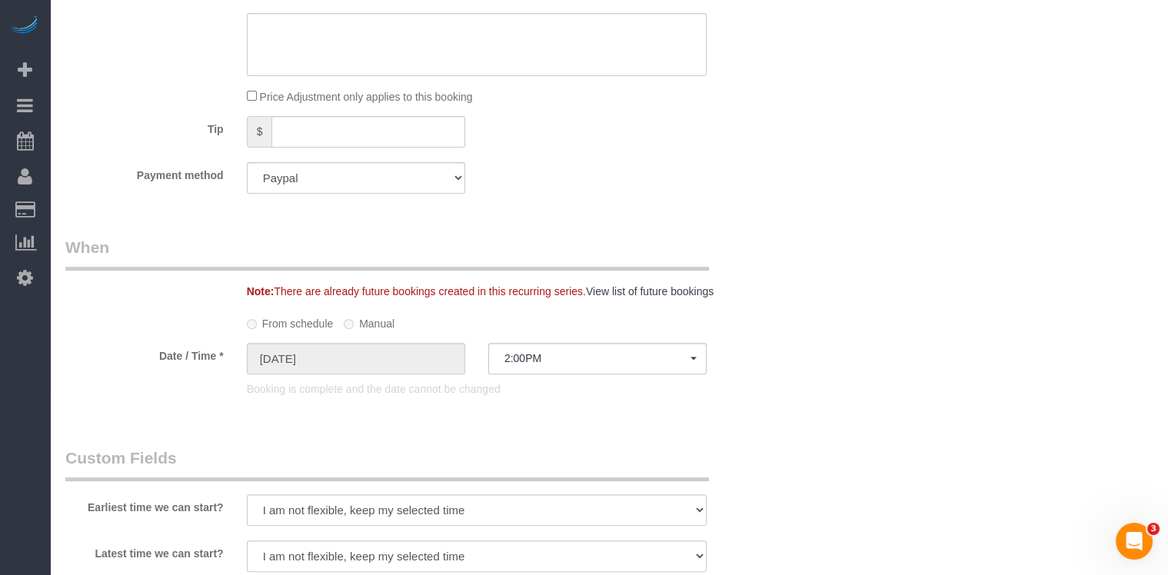
scroll to position [777, 0]
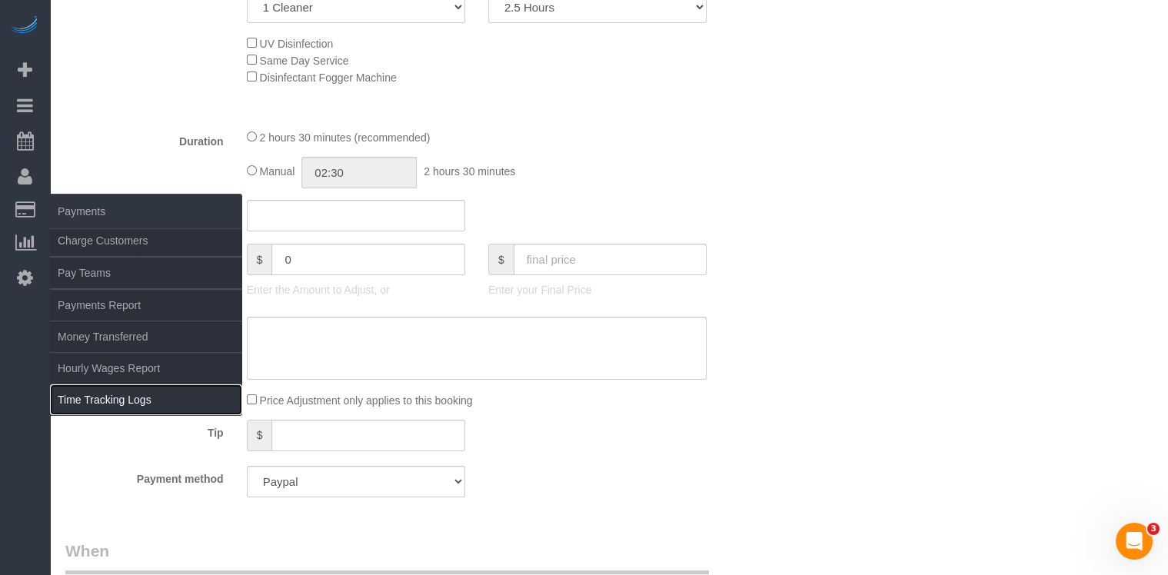
click at [141, 388] on link "Time Tracking Logs" at bounding box center [146, 399] width 192 height 31
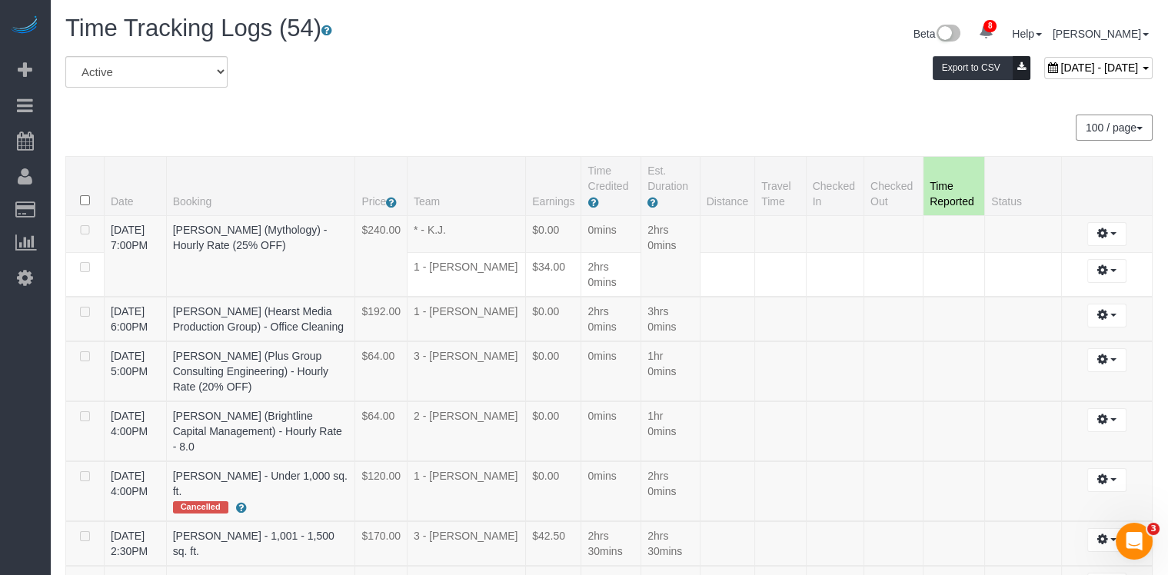
click at [1044, 72] on div "[DATE] - [DATE]" at bounding box center [1098, 68] width 108 height 22
type input "**********"
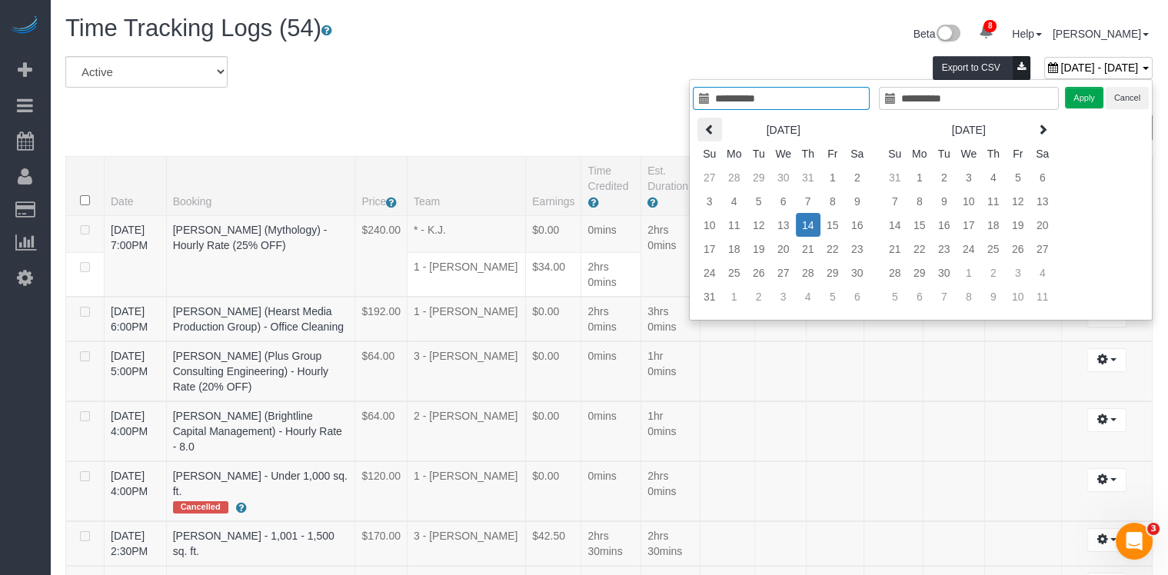
click at [714, 135] on th at bounding box center [709, 130] width 25 height 24
type input "**********"
click at [799, 222] on td "17" at bounding box center [808, 225] width 25 height 24
type input "**********"
click at [802, 222] on td "17" at bounding box center [808, 225] width 25 height 24
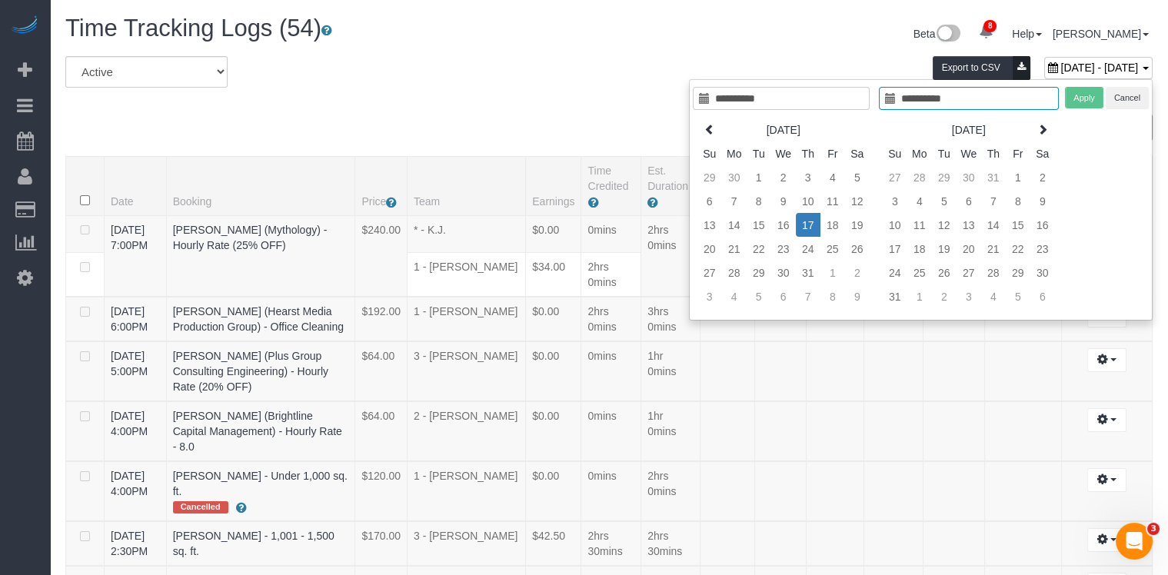
type input "**********"
click at [1086, 99] on button "Apply" at bounding box center [1084, 98] width 38 height 22
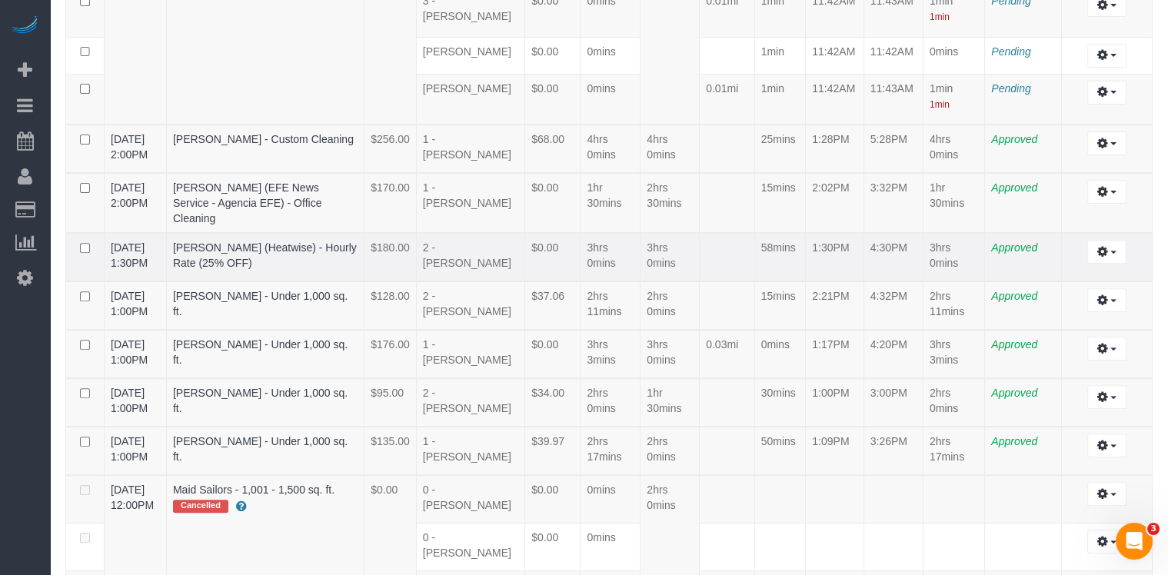
scroll to position [1093, 0]
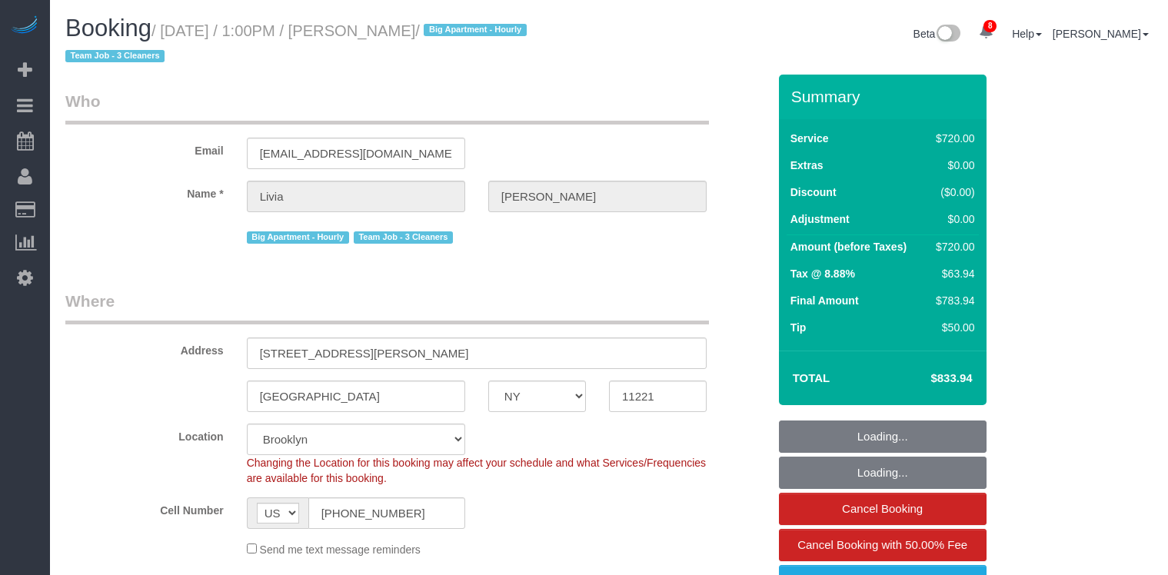
select select "NY"
select select "2"
select select "270"
select select "spot1"
select select "number:89"
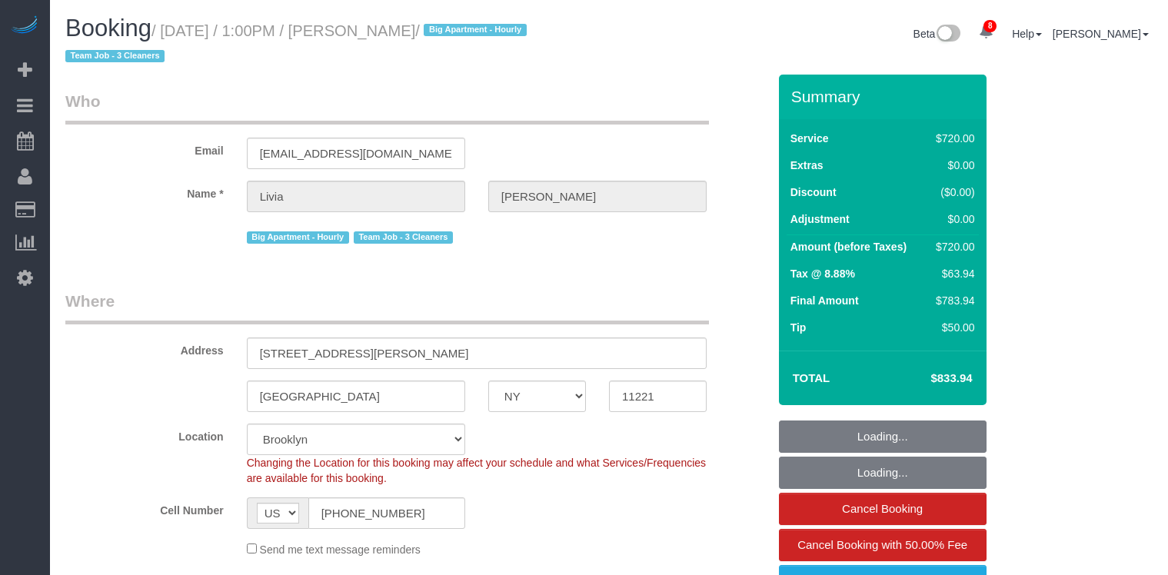
select select "number:90"
select select "number:15"
select select "number:5"
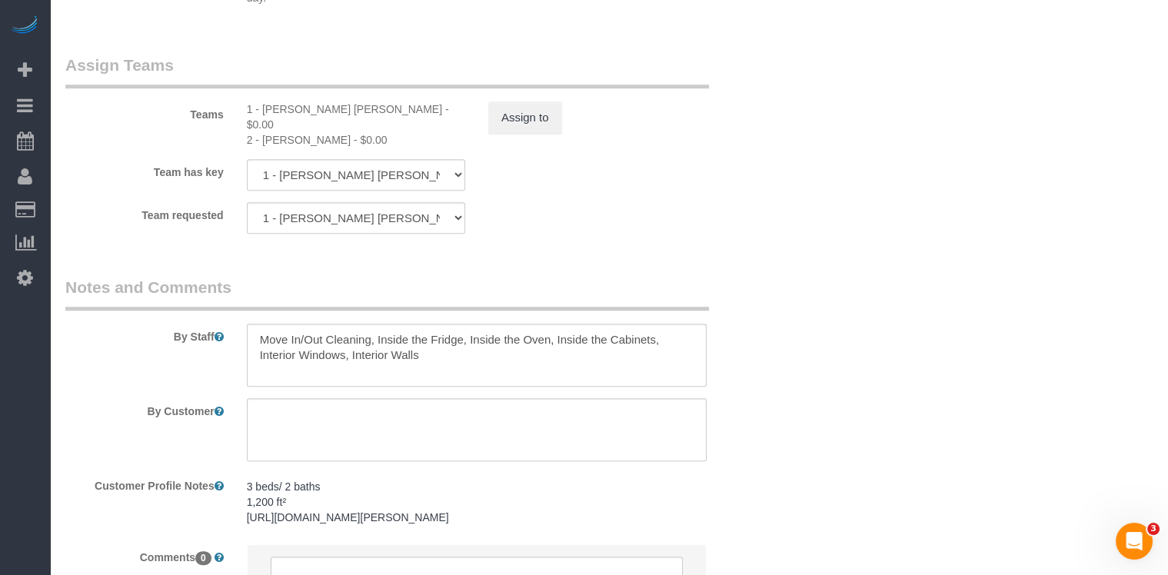
scroll to position [1829, 0]
